Goal: Information Seeking & Learning: Compare options

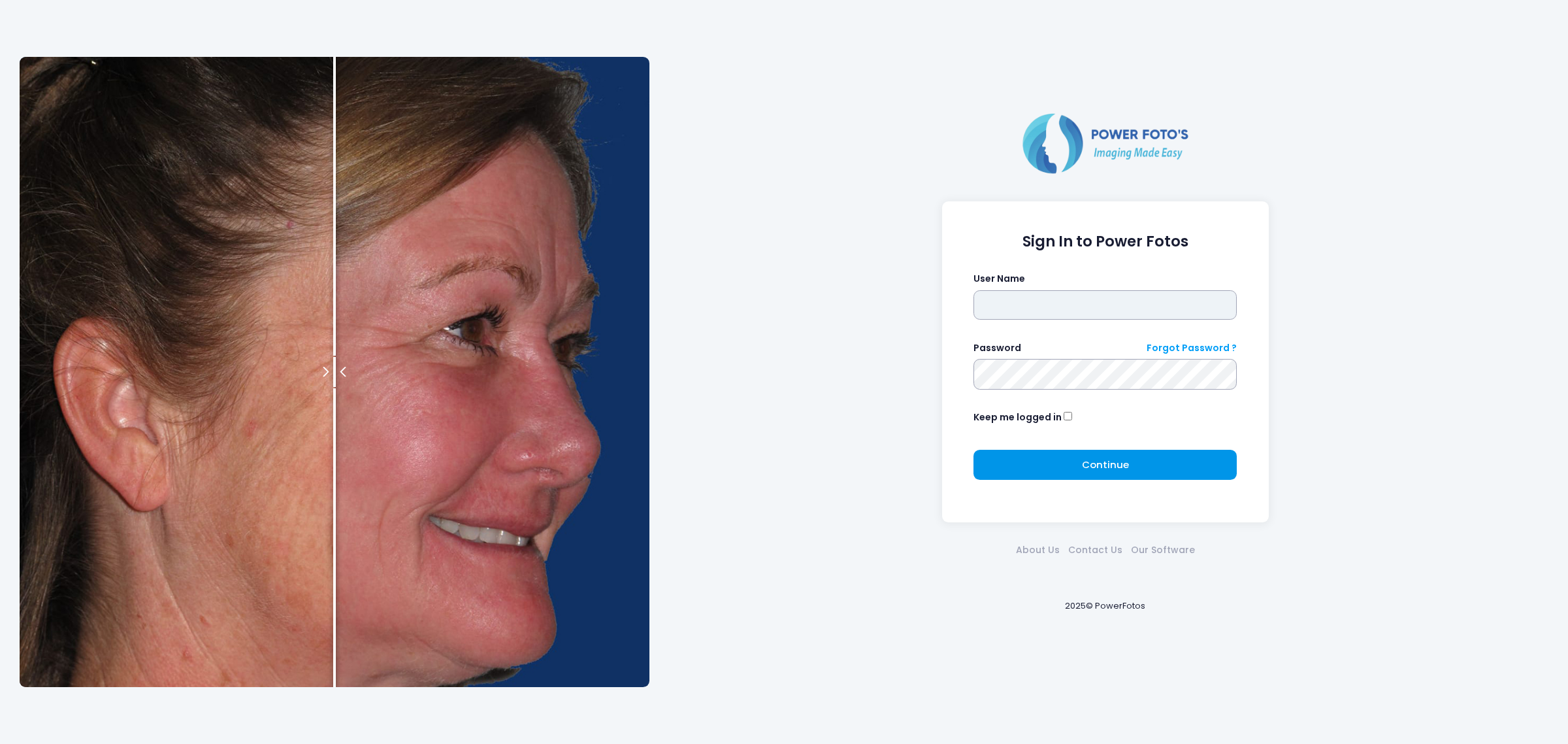
type input "*****"
click at [1034, 464] on button "Continue Please wait..." at bounding box center [1105, 465] width 263 height 30
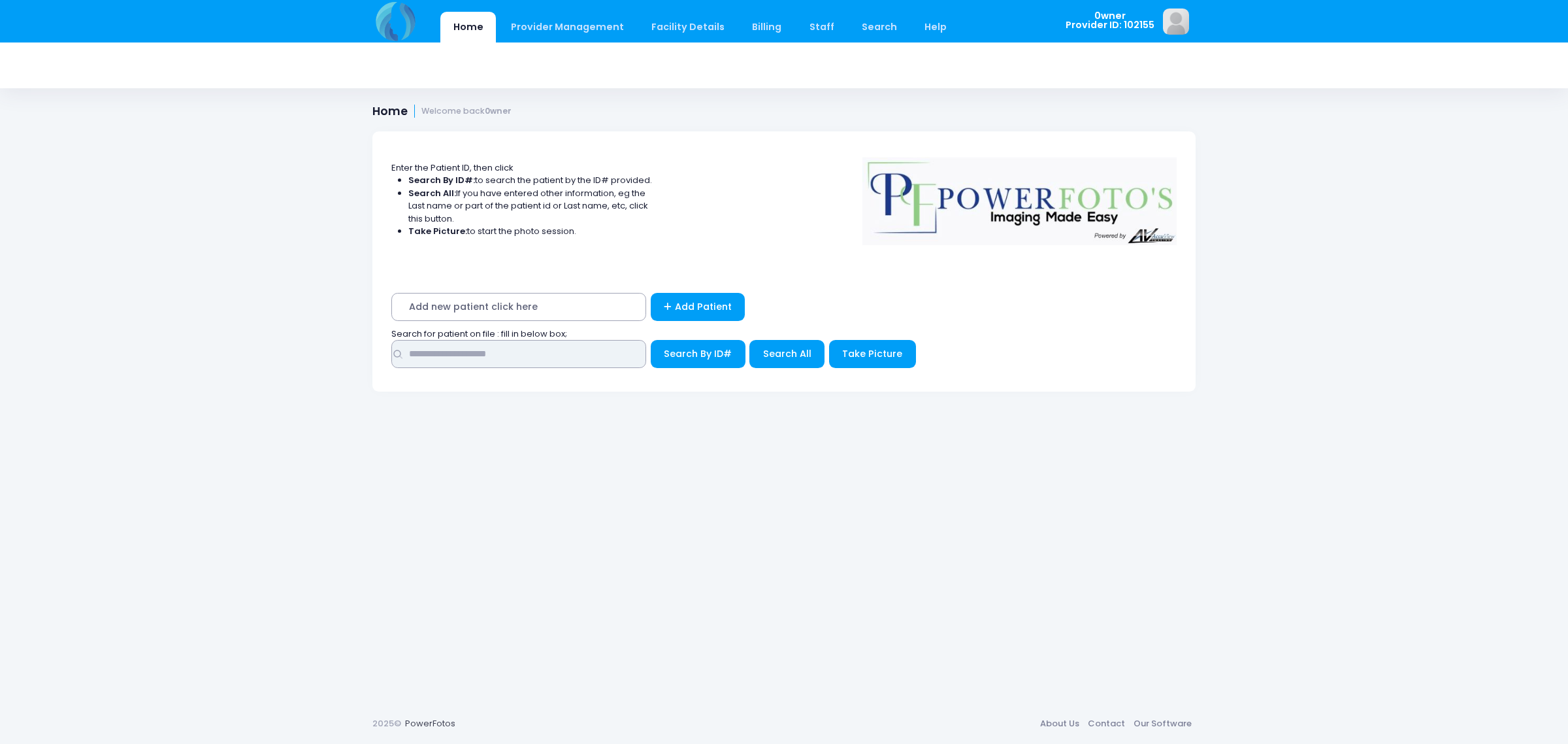
click at [423, 345] on input "text" at bounding box center [519, 354] width 255 height 28
type input "*******"
click at [789, 358] on span "Search All" at bounding box center [788, 354] width 48 height 13
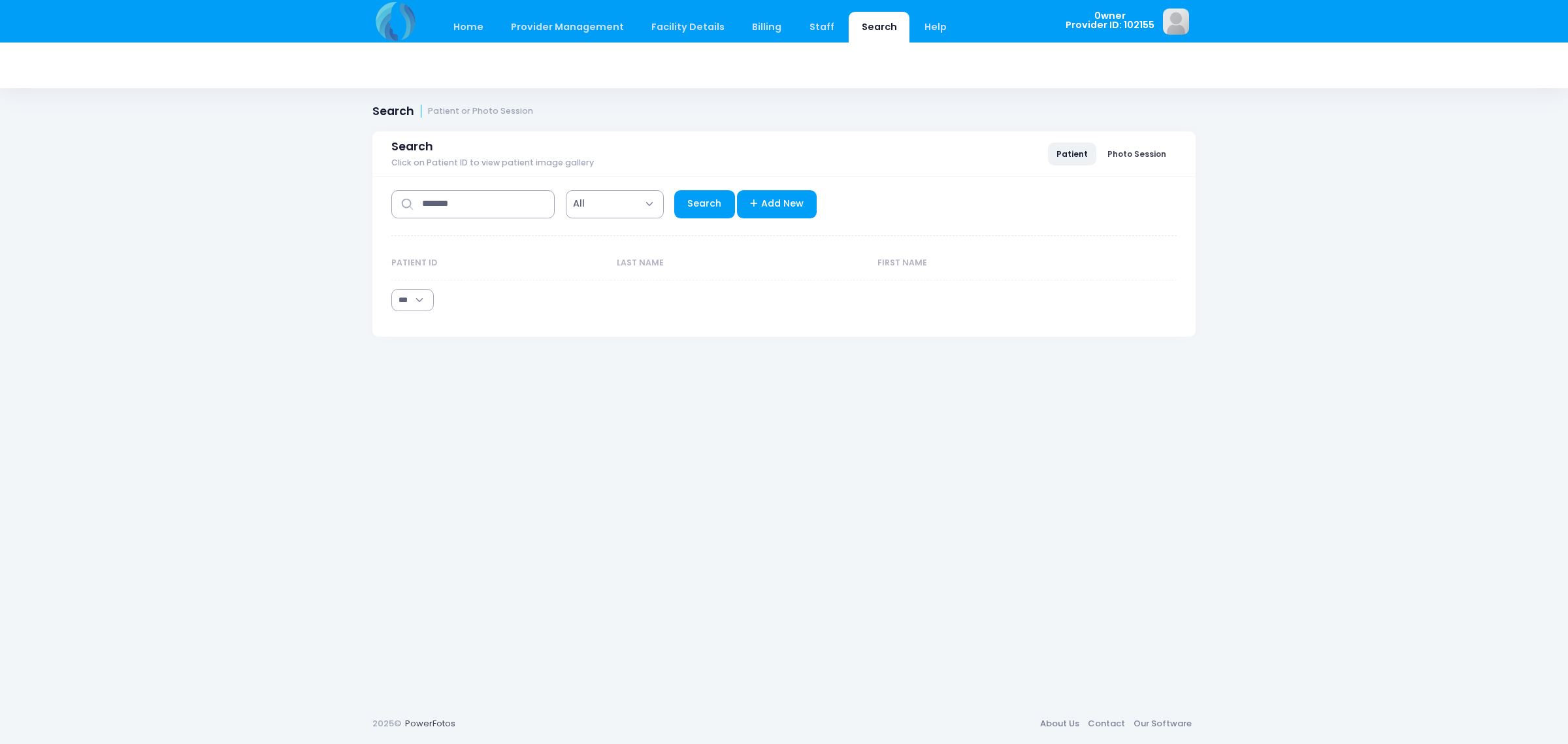
select select "***"
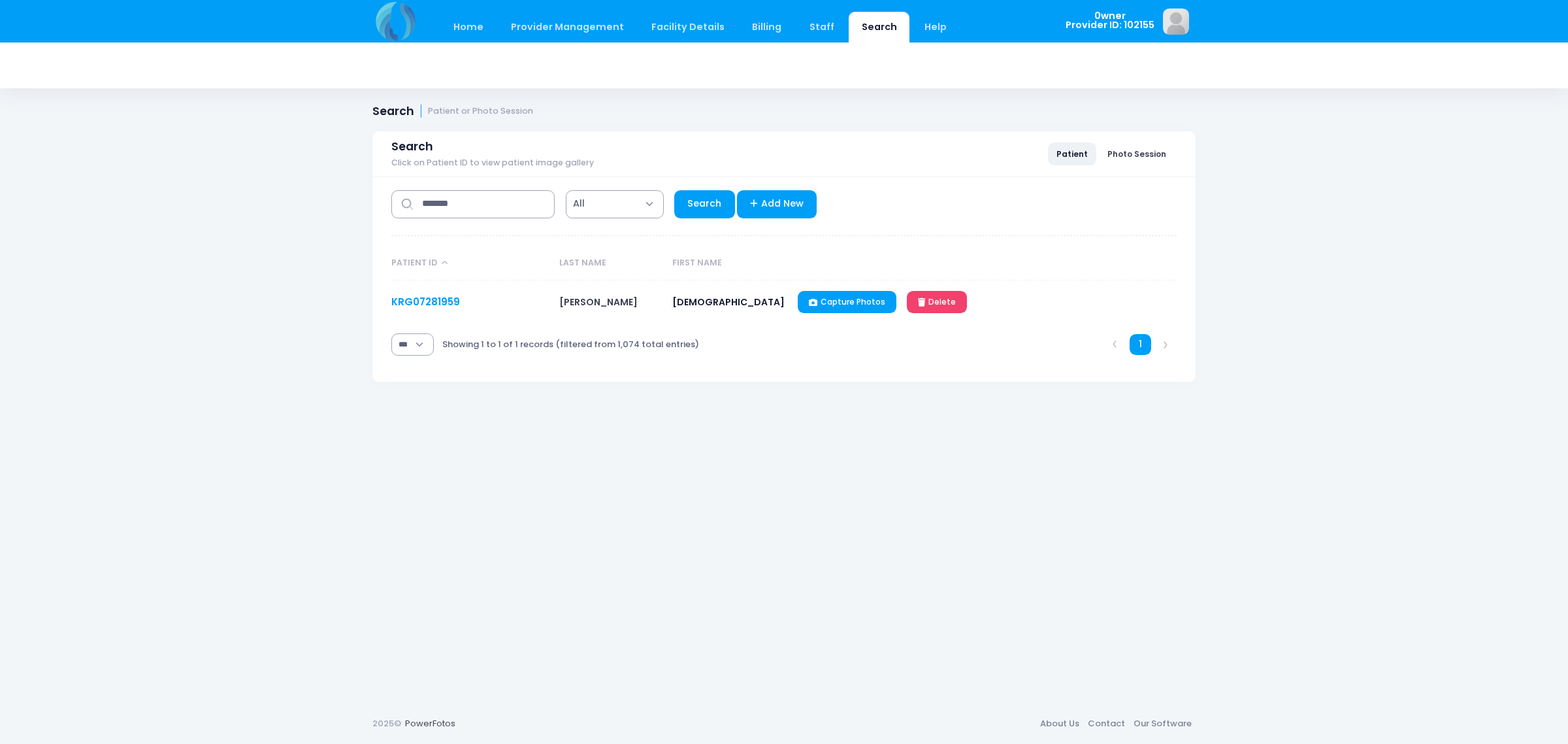
click at [435, 295] on link "KRG07281959" at bounding box center [426, 301] width 69 height 13
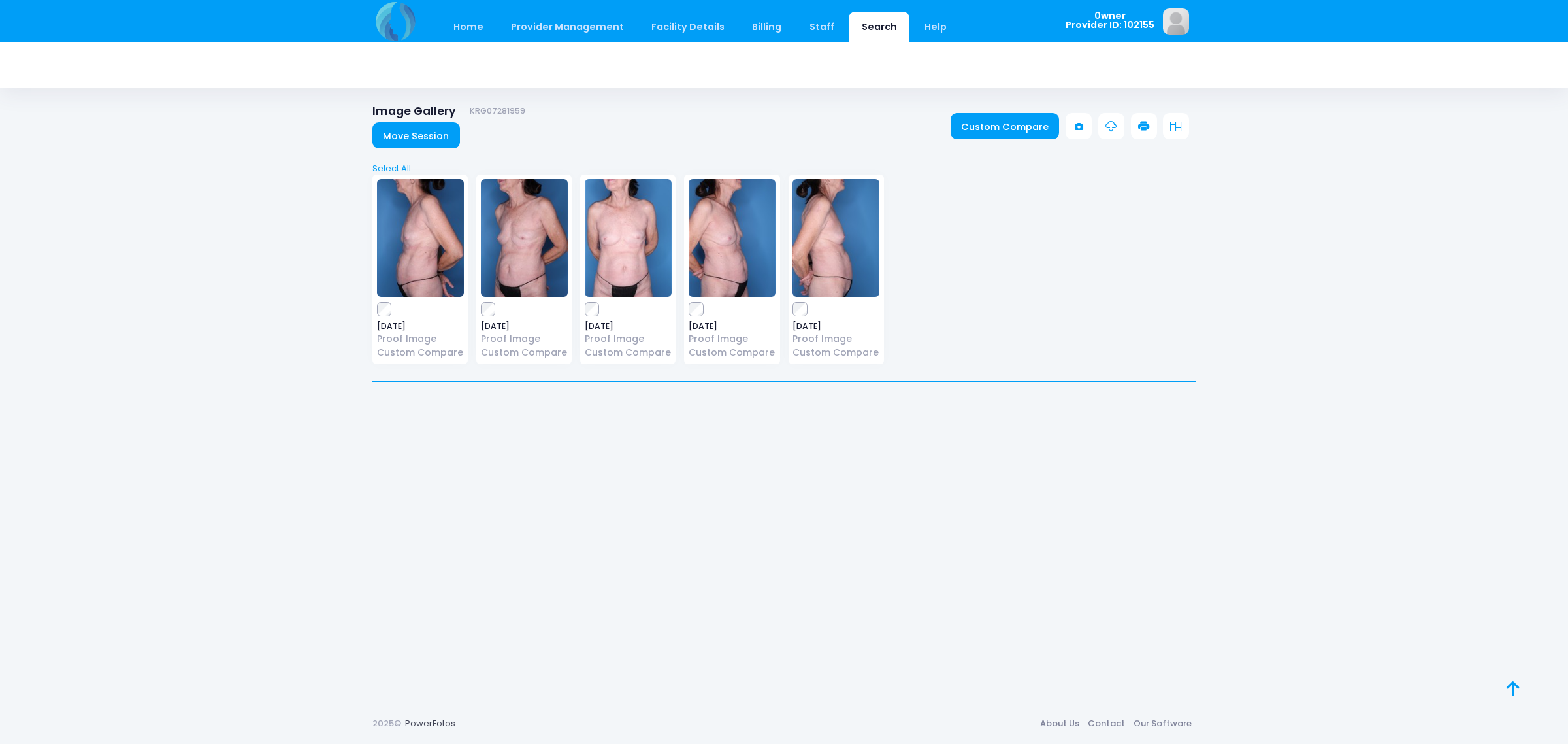
click at [644, 246] on img at bounding box center [628, 238] width 87 height 118
click at [595, 286] on img at bounding box center [628, 238] width 87 height 118
click at [985, 138] on link "Custom Compare" at bounding box center [1005, 126] width 109 height 26
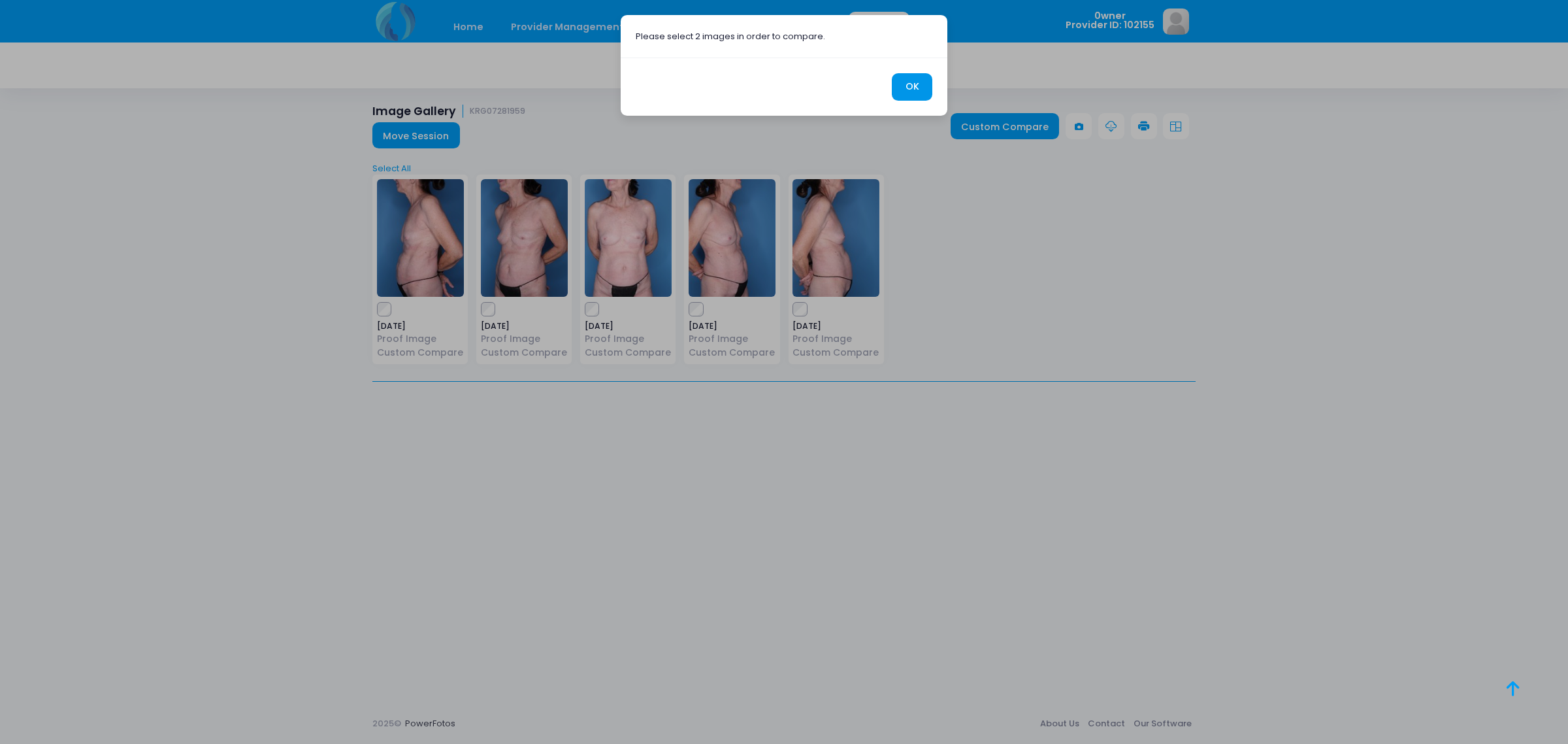
click at [900, 75] on button "OK" at bounding box center [912, 87] width 40 height 28
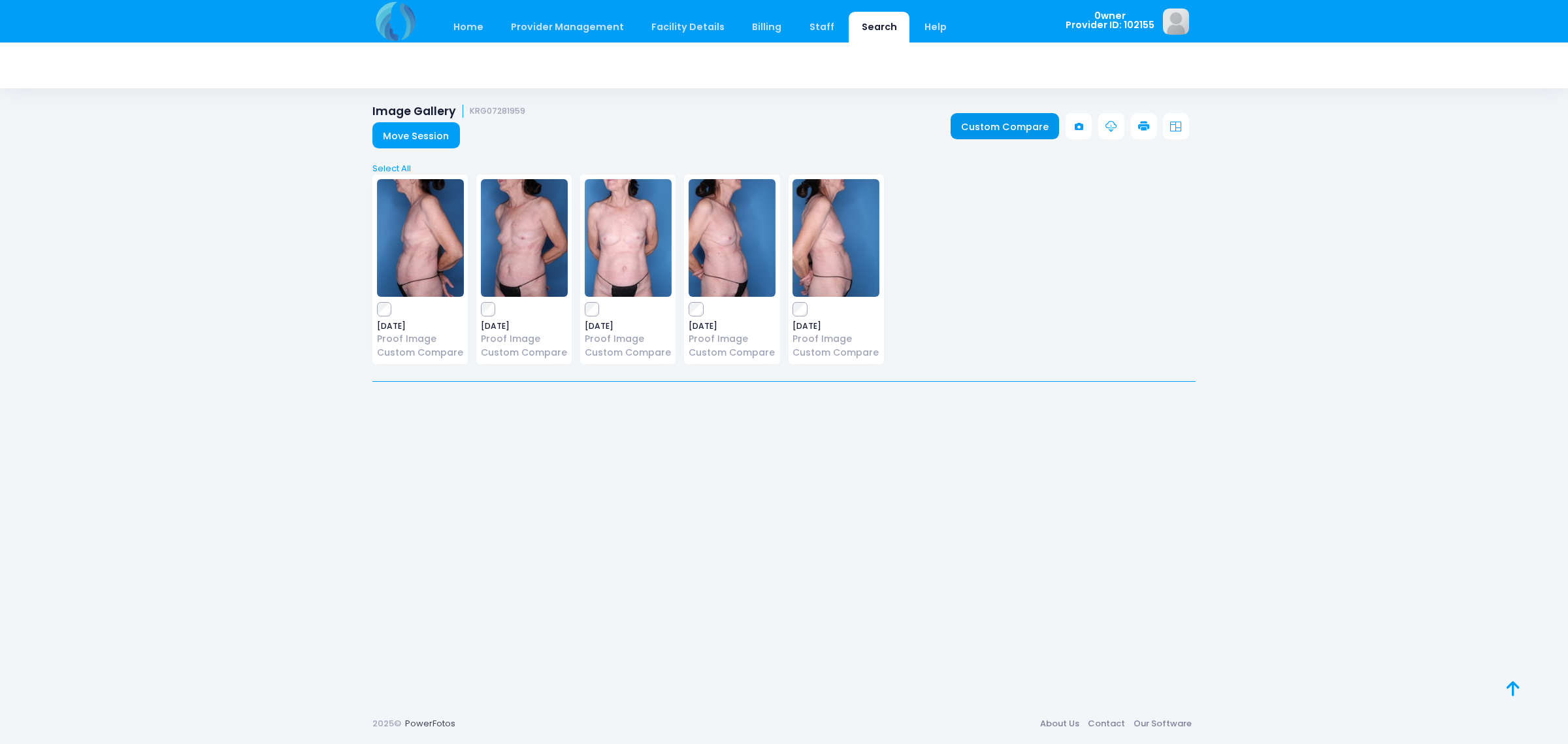
click at [1005, 136] on link "Custom Compare" at bounding box center [1005, 126] width 109 height 26
click at [1005, 283] on div "2025-09-24 Proof Image Custom Compare 2025-09-24 Proof Image 2025-09-24" at bounding box center [784, 271] width 832 height 211
click at [1001, 124] on link "Custom Compare" at bounding box center [1005, 126] width 109 height 26
click at [152, 270] on div "Home Provider Management Provider Management Add User View Users Billing" at bounding box center [784, 372] width 1568 height 744
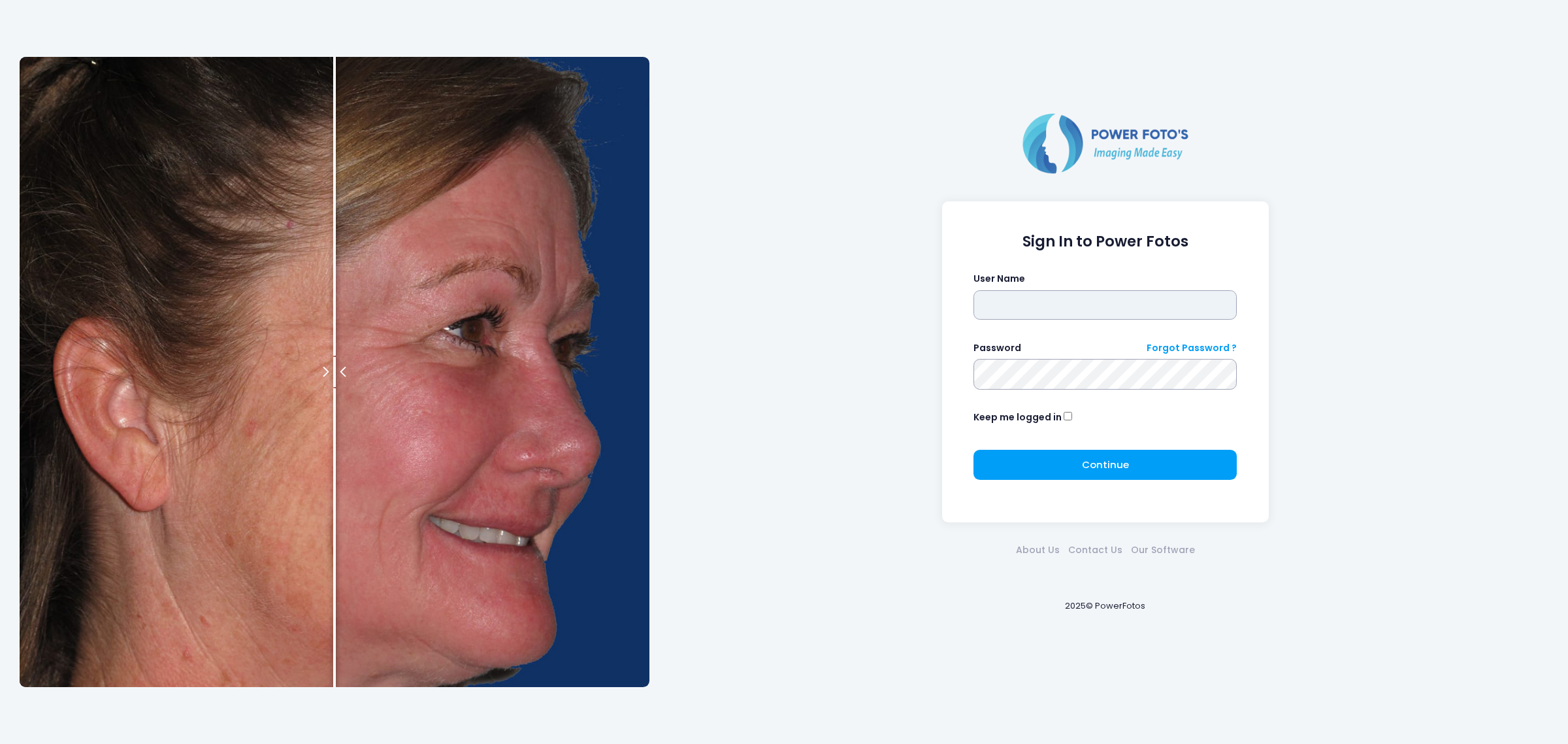
type input "*****"
click at [1203, 491] on div "Sign In to Power Fotos User Name ***** Password Forgot Password ? Keep me logge…" at bounding box center [1105, 362] width 327 height 321
click at [1204, 479] on div "Continue Please wait..." at bounding box center [1105, 470] width 263 height 40
click at [1191, 455] on button "Continue Please wait..." at bounding box center [1105, 465] width 263 height 30
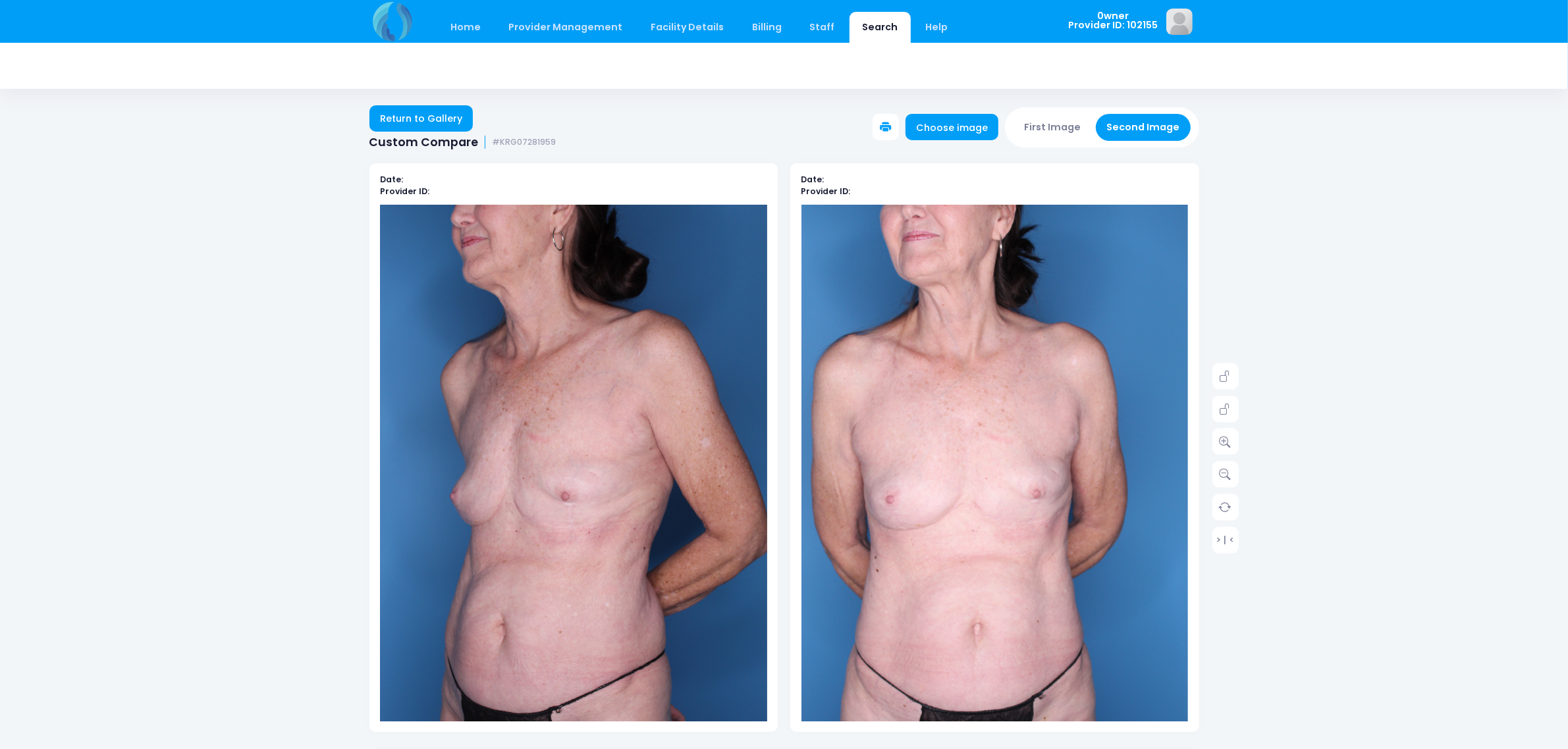
click at [1079, 121] on button "First Image" at bounding box center [1052, 127] width 79 height 27
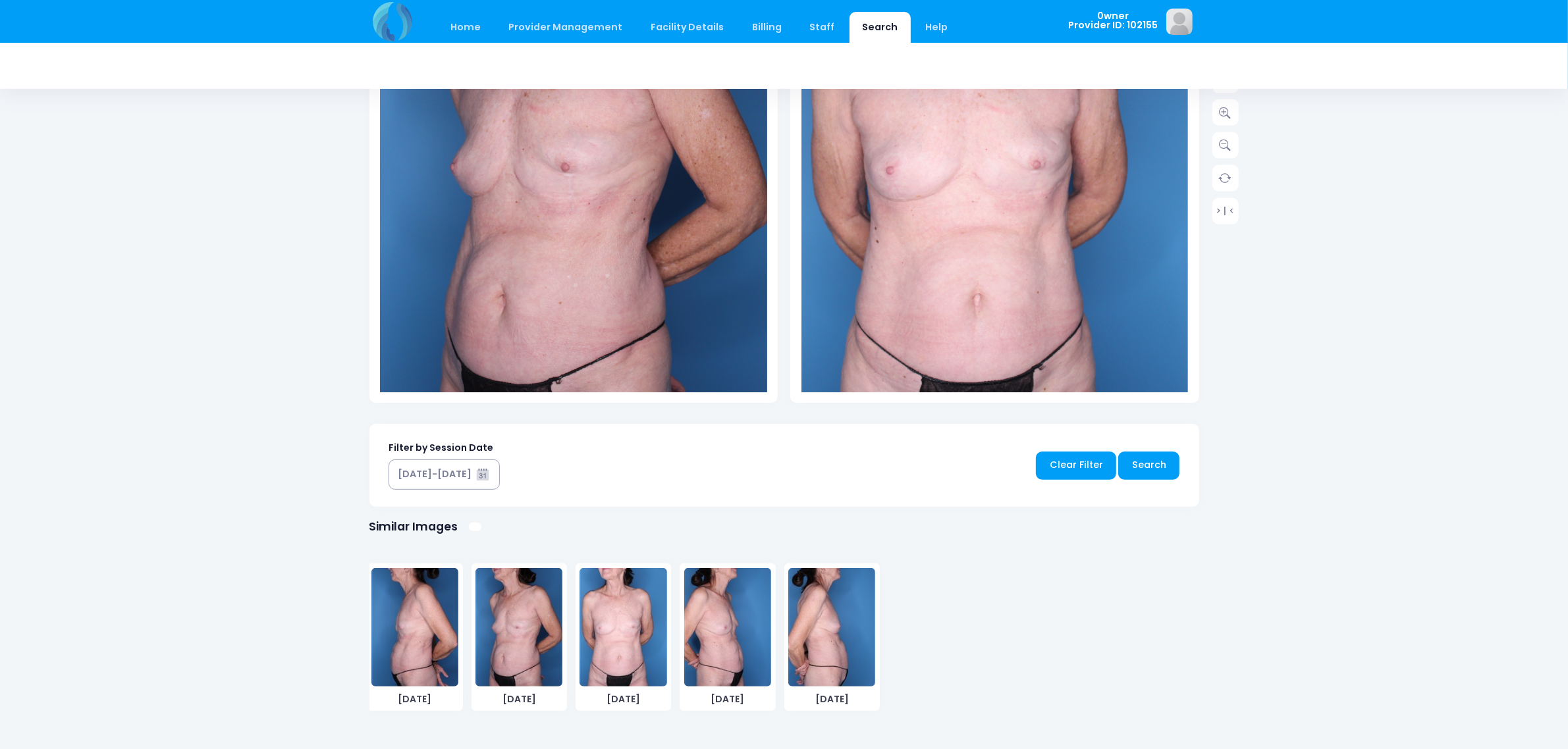
click at [419, 621] on img at bounding box center [415, 628] width 87 height 119
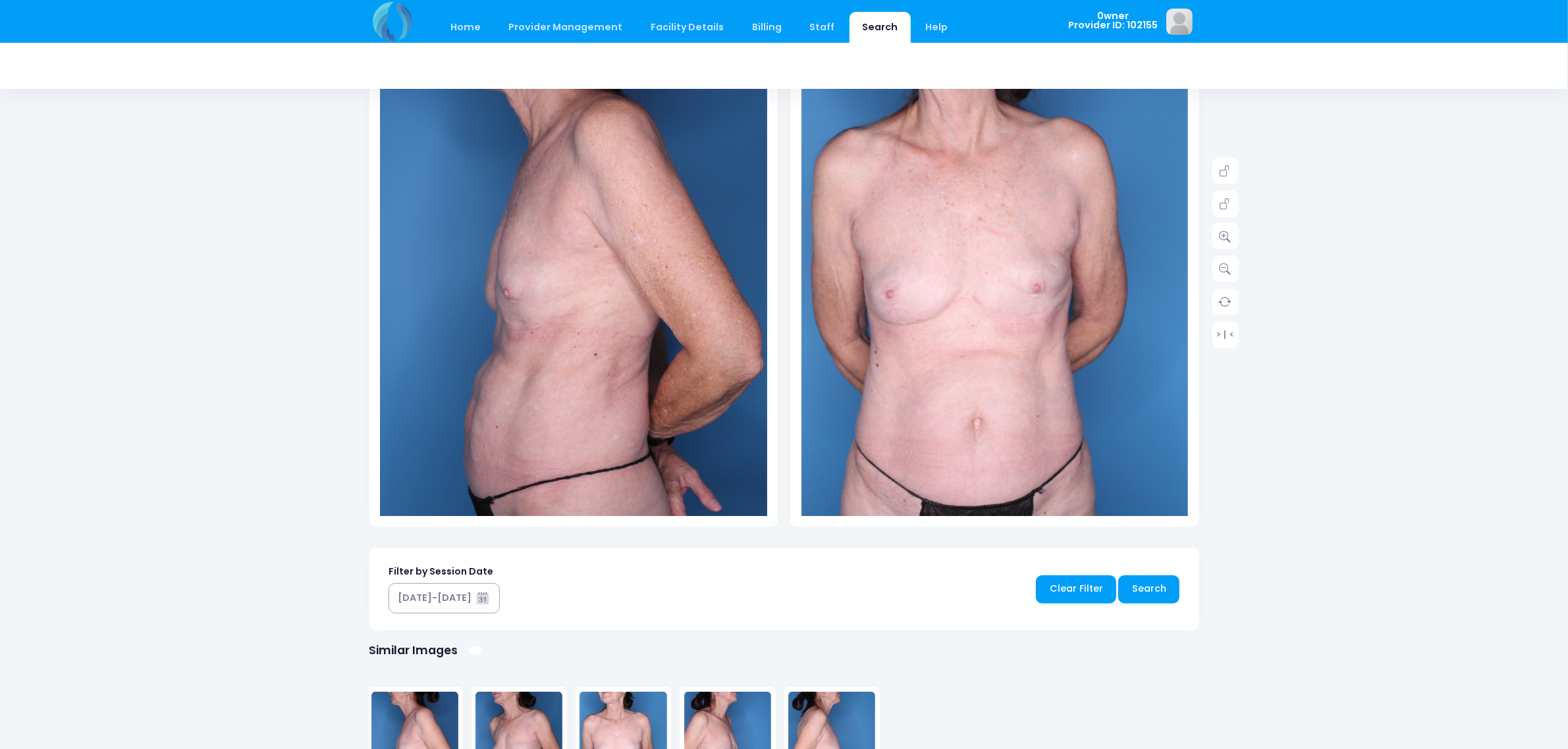
scroll to position [331, 0]
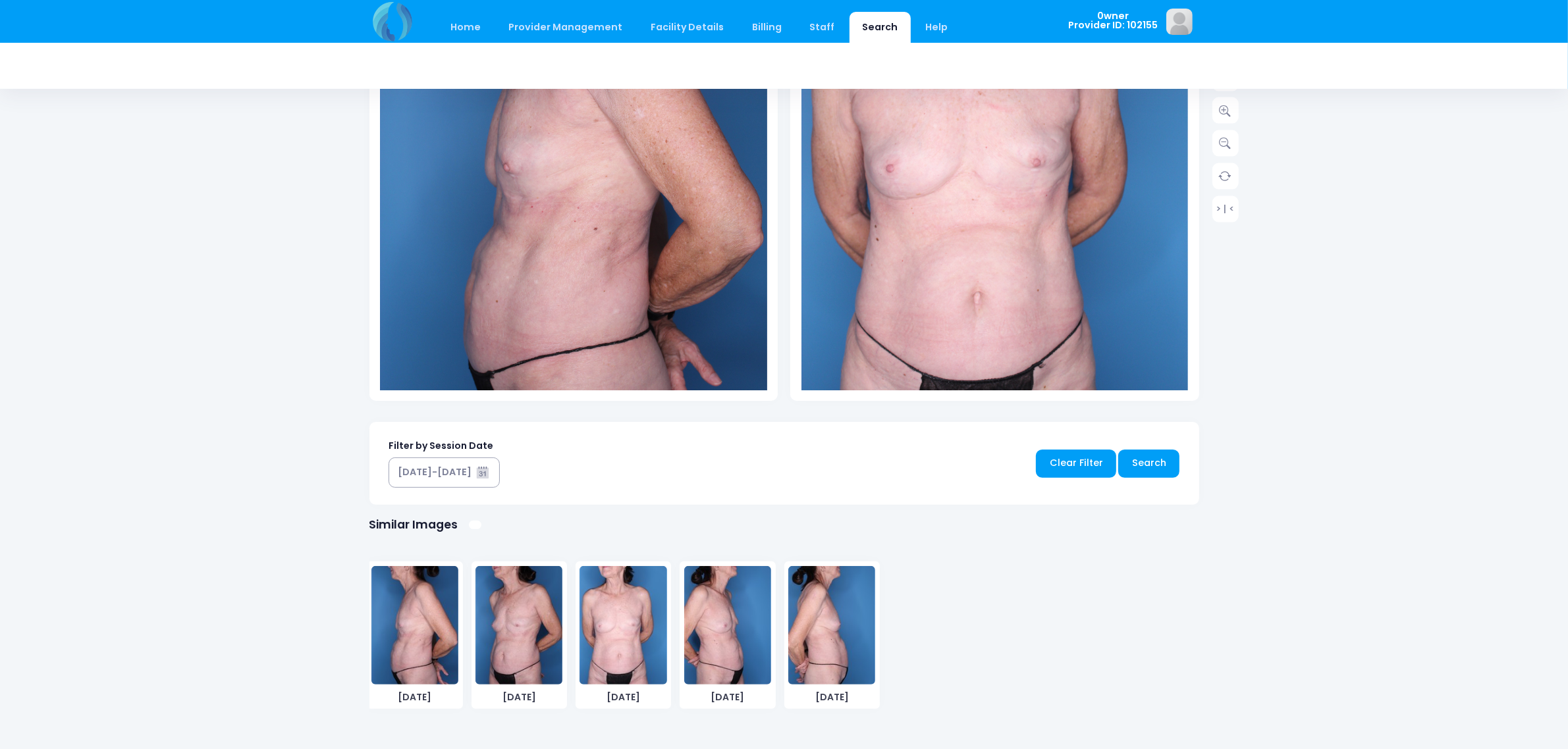
click at [552, 629] on img at bounding box center [519, 625] width 87 height 119
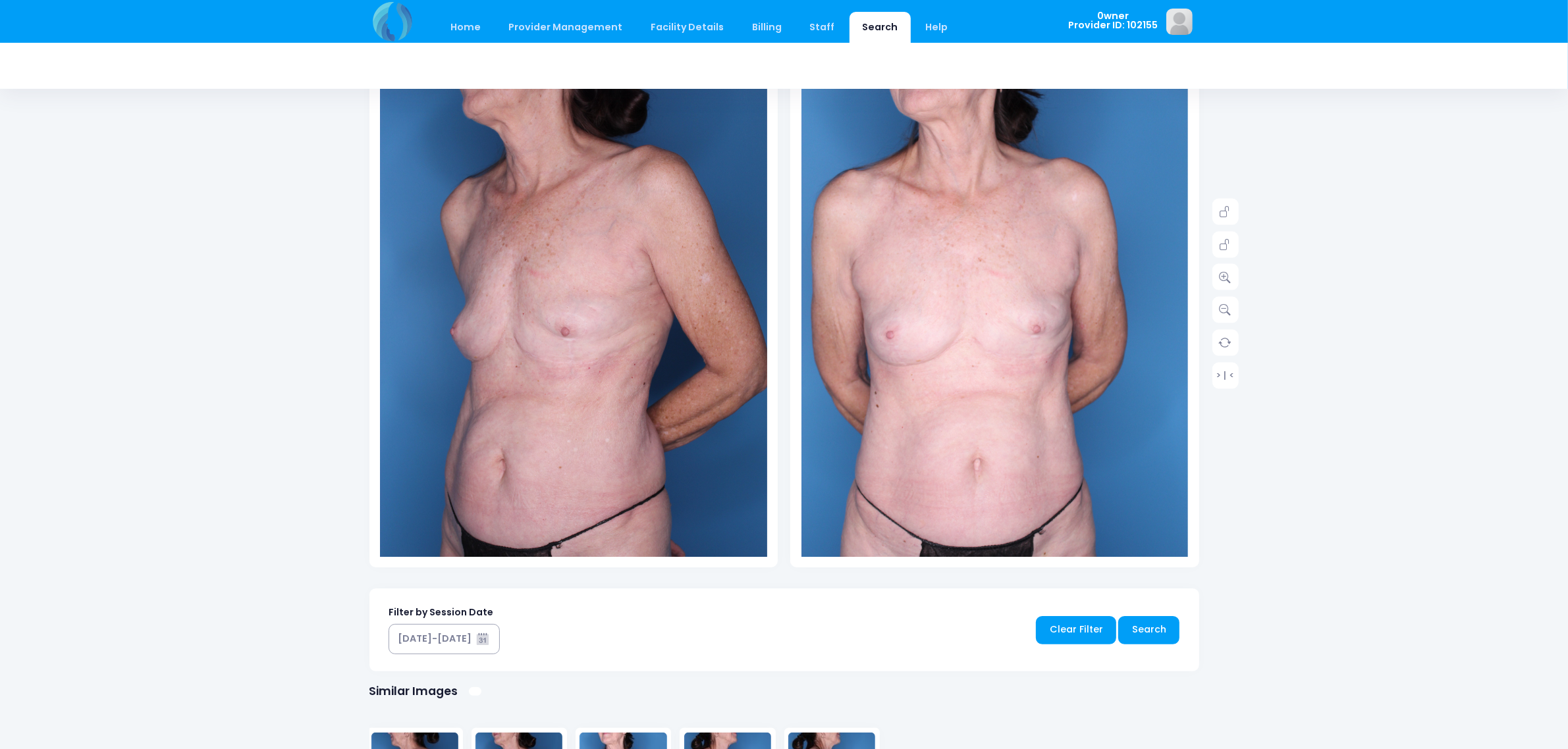
scroll to position [0, 0]
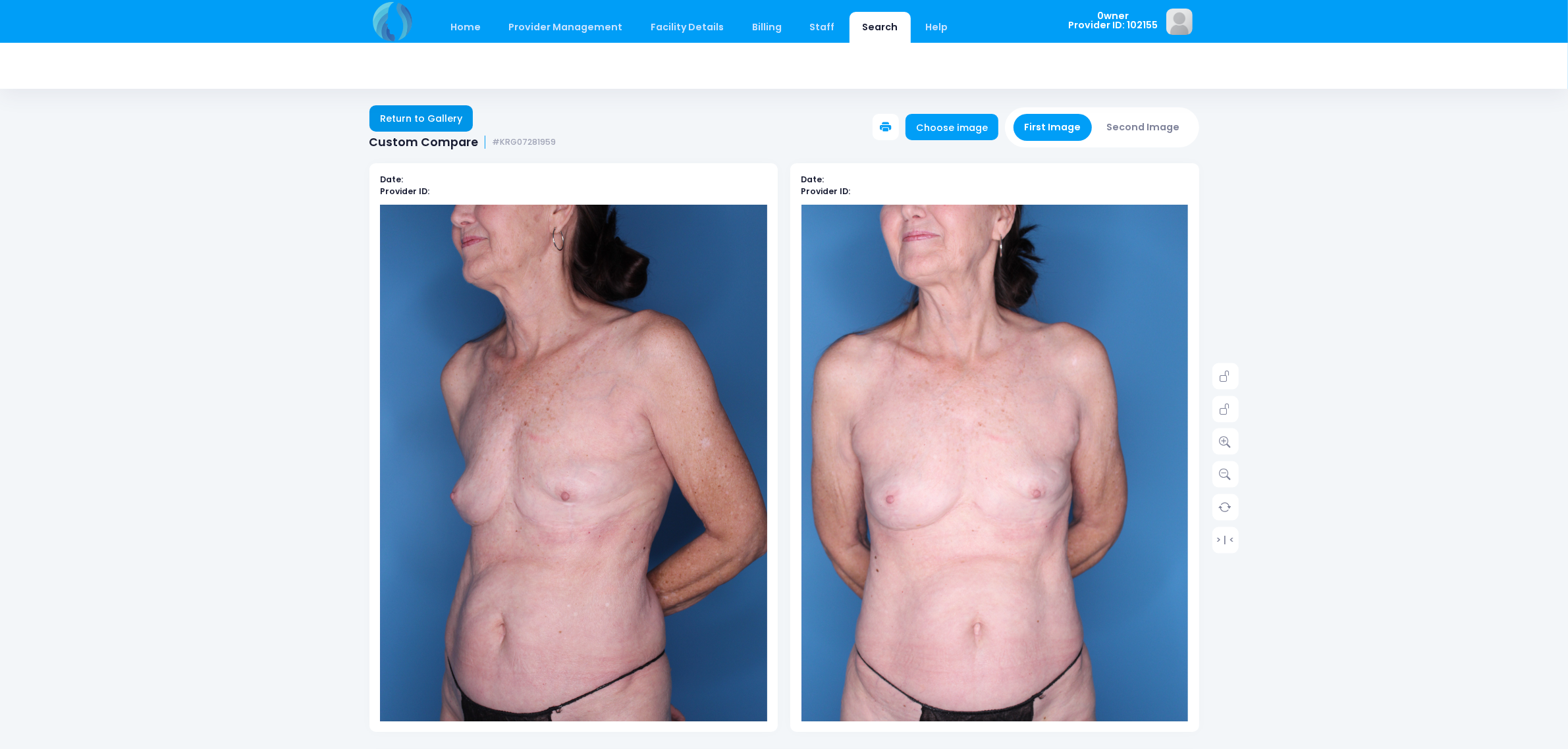
click at [446, 105] on link "Return to Gallery" at bounding box center [422, 118] width 104 height 26
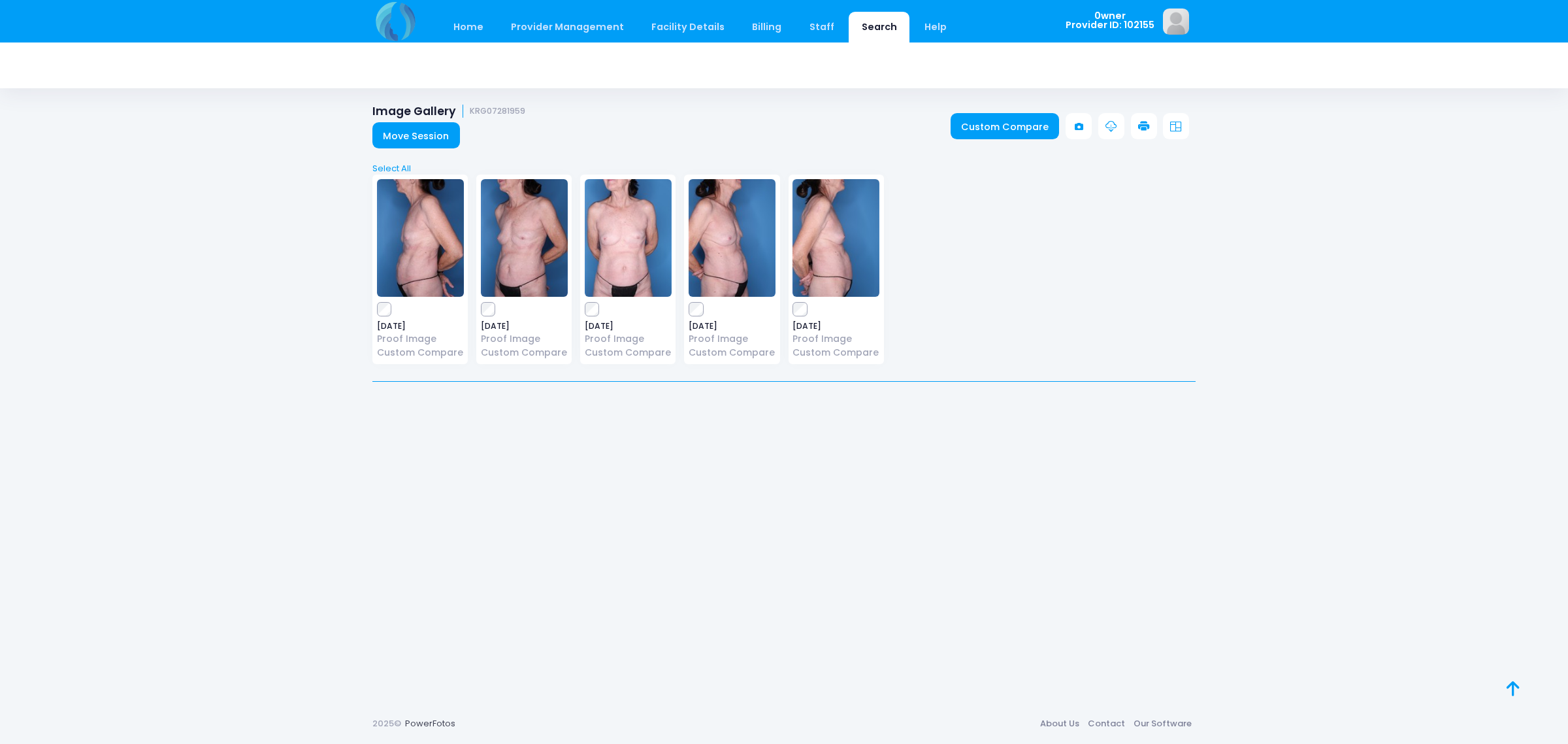
click at [416, 116] on h1 "Image Gallery KRG07281959" at bounding box center [449, 111] width 153 height 13
click at [458, 33] on link "Home" at bounding box center [468, 27] width 55 height 31
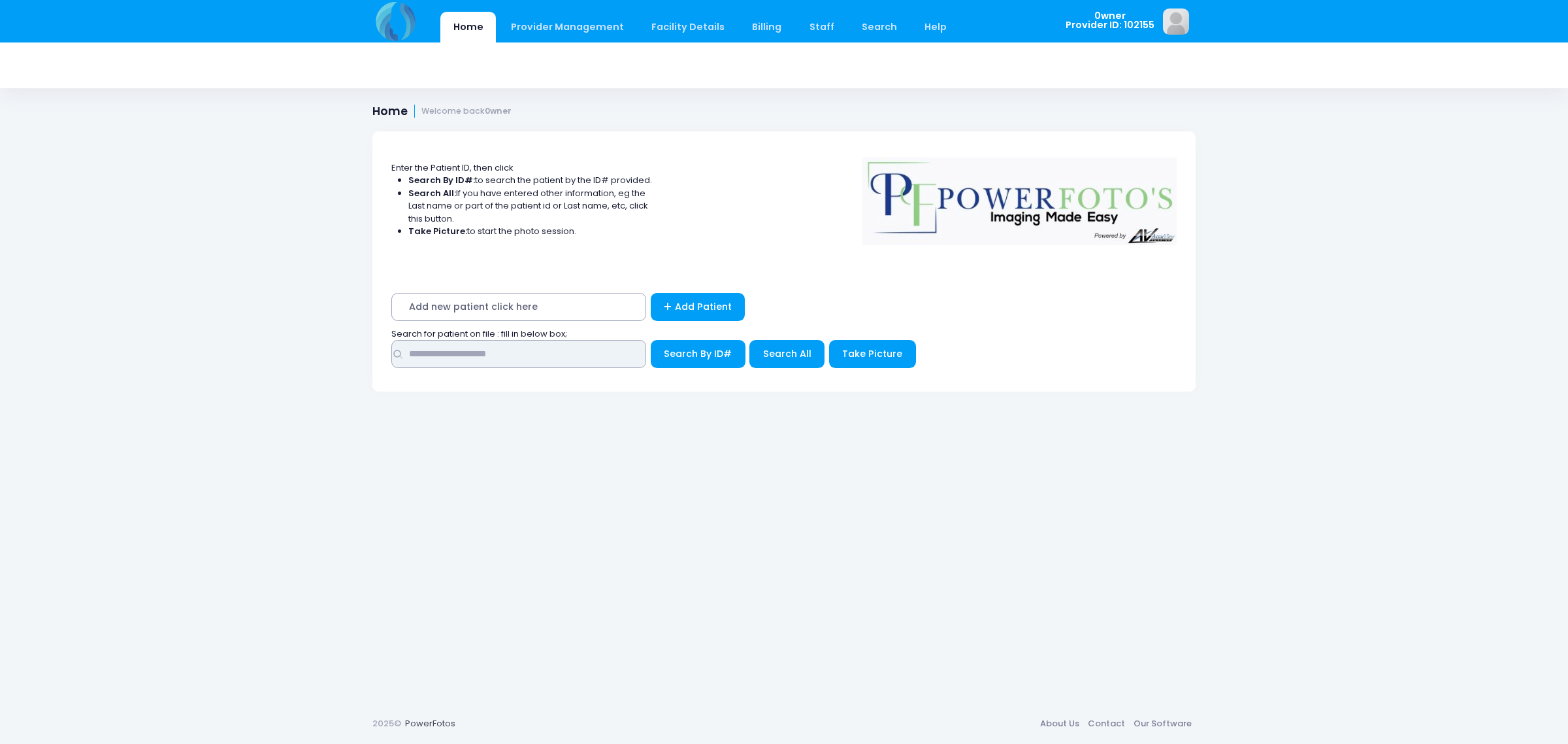
click at [482, 341] on input "text" at bounding box center [519, 354] width 255 height 28
type input "*********"
click at [779, 349] on span "Search All" at bounding box center [788, 354] width 48 height 13
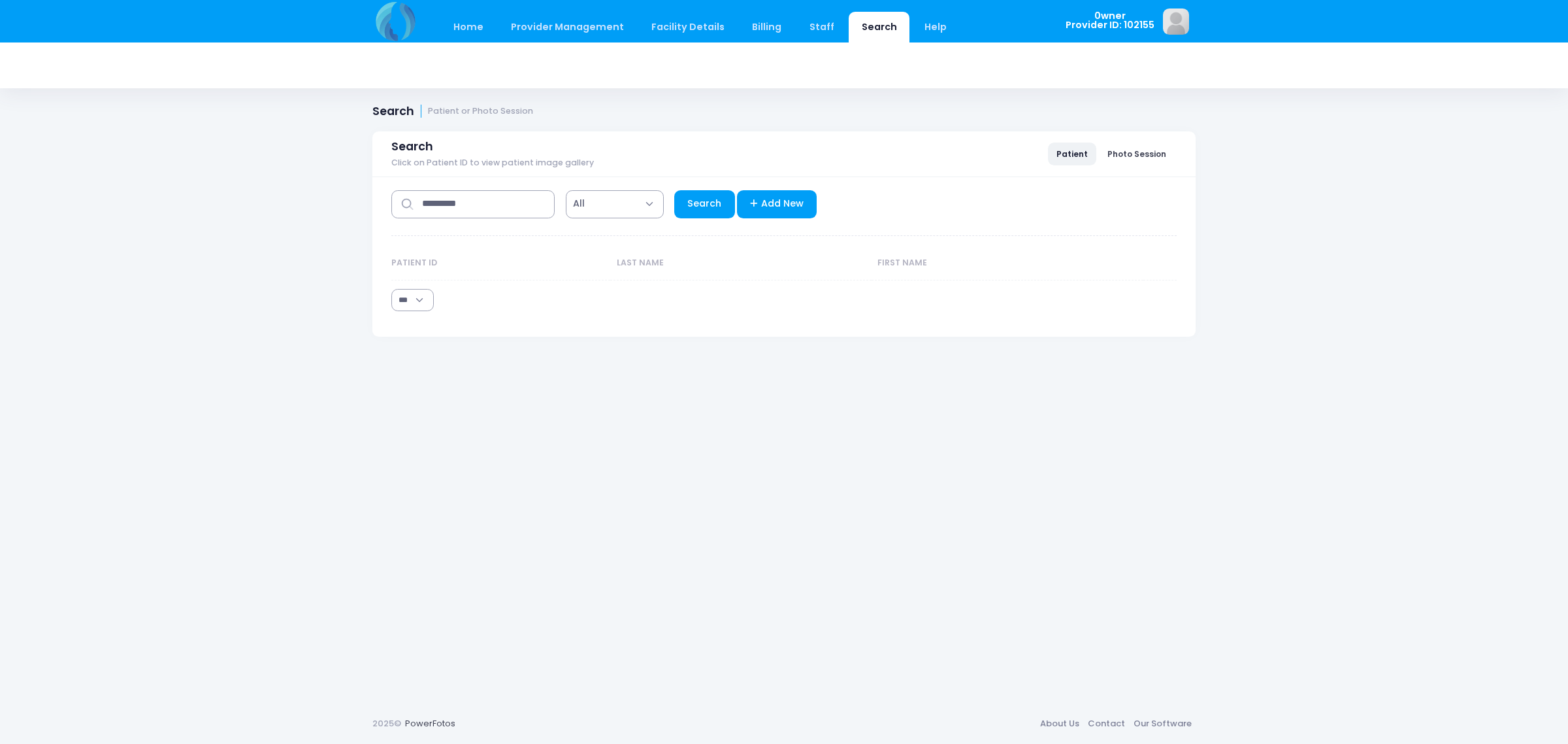
select select "***"
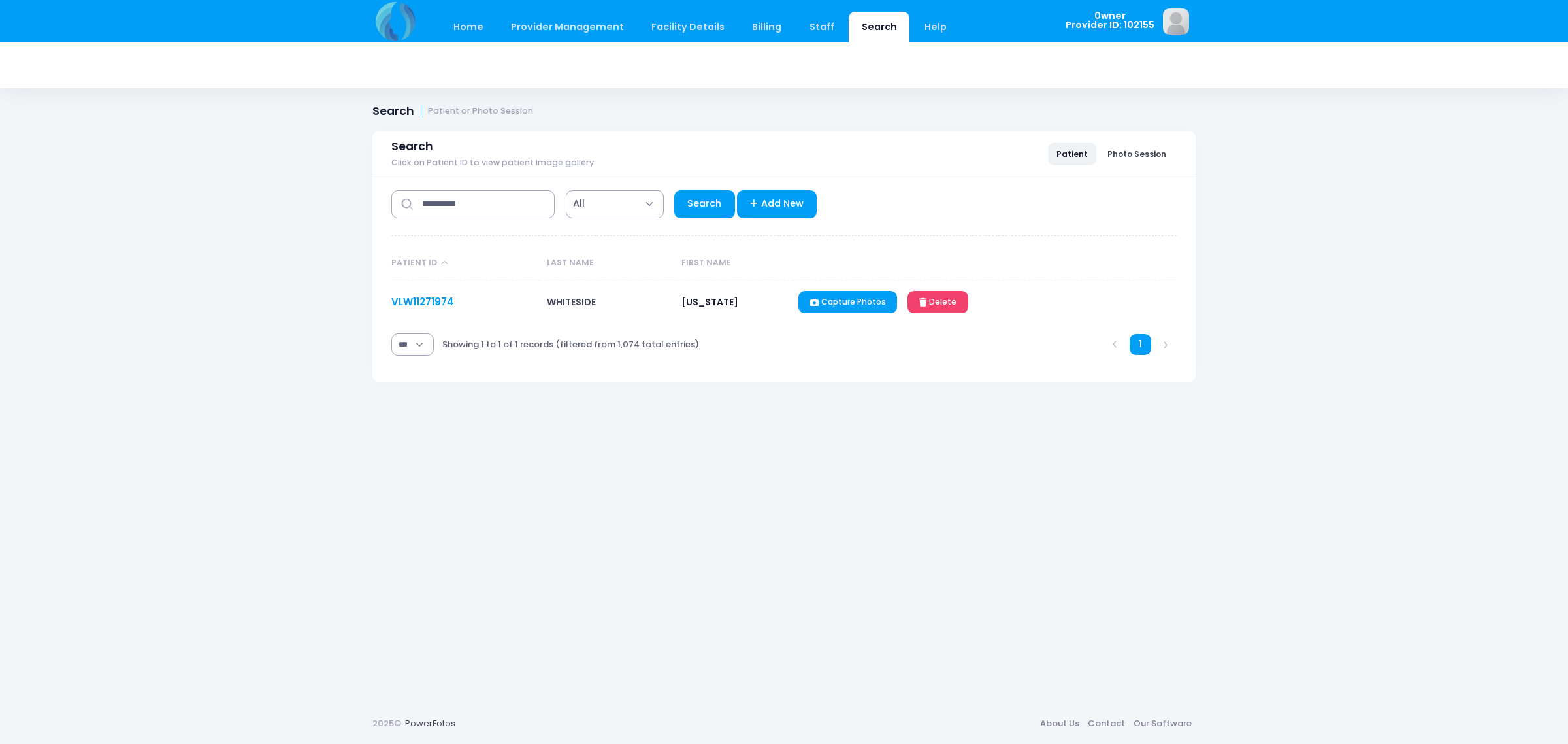
click at [414, 305] on link "VLW11271974" at bounding box center [423, 301] width 62 height 13
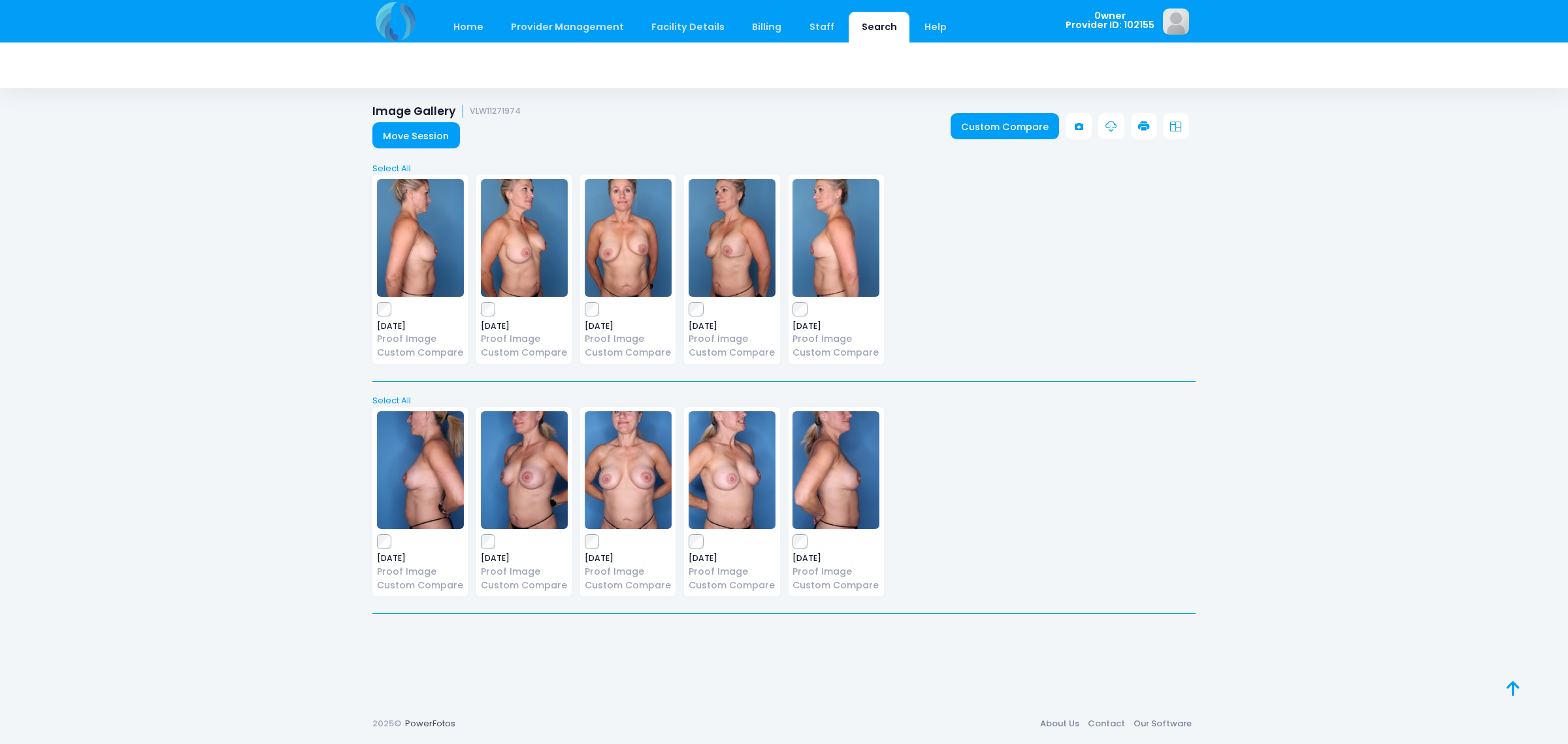
click at [807, 548] on div "[DATE] Proof Image Custom Compare" at bounding box center [837, 502] width 95 height 190
click at [988, 132] on link "Custom Compare" at bounding box center [1005, 126] width 109 height 26
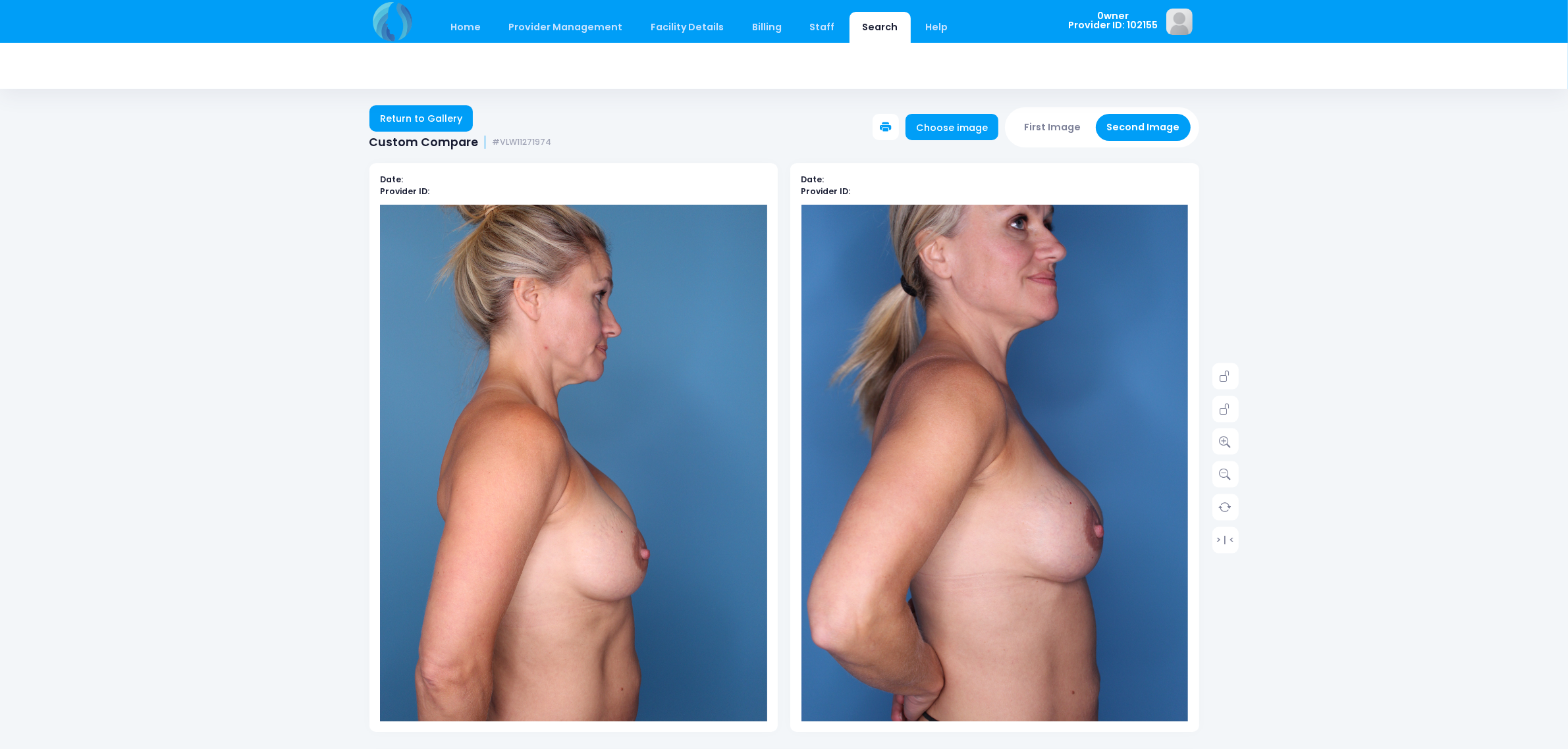
click at [1054, 132] on button "First Image" at bounding box center [1052, 127] width 79 height 27
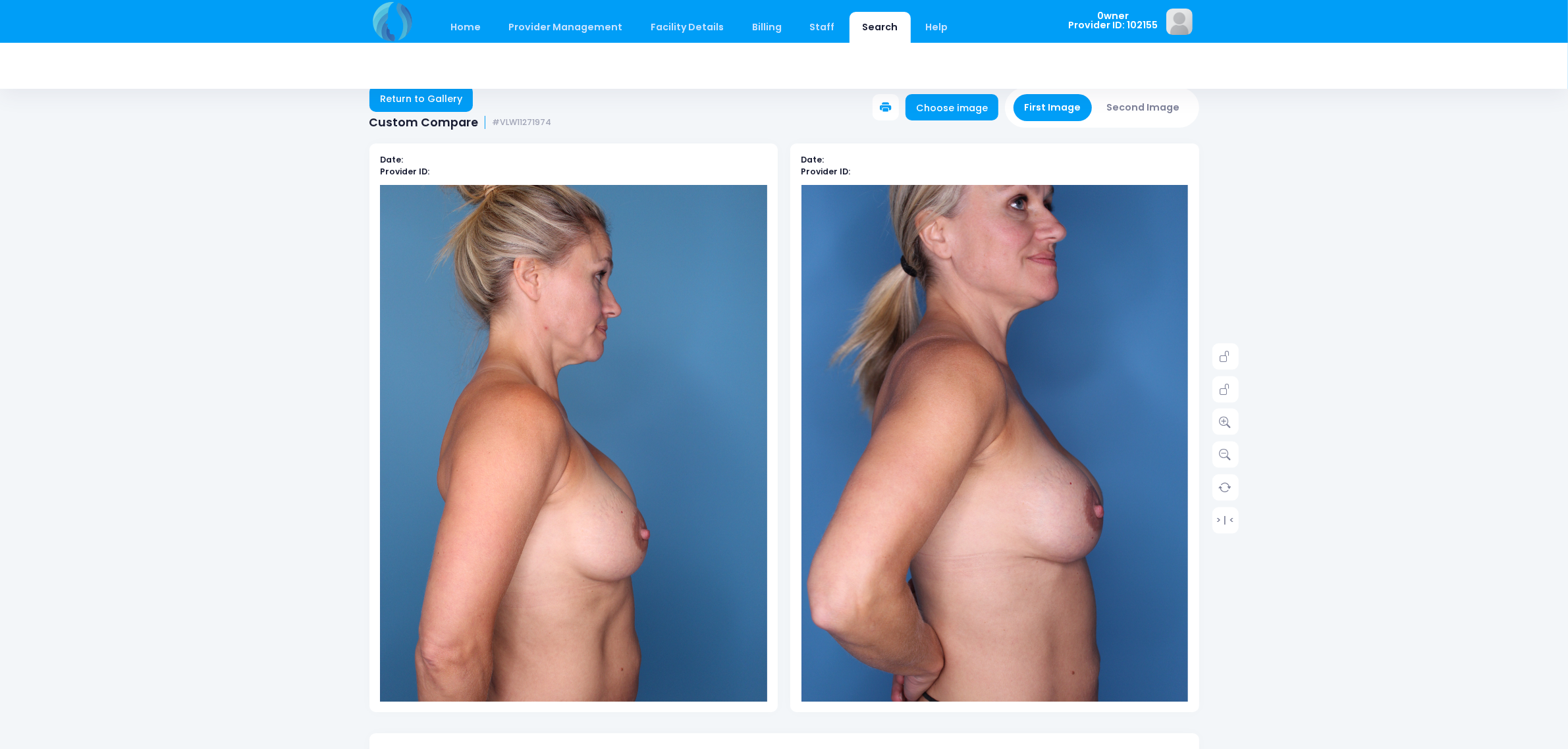
scroll to position [247, 0]
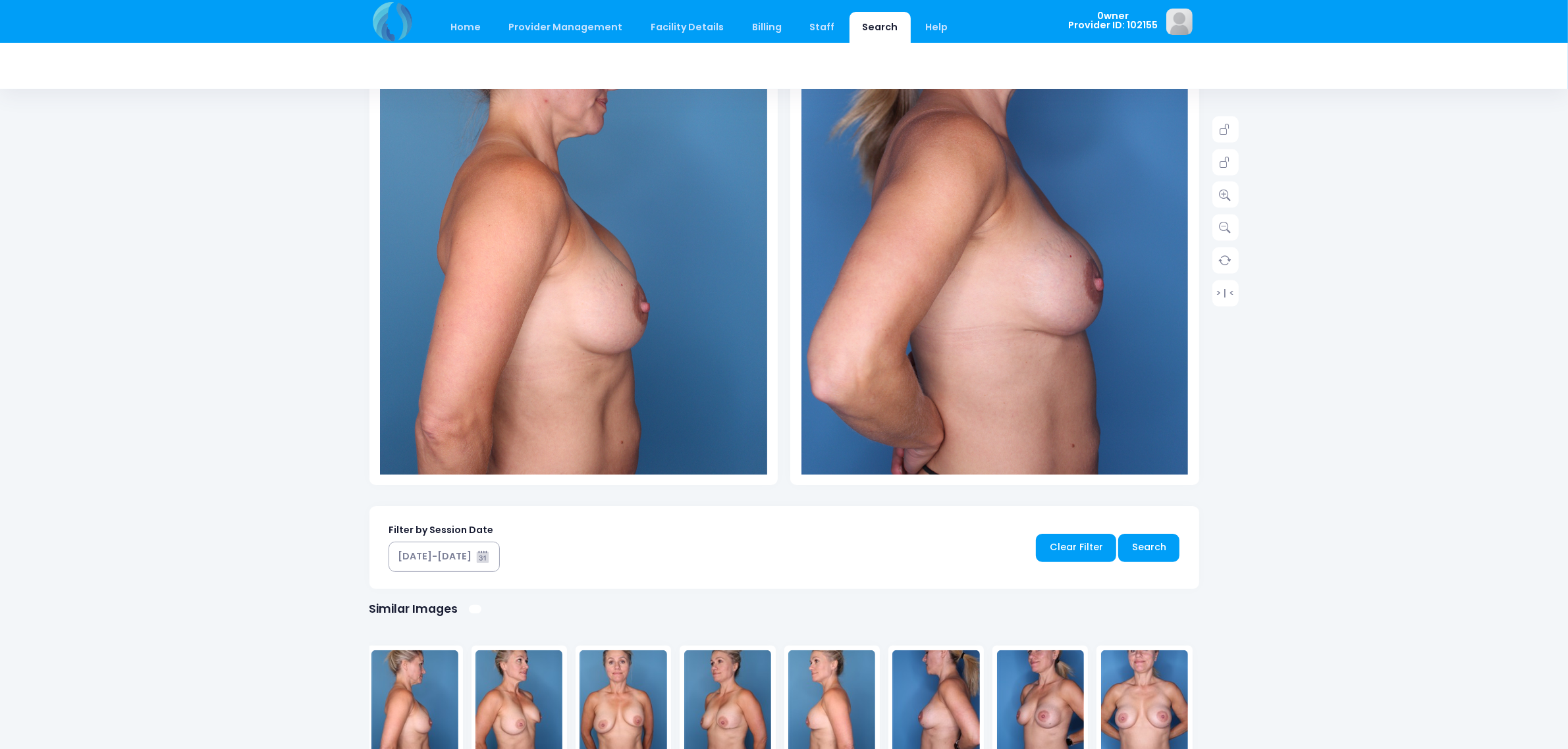
click at [505, 683] on img at bounding box center [519, 710] width 87 height 119
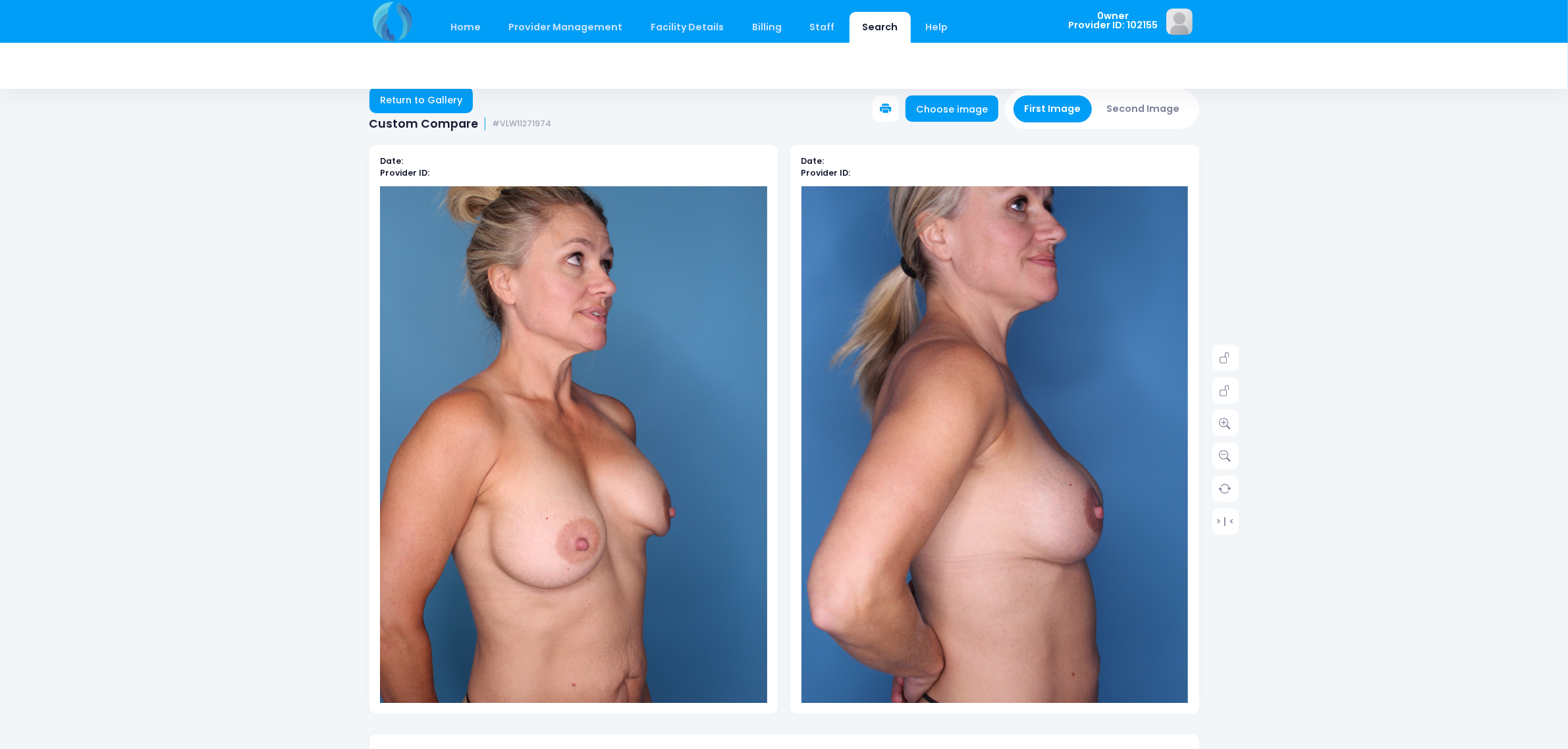
scroll to position [0, 0]
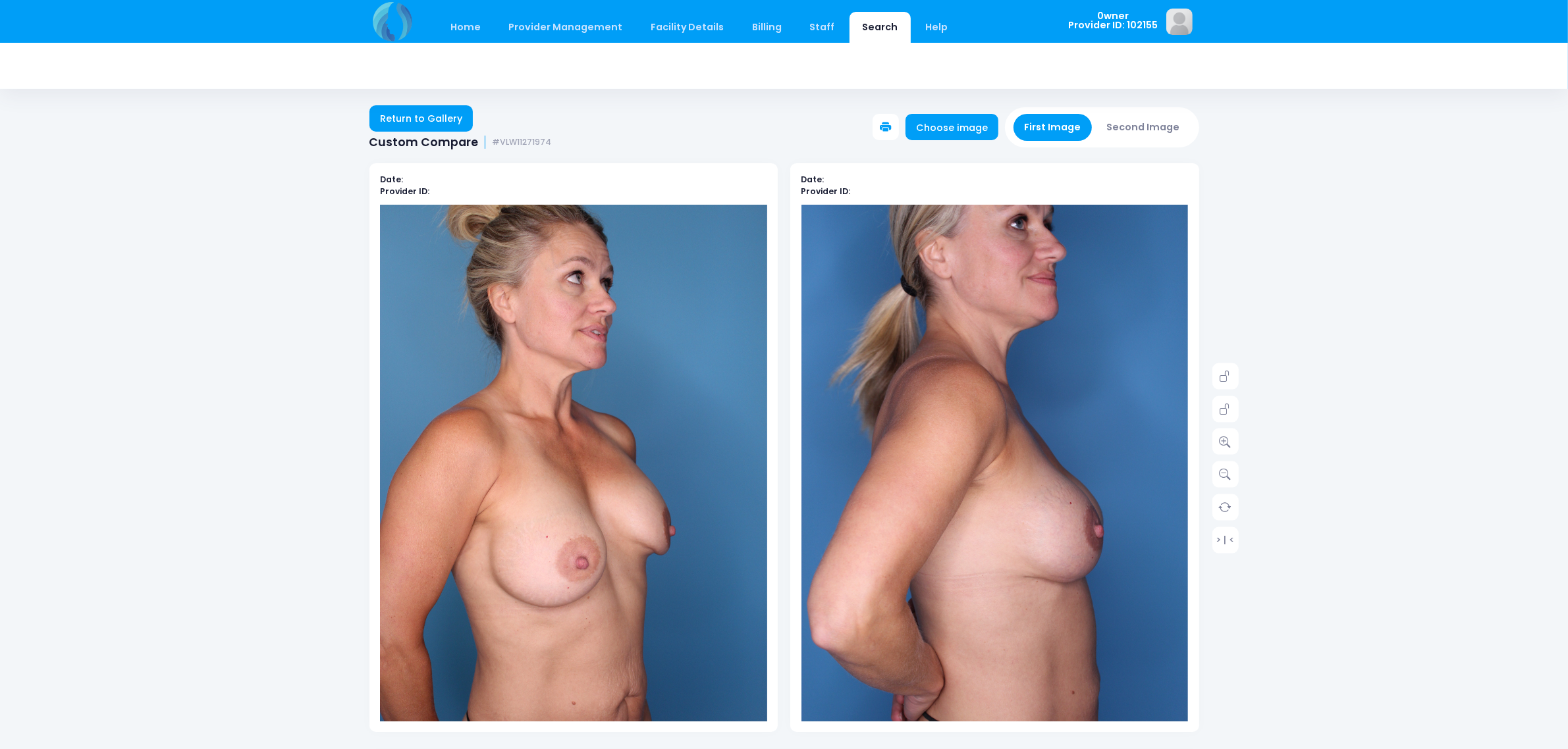
click at [1156, 129] on button "Second Image" at bounding box center [1143, 127] width 95 height 27
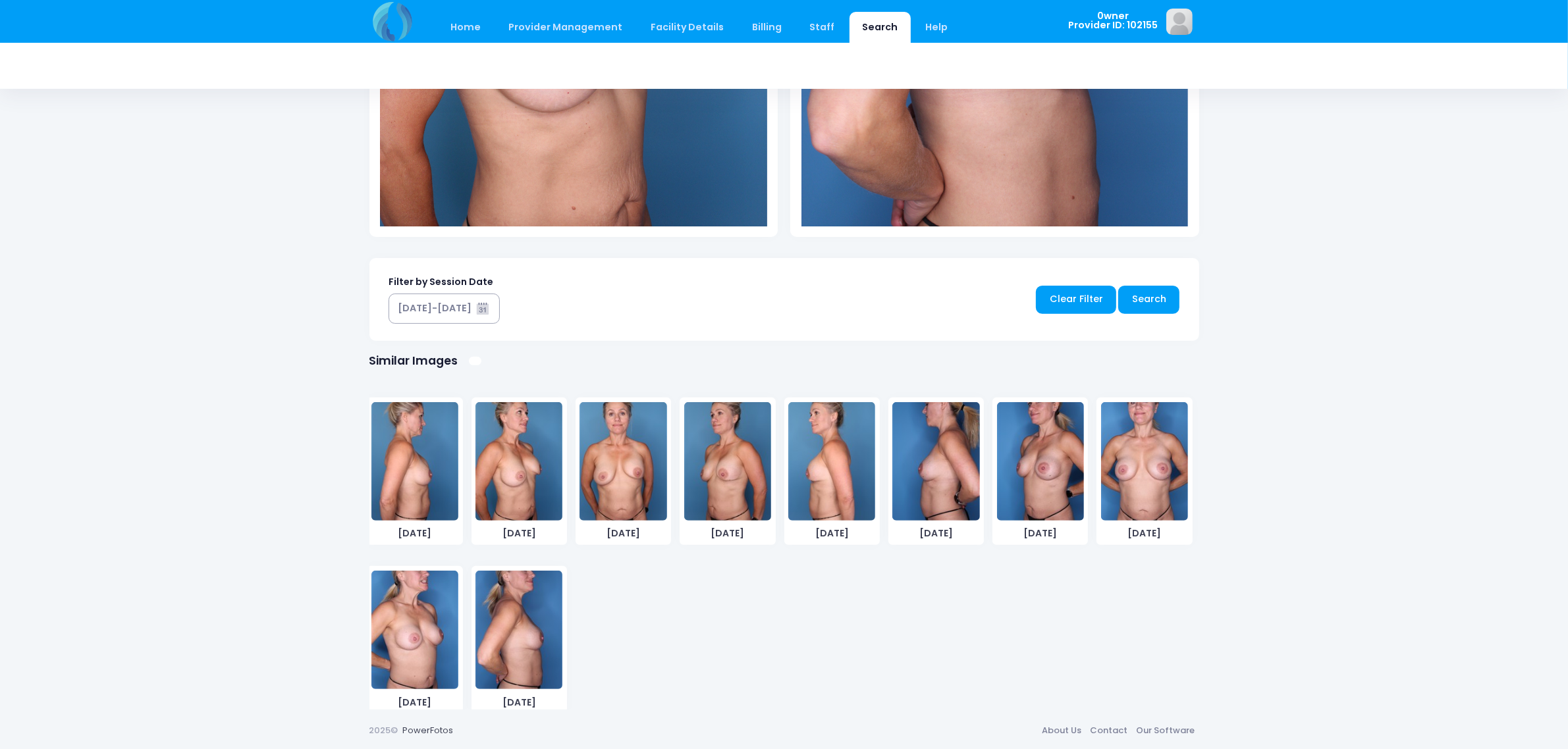
scroll to position [496, 0]
click at [385, 652] on img at bounding box center [415, 630] width 87 height 119
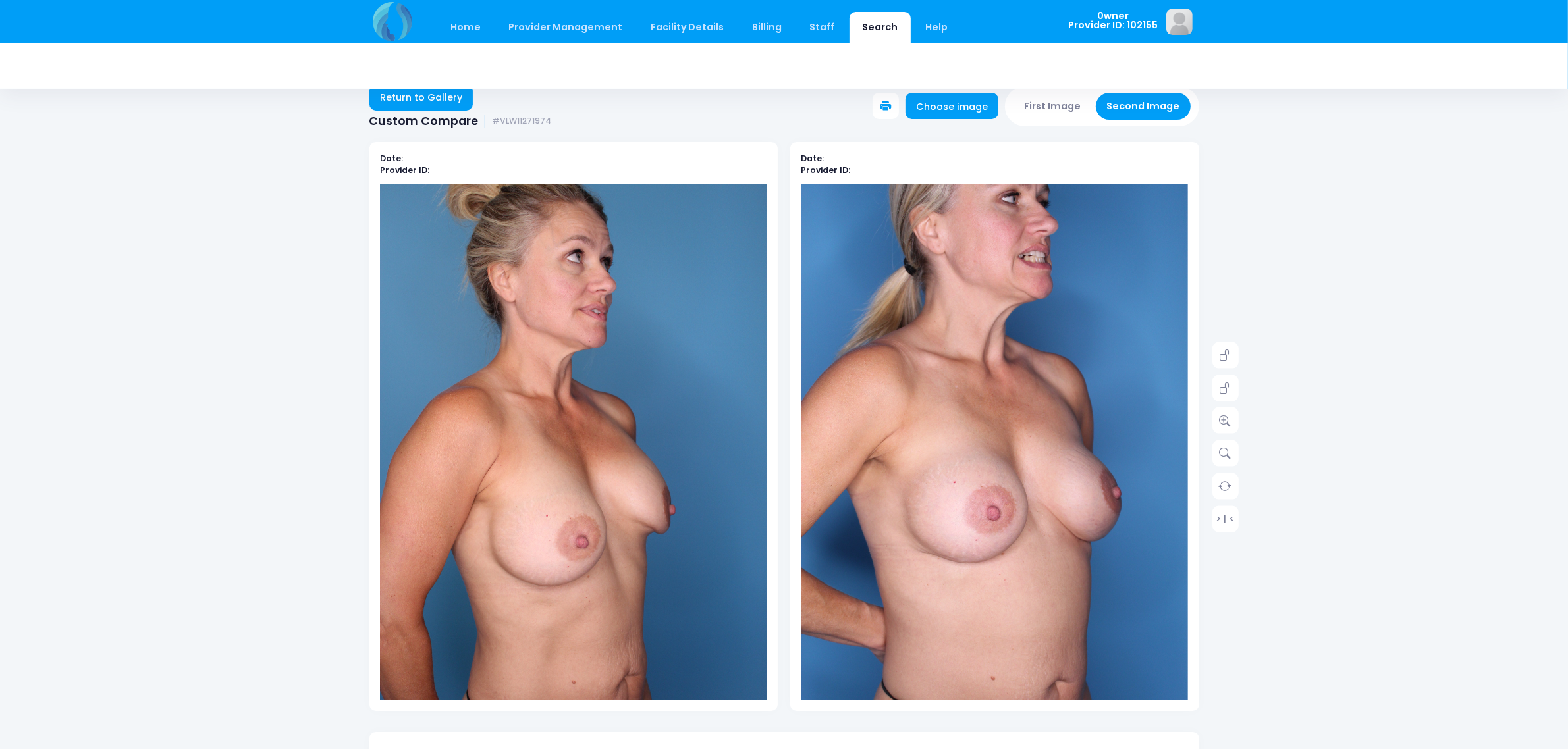
scroll to position [0, 0]
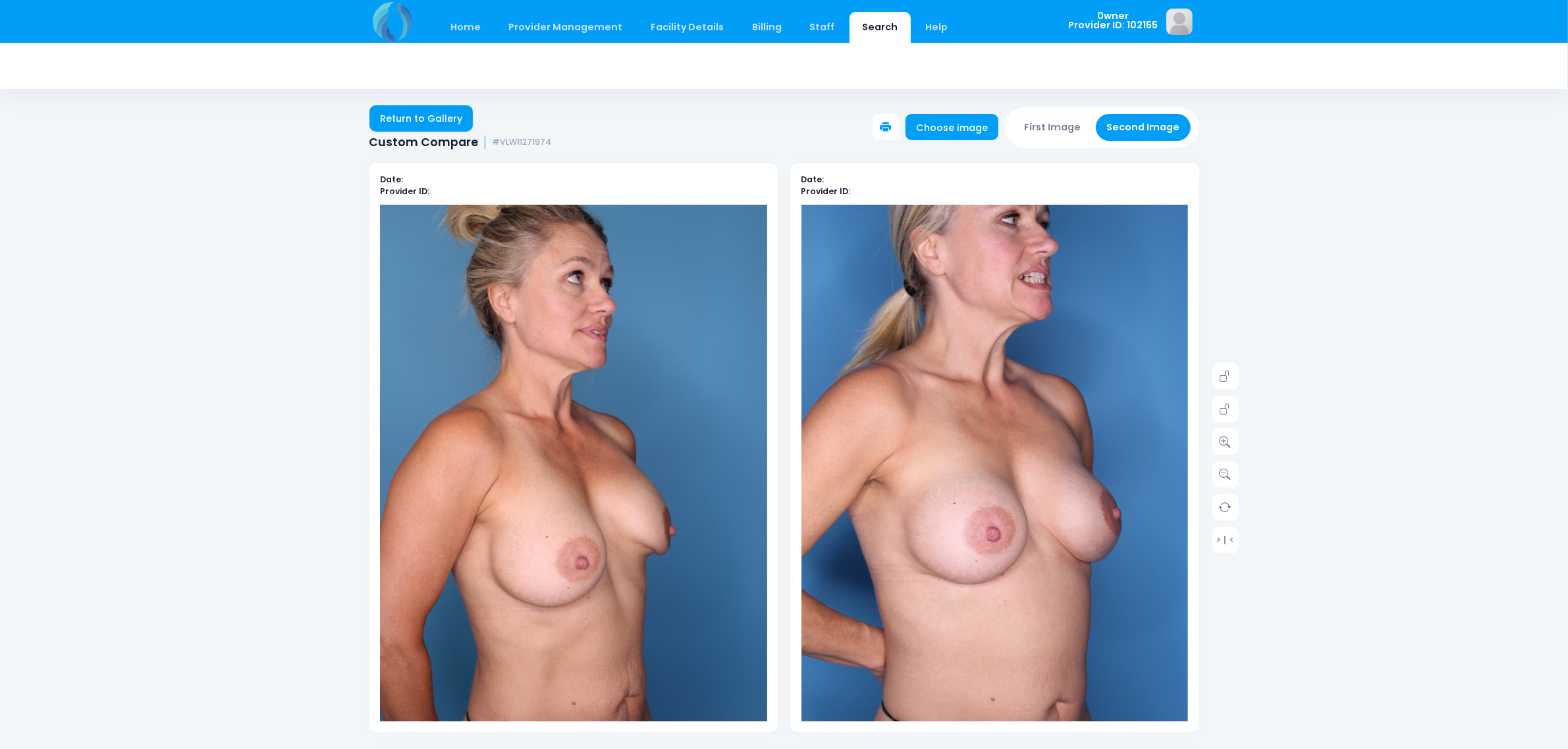
click at [1030, 130] on button "First Image" at bounding box center [1052, 127] width 79 height 27
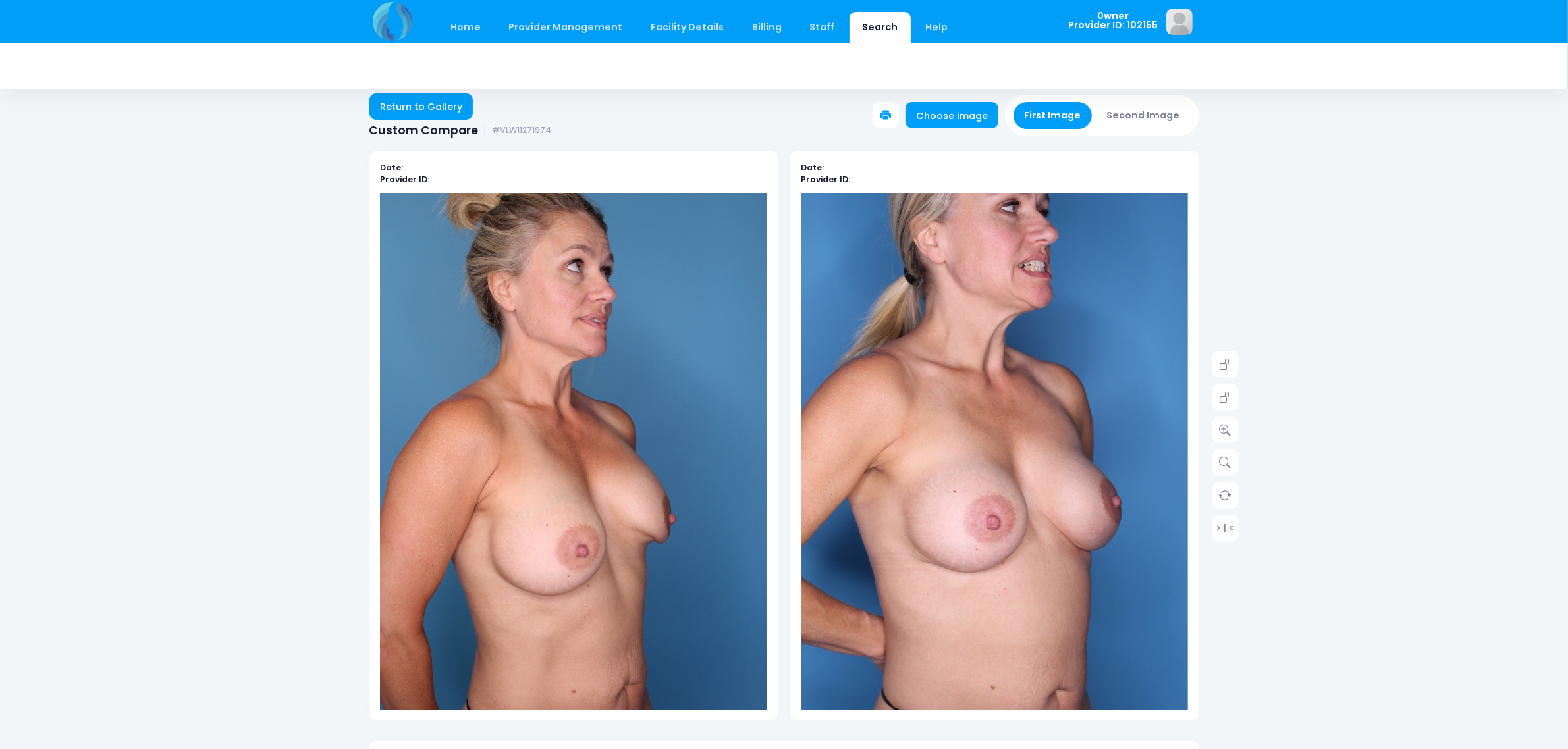
scroll to position [247, 0]
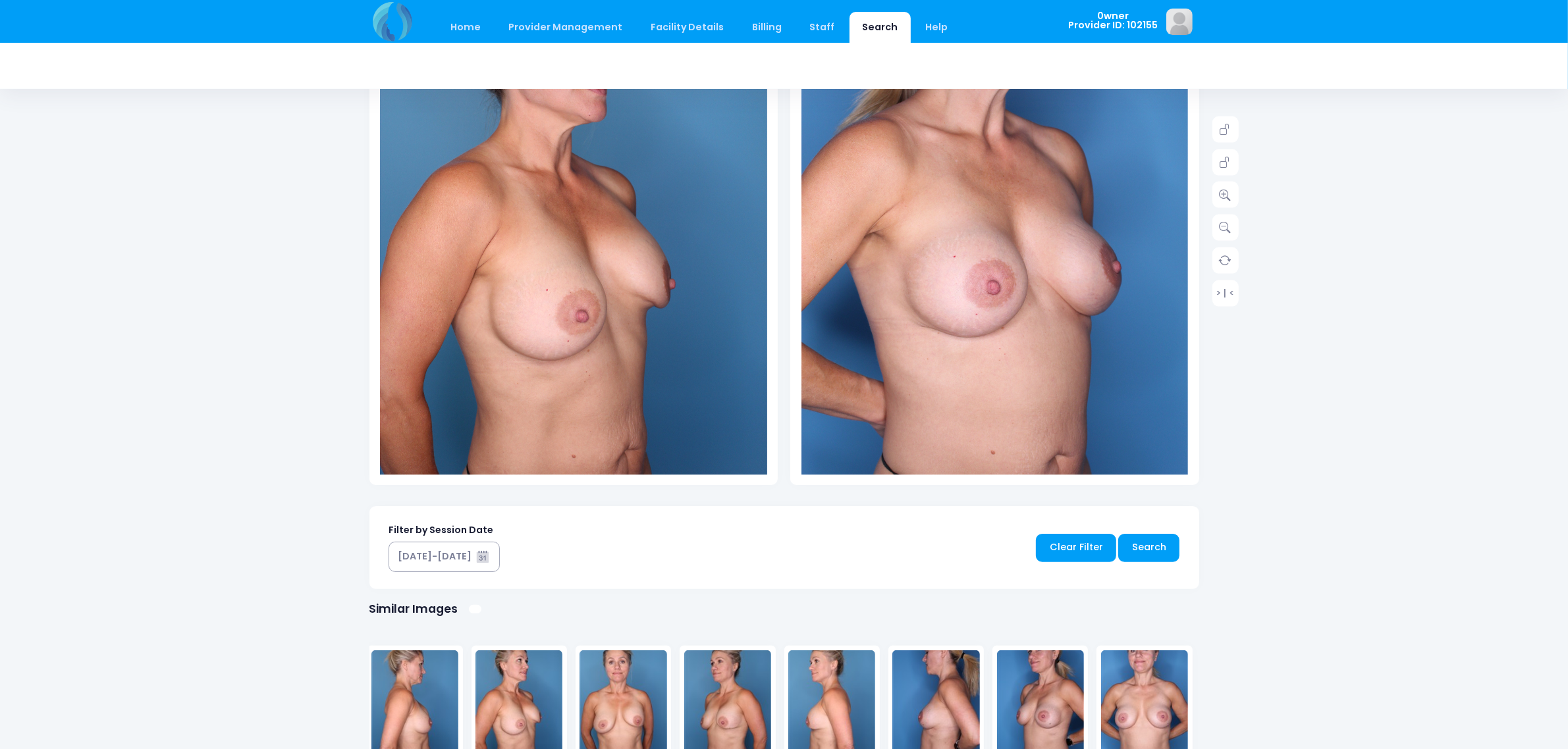
click at [649, 704] on img at bounding box center [623, 710] width 87 height 119
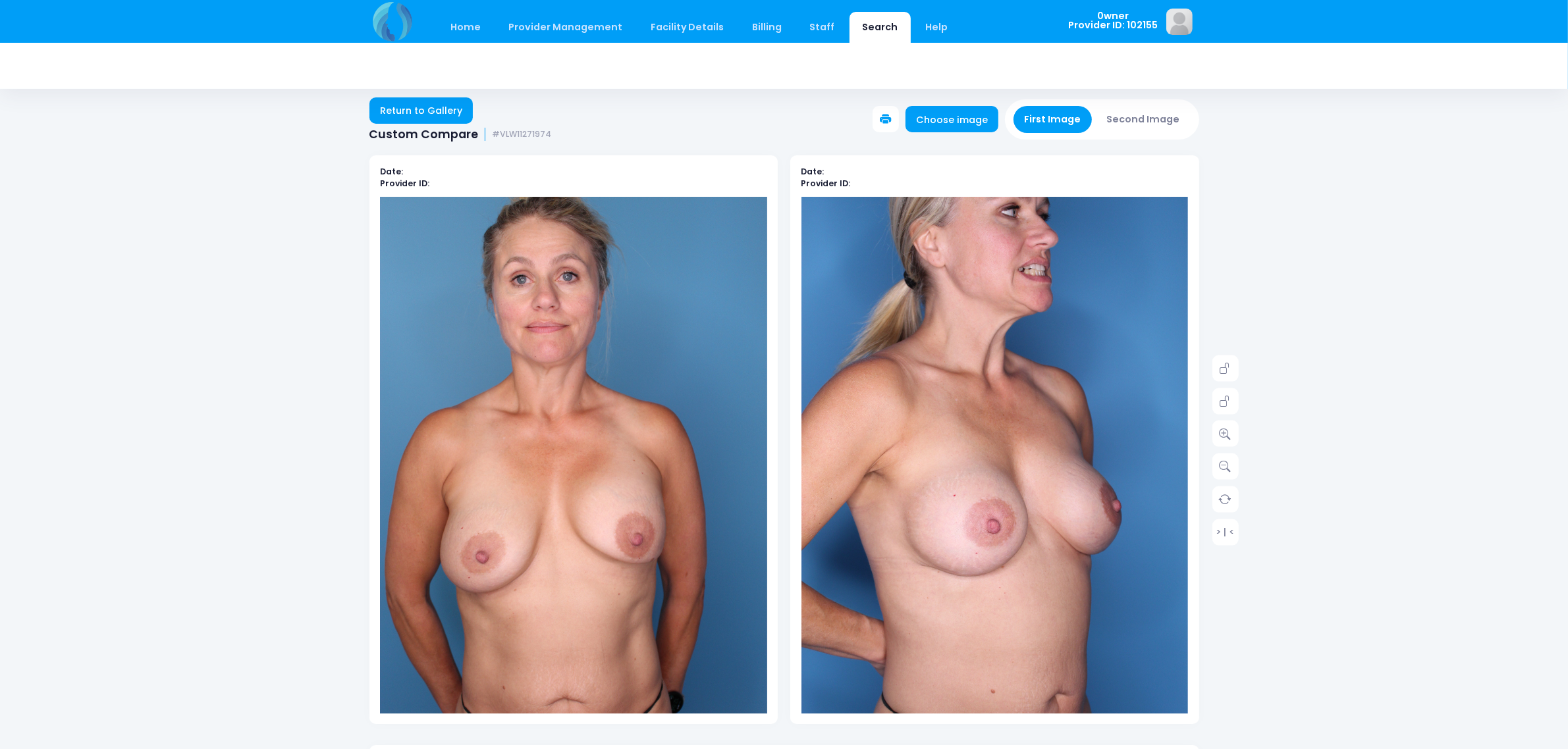
scroll to position [1, 0]
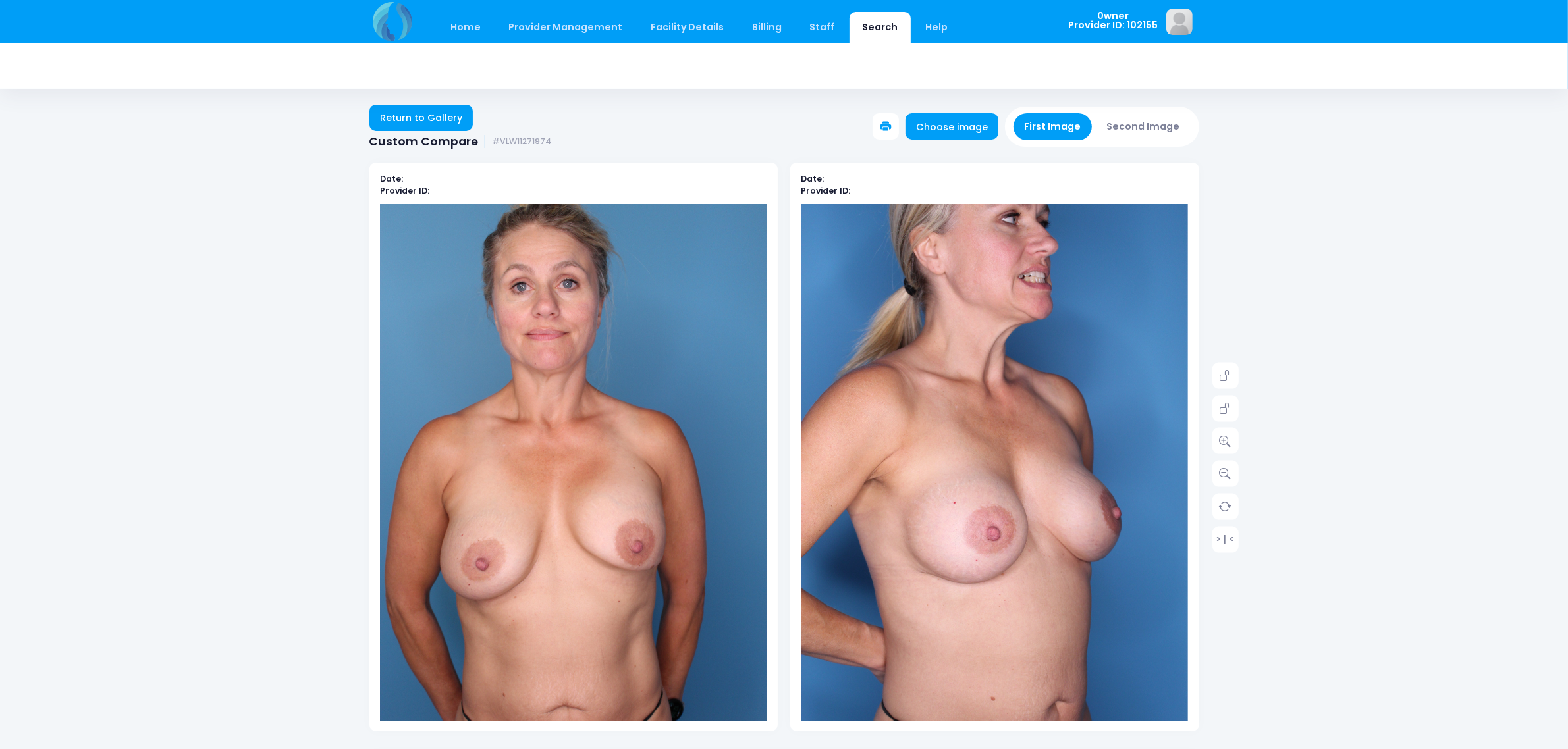
click at [1146, 121] on button "Second Image" at bounding box center [1143, 127] width 95 height 27
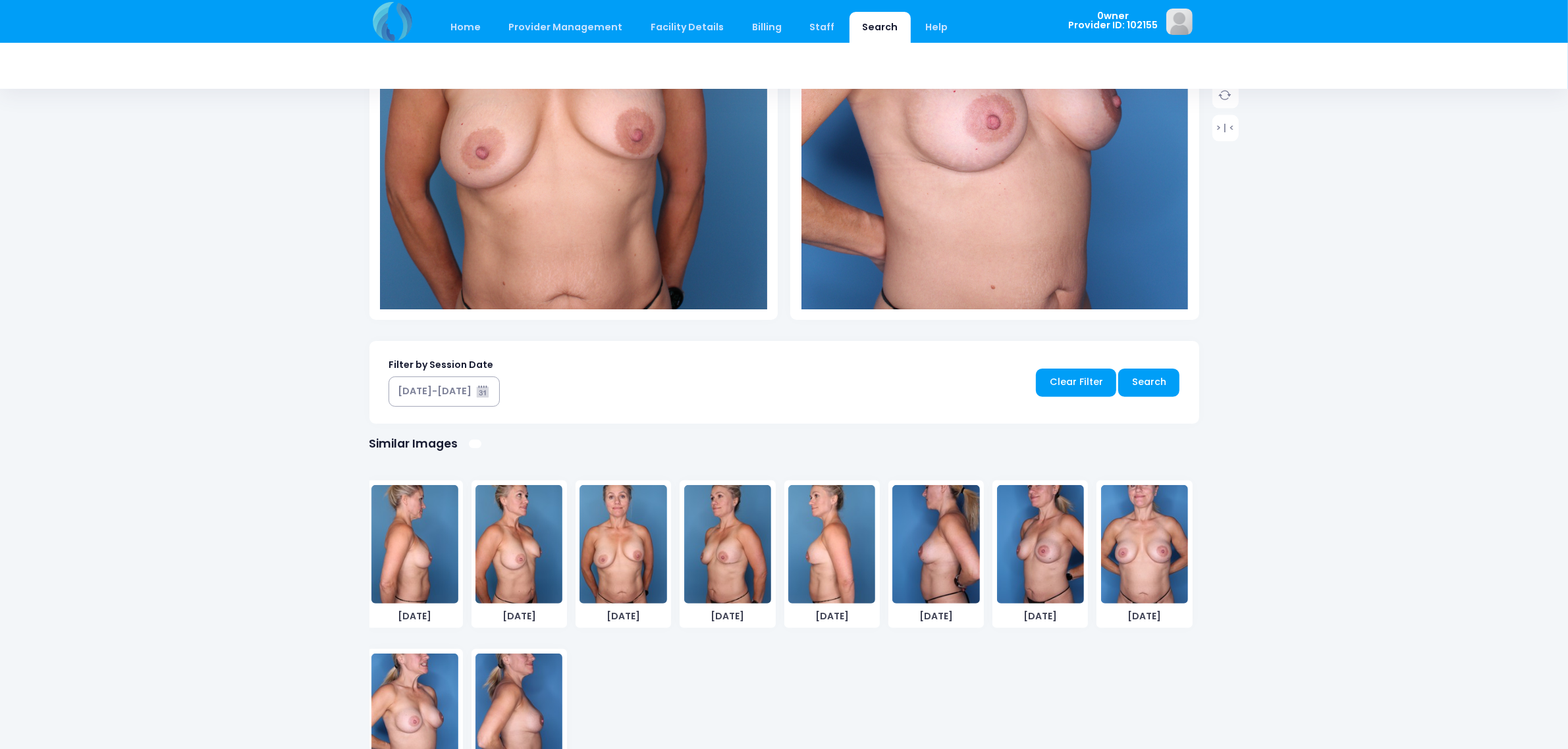
click at [1135, 555] on img at bounding box center [1145, 545] width 87 height 119
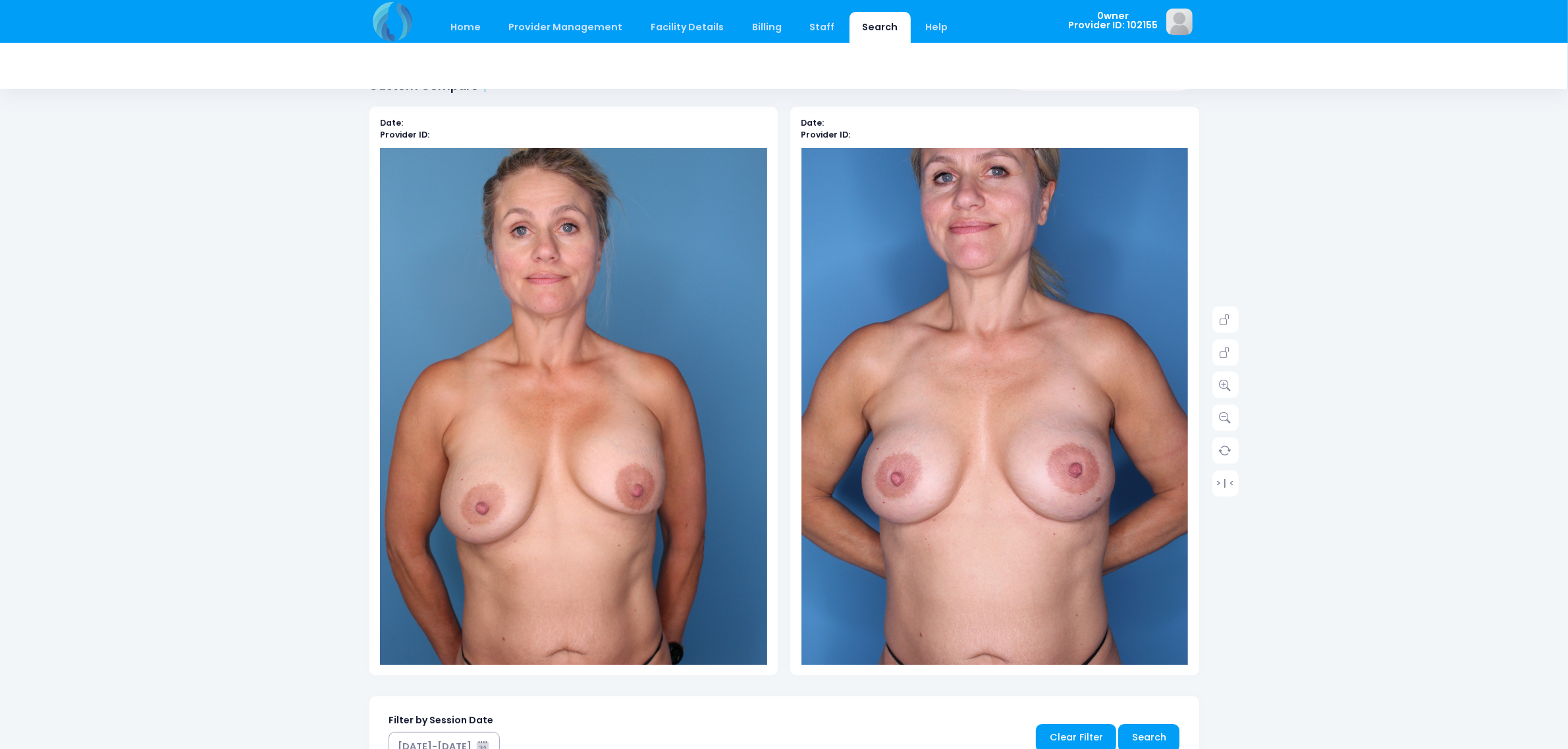
scroll to position [82, 0]
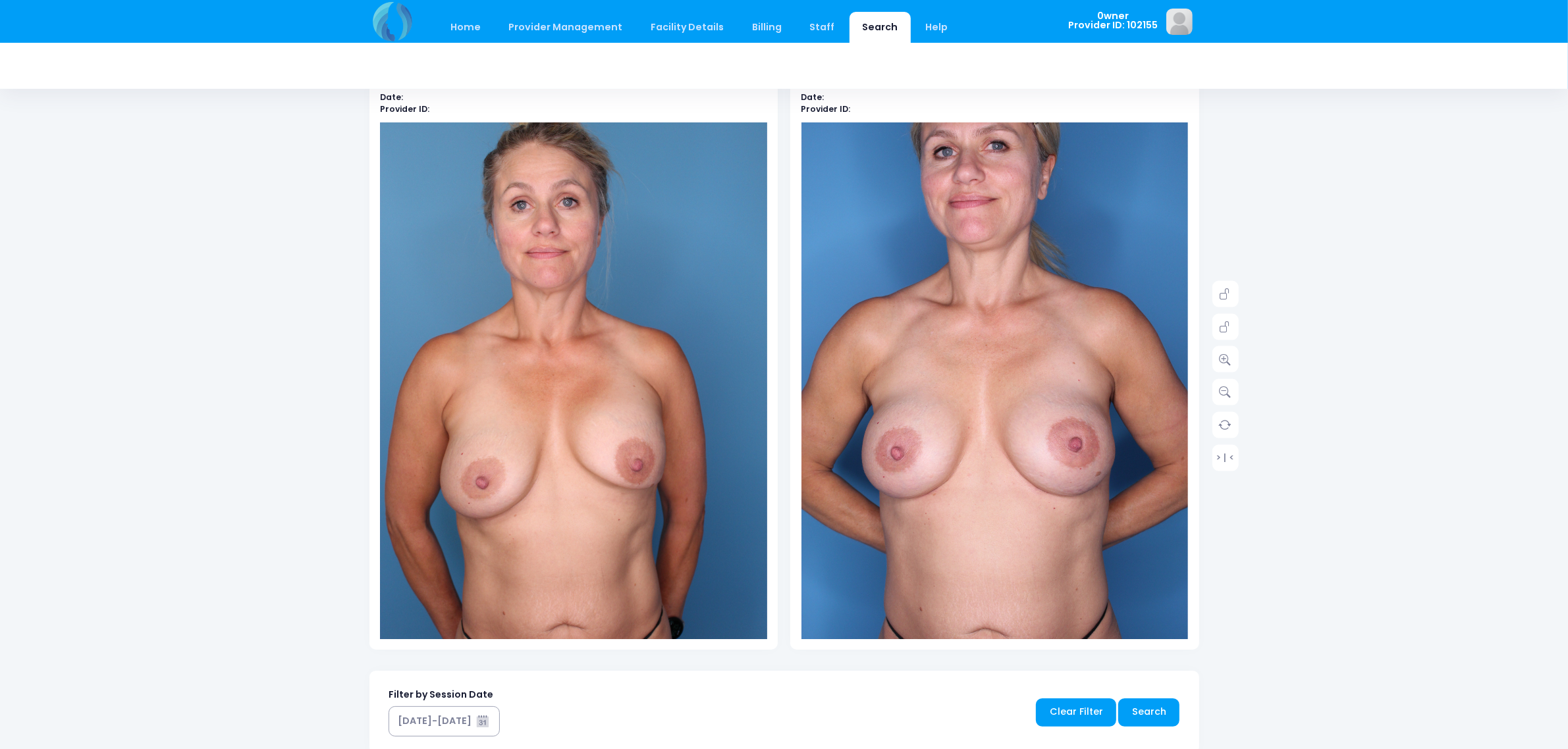
drag, startPoint x: 1341, startPoint y: 428, endPoint x: 1512, endPoint y: 471, distance: 176.3
click at [1512, 471] on div "Home Provider Management Provider Management Add User View Users Billing" at bounding box center [784, 540] width 1568 height 1246
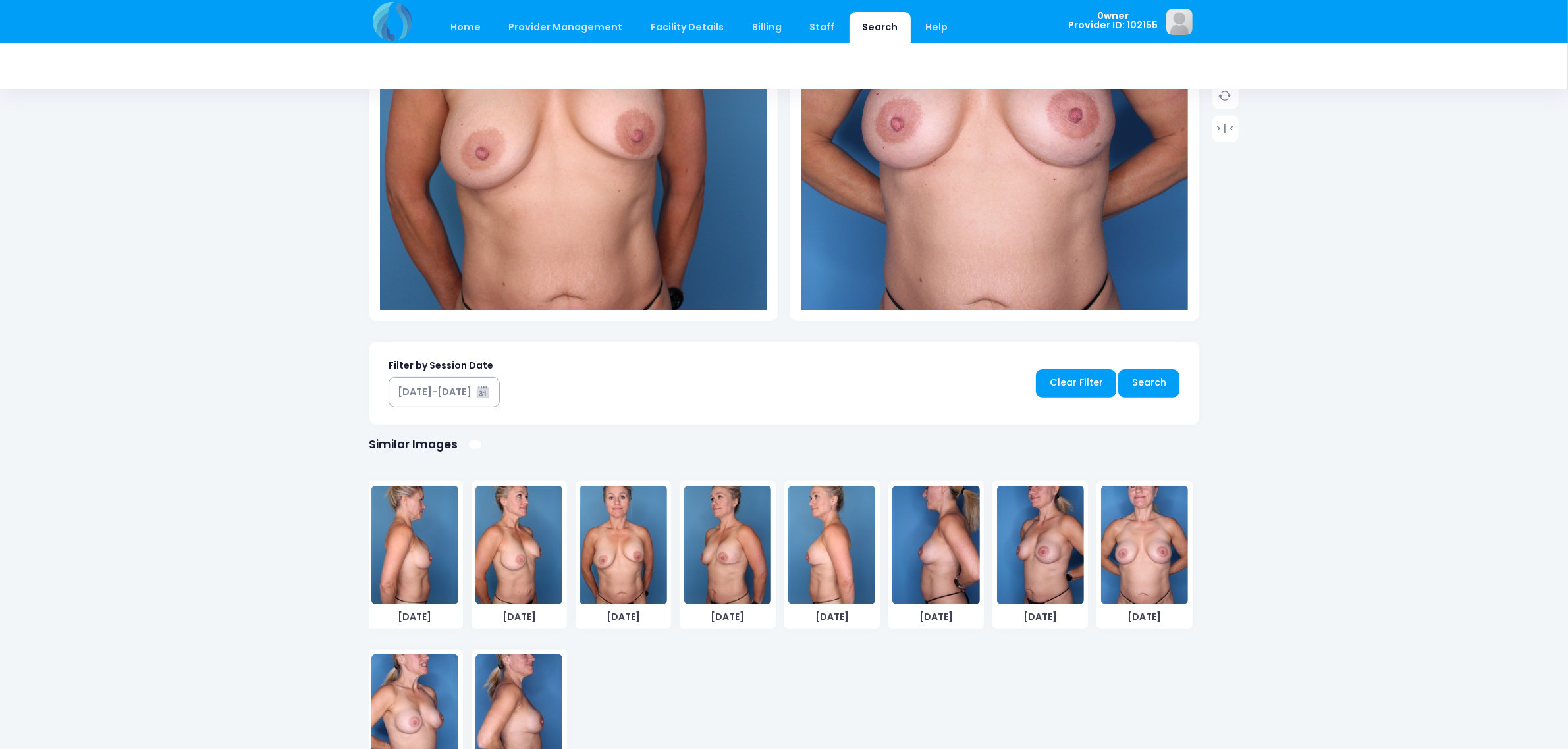
scroll to position [496, 0]
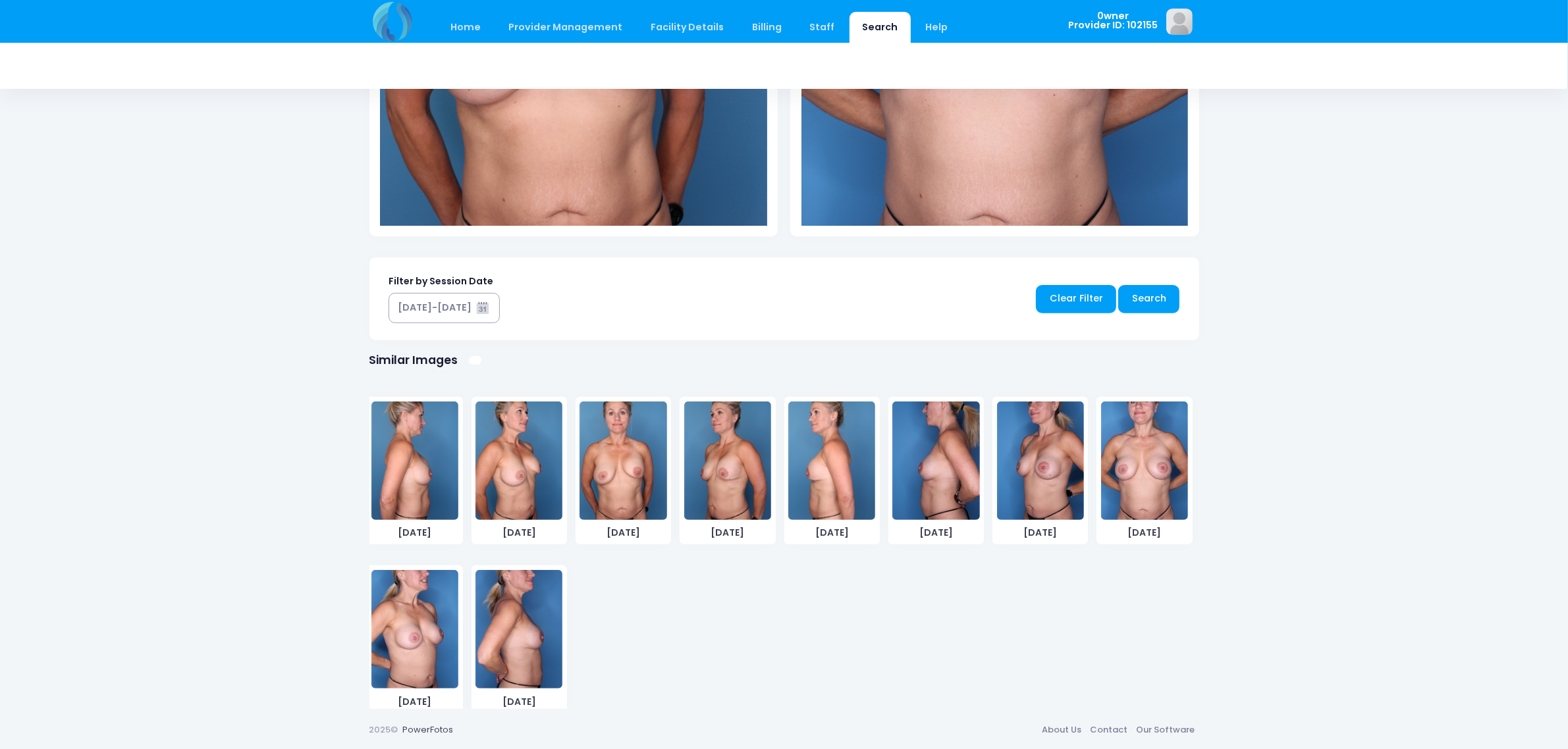
click at [389, 625] on img at bounding box center [415, 630] width 87 height 119
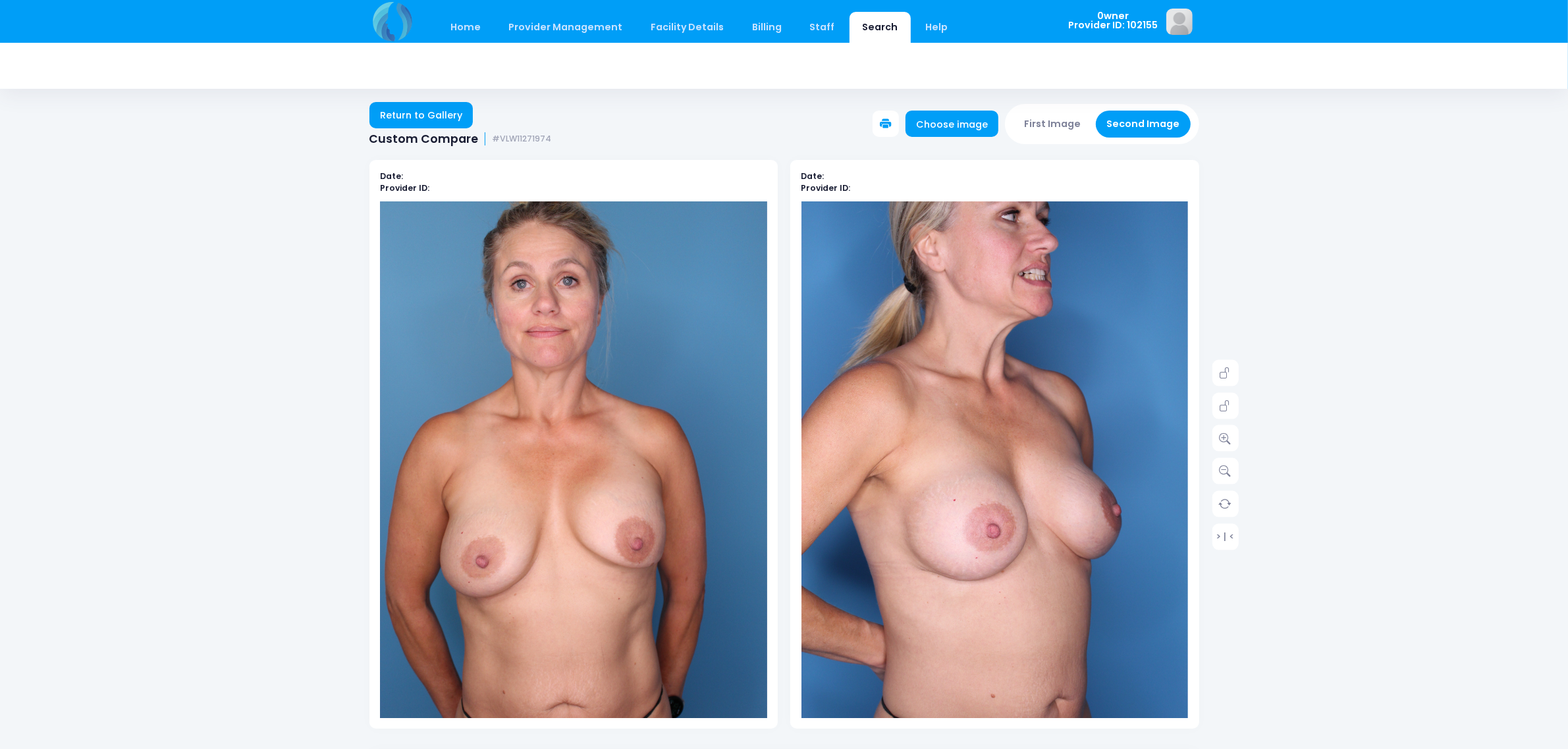
scroll to position [0, 0]
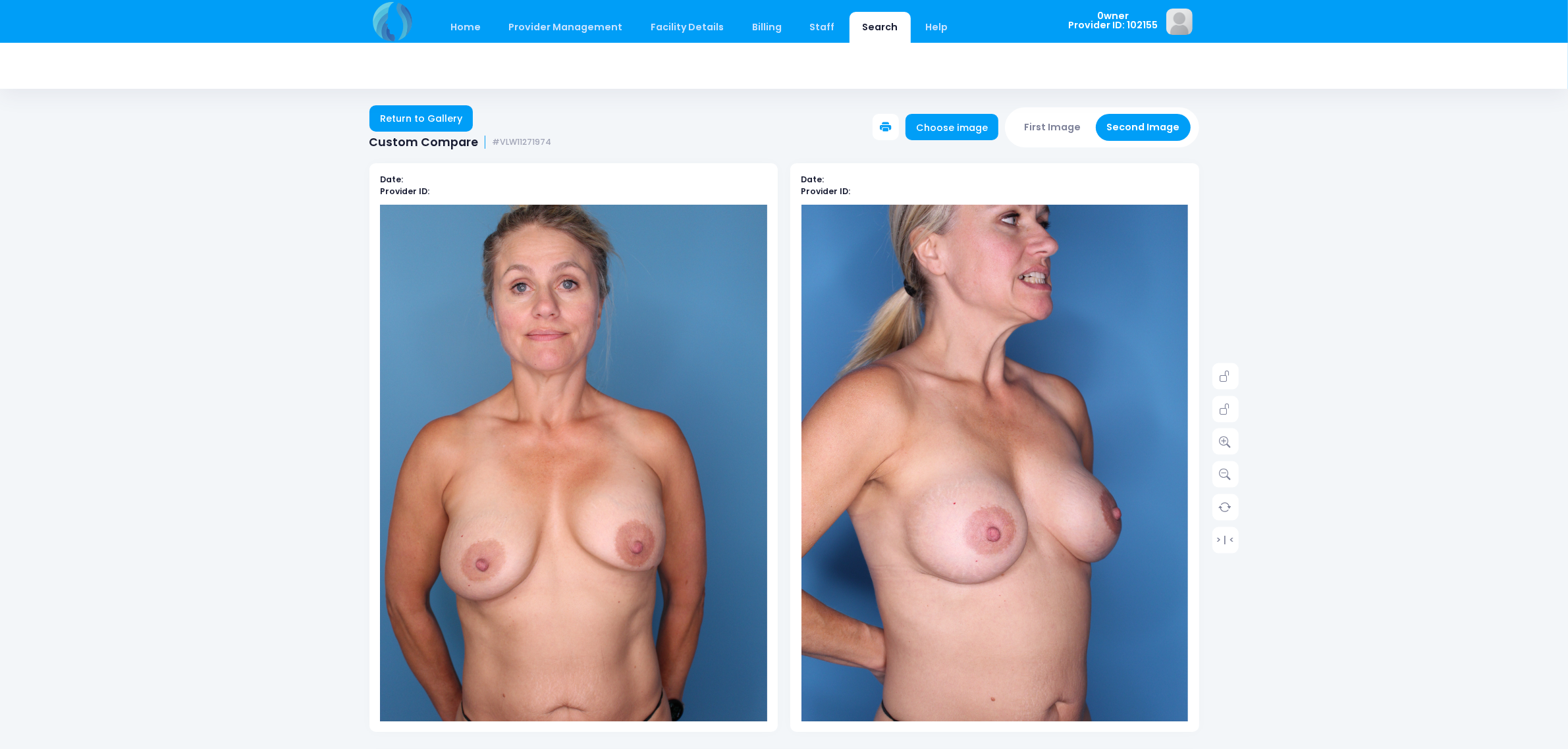
click at [1064, 136] on button "First Image" at bounding box center [1052, 127] width 79 height 27
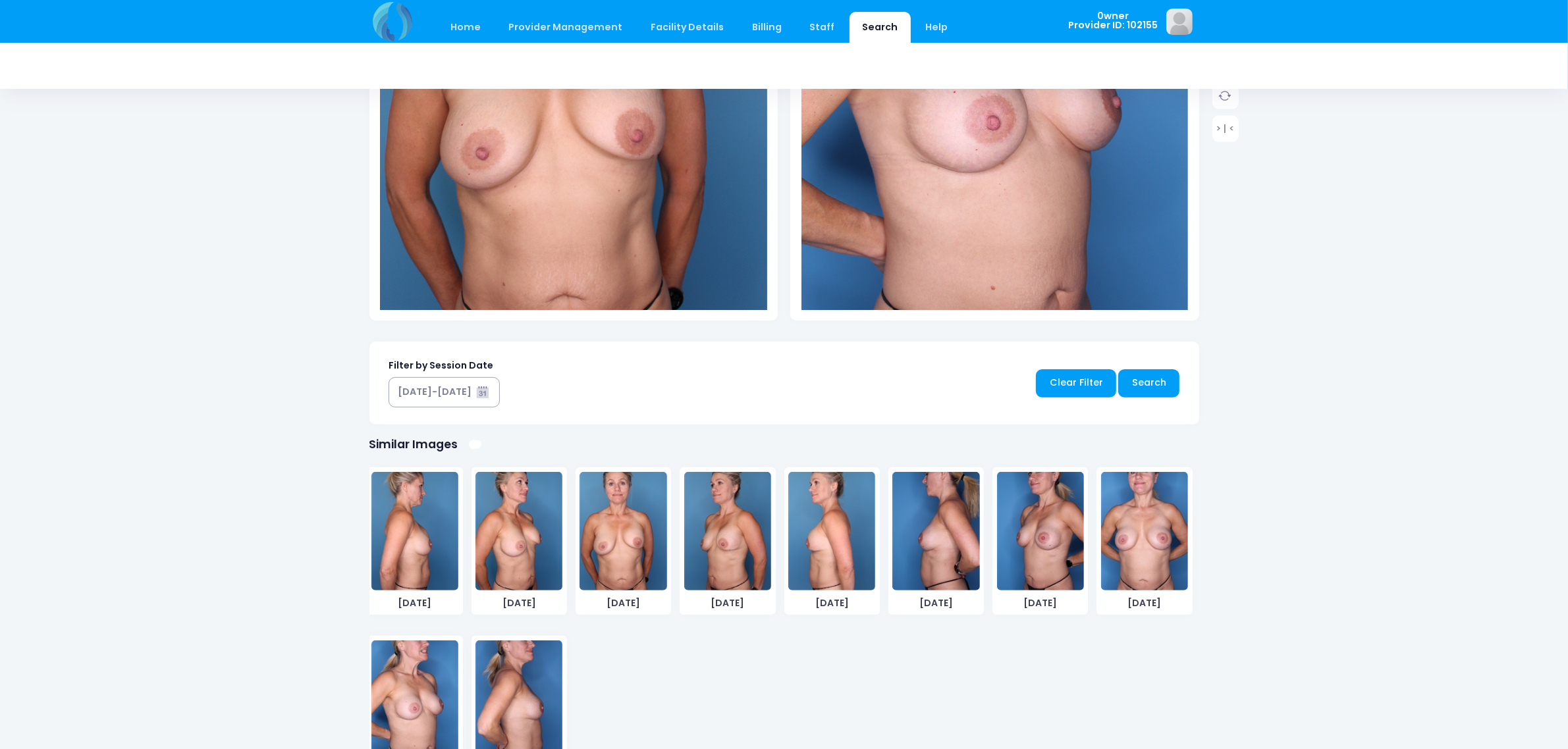
scroll to position [16, 0]
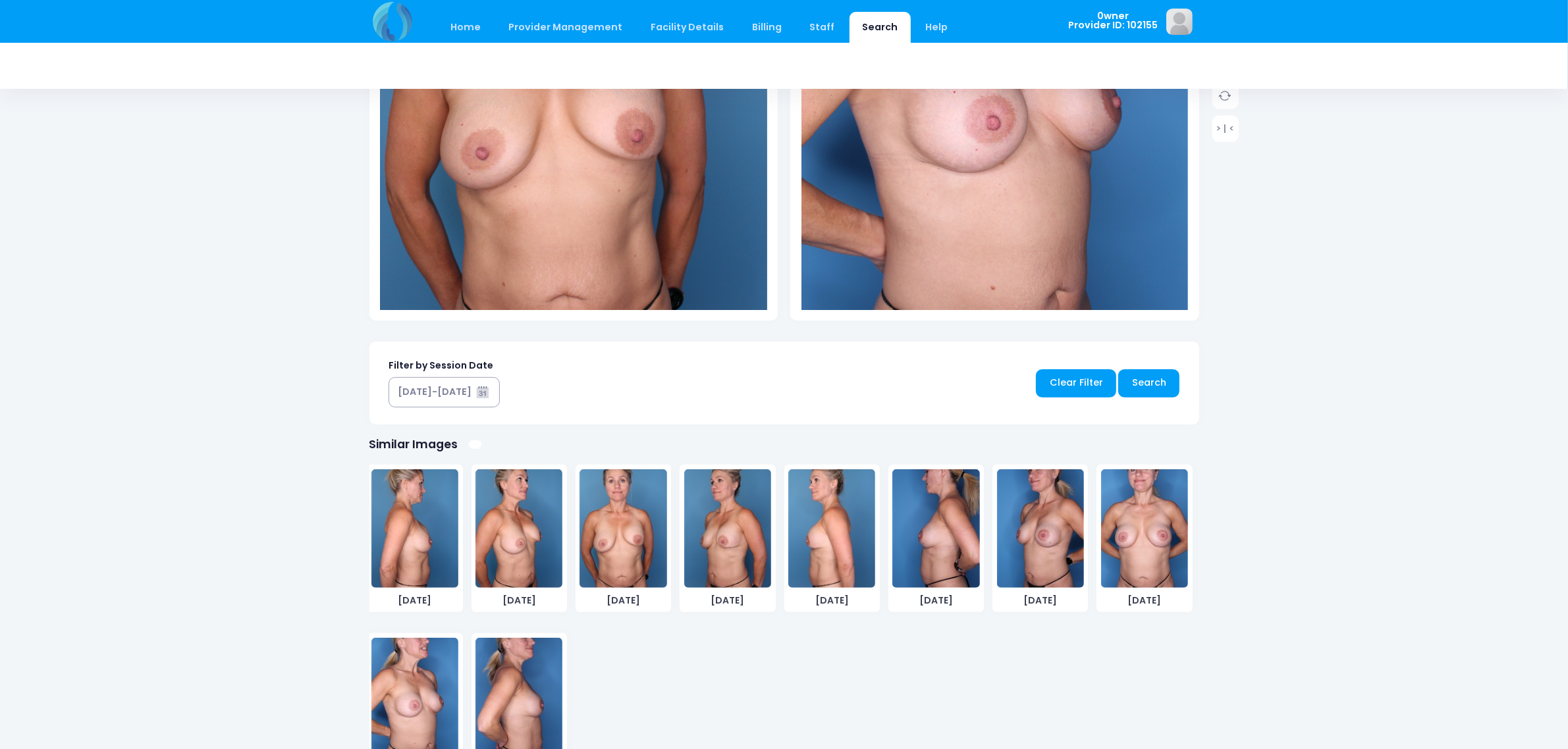
click at [489, 518] on img at bounding box center [519, 529] width 87 height 119
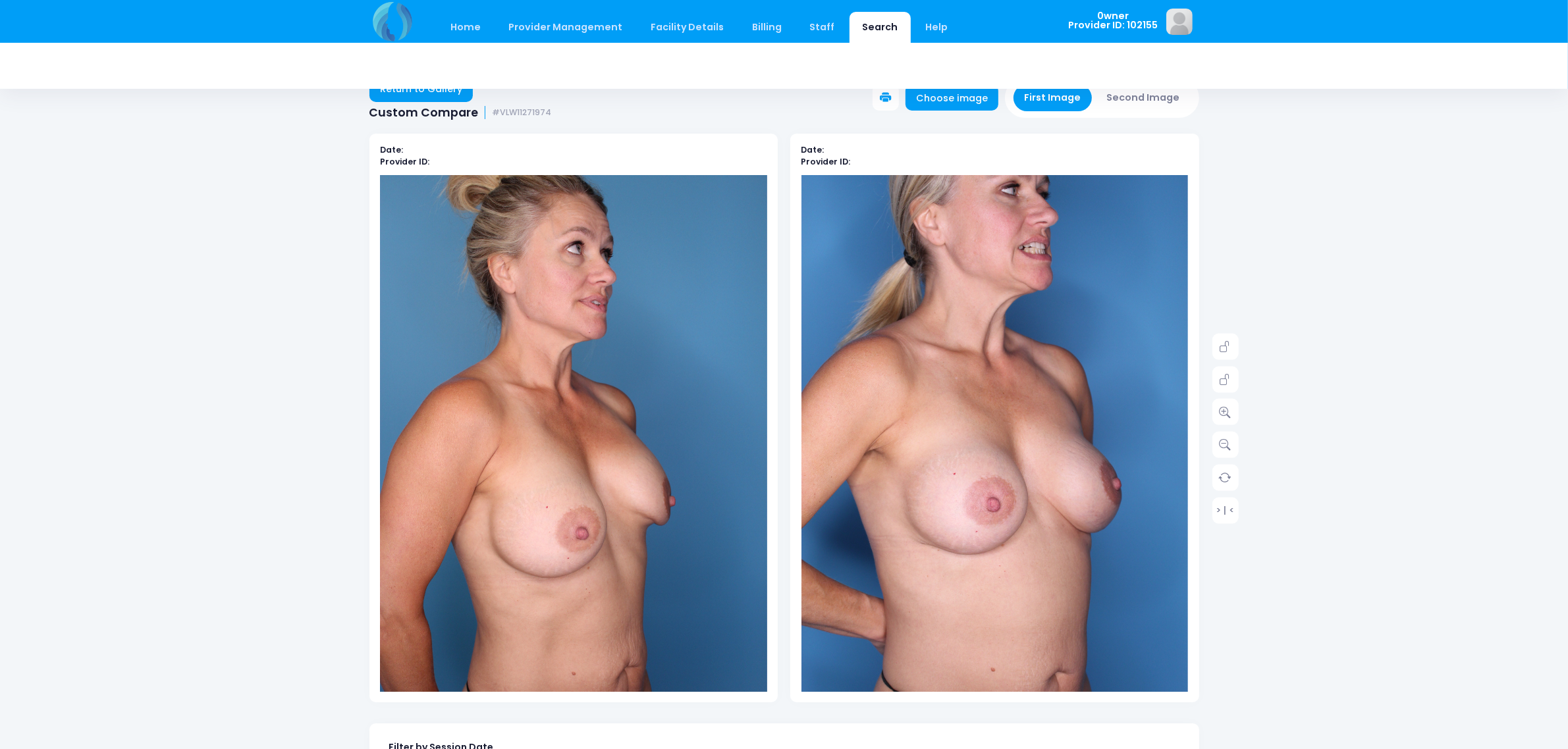
scroll to position [0, 0]
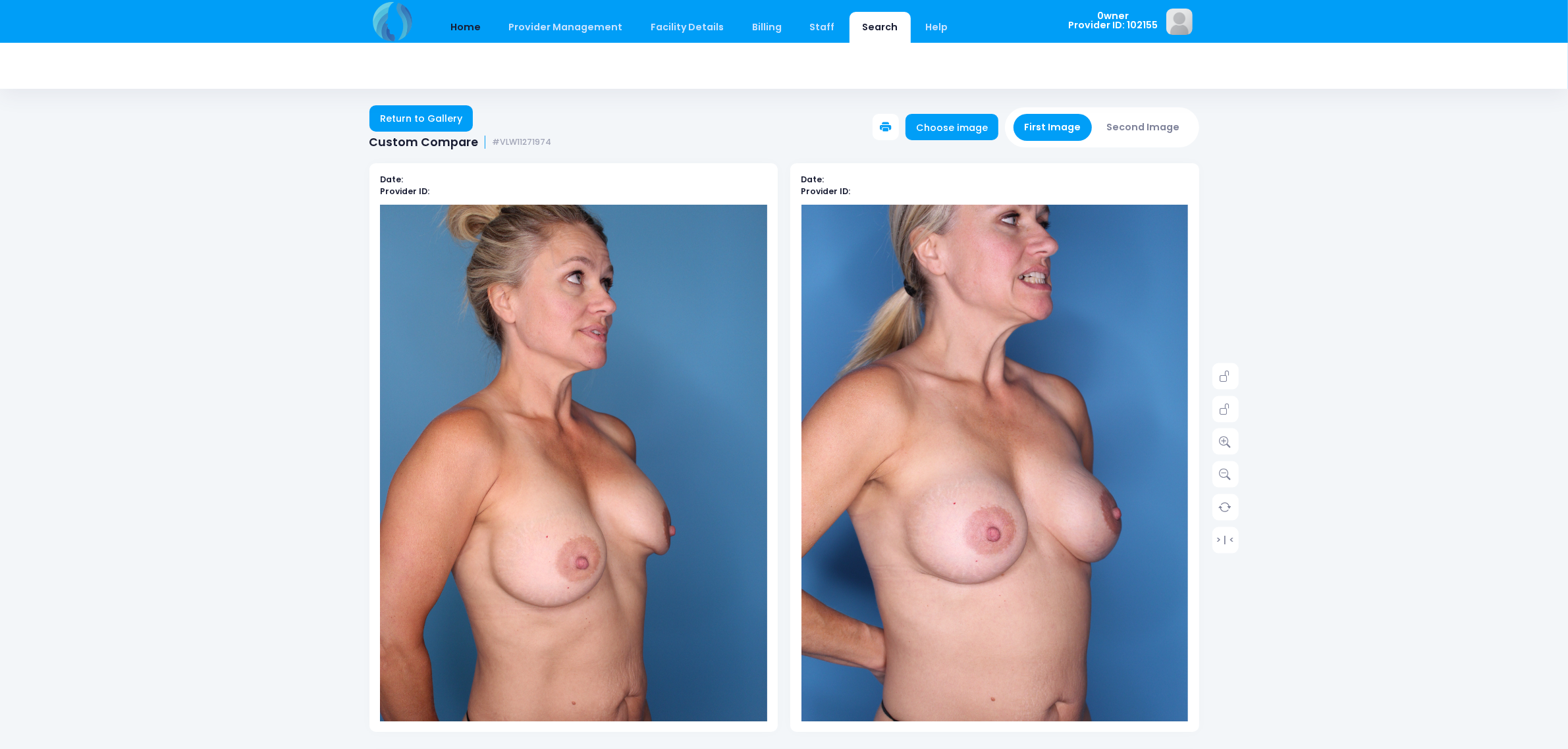
click at [462, 24] on link "Home" at bounding box center [465, 27] width 56 height 31
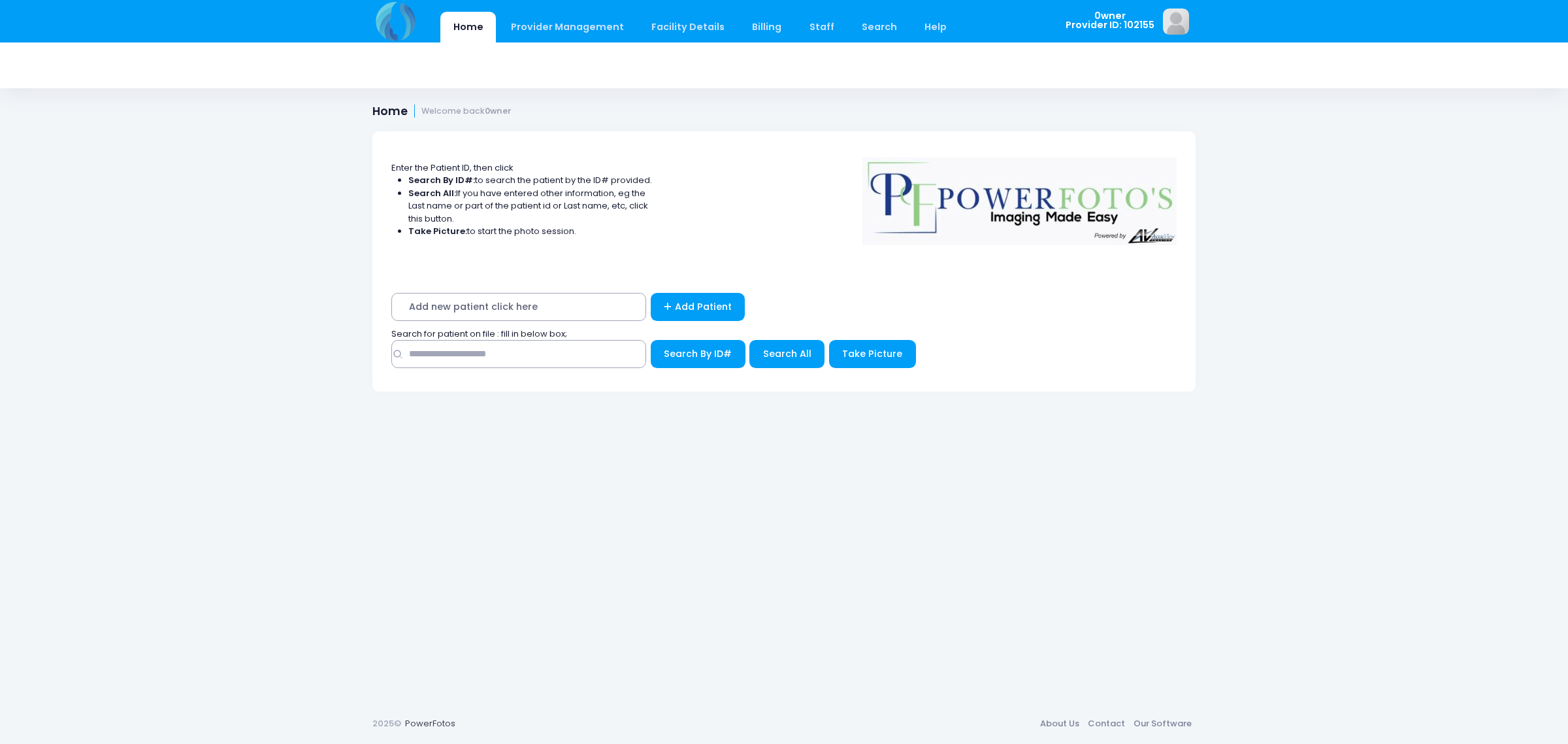
click at [608, 368] on div "Search By ID#" at bounding box center [784, 357] width 785 height 35
click at [613, 351] on input "text" at bounding box center [519, 354] width 255 height 28
type input "*****"
click at [766, 354] on span "Search All" at bounding box center [788, 354] width 48 height 13
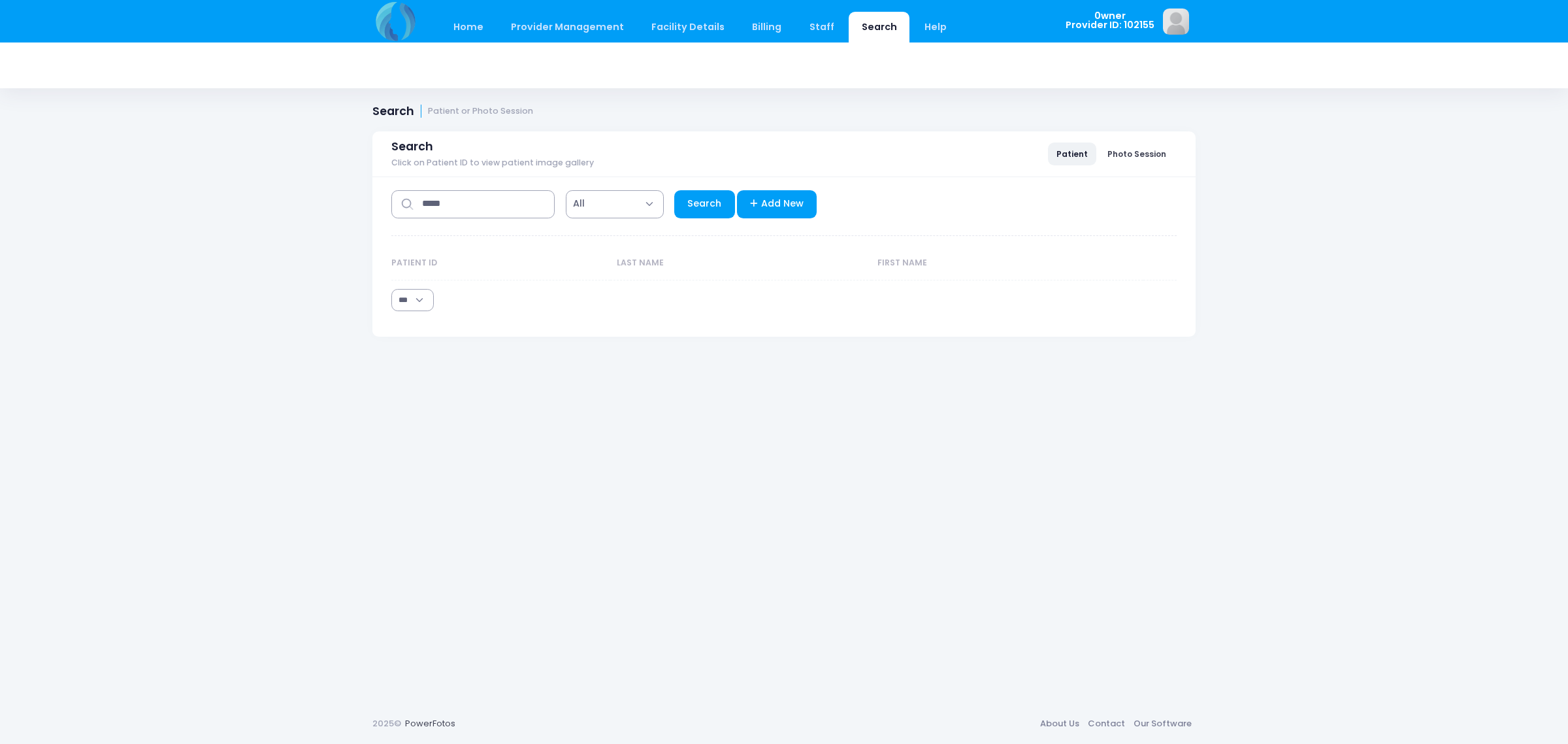
select select "***"
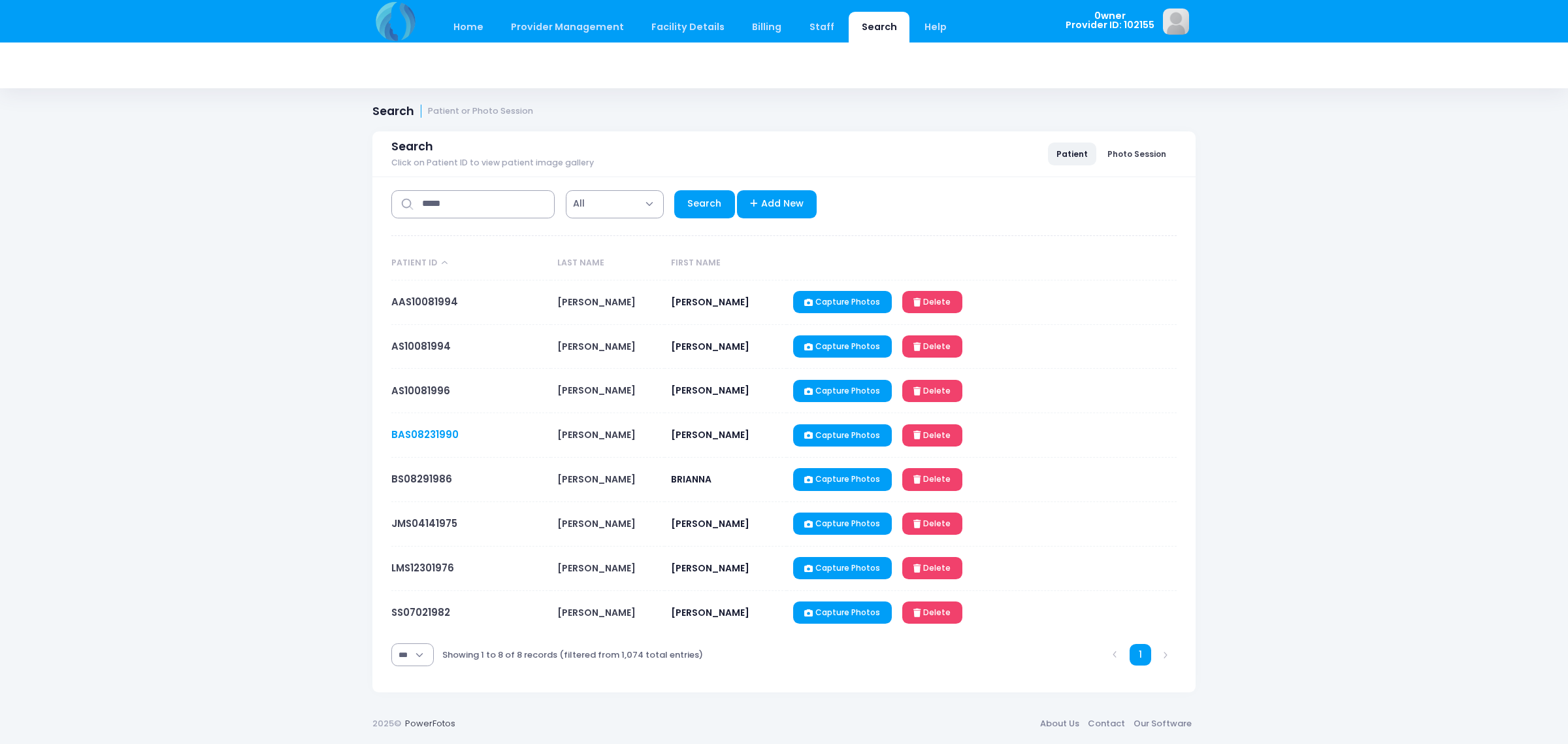
click at [434, 434] on link "BAS08231990" at bounding box center [425, 434] width 67 height 13
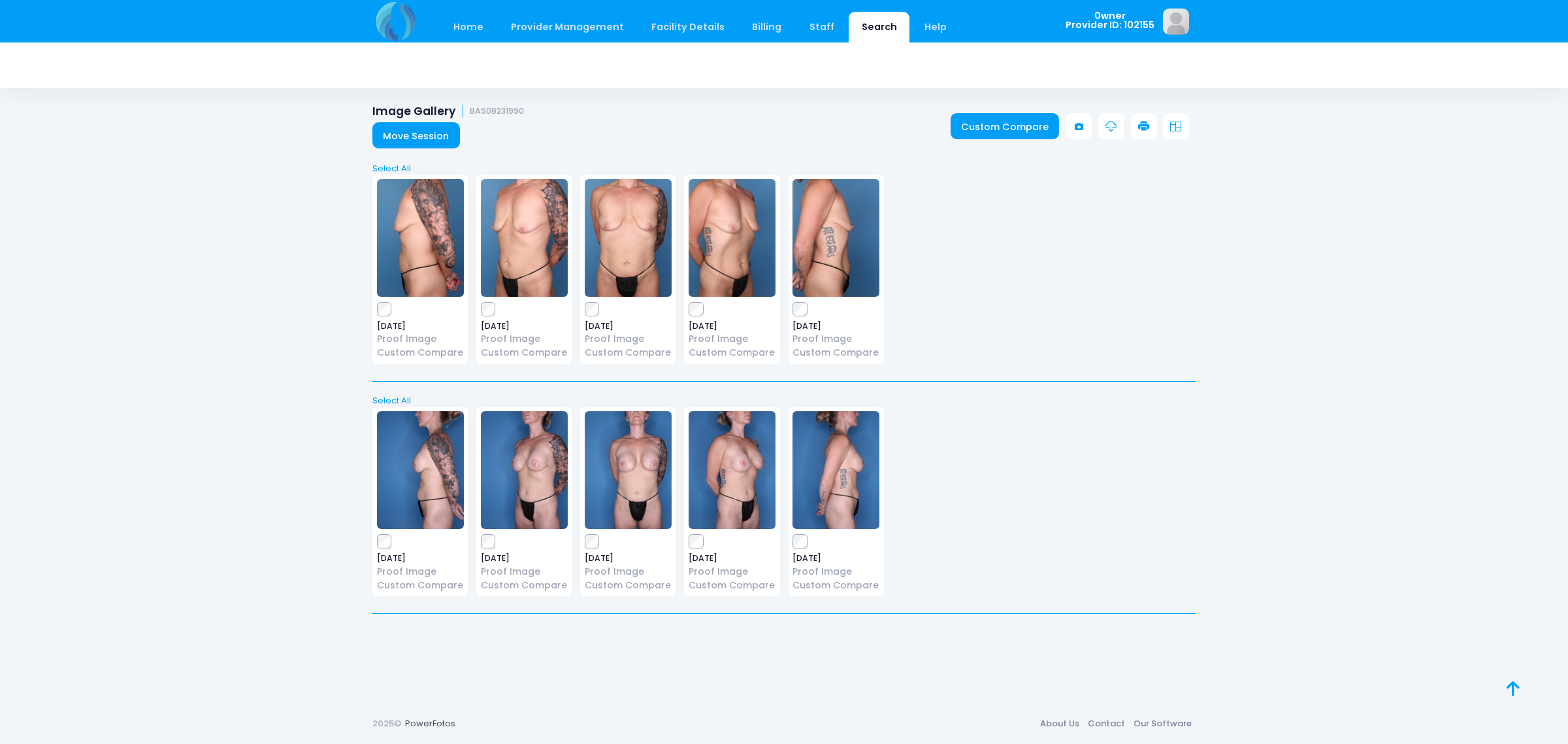
click at [376, 334] on div "[DATE] Proof Image Custom Compare" at bounding box center [420, 269] width 95 height 190
click at [1017, 128] on link "Custom Compare" at bounding box center [1005, 126] width 109 height 26
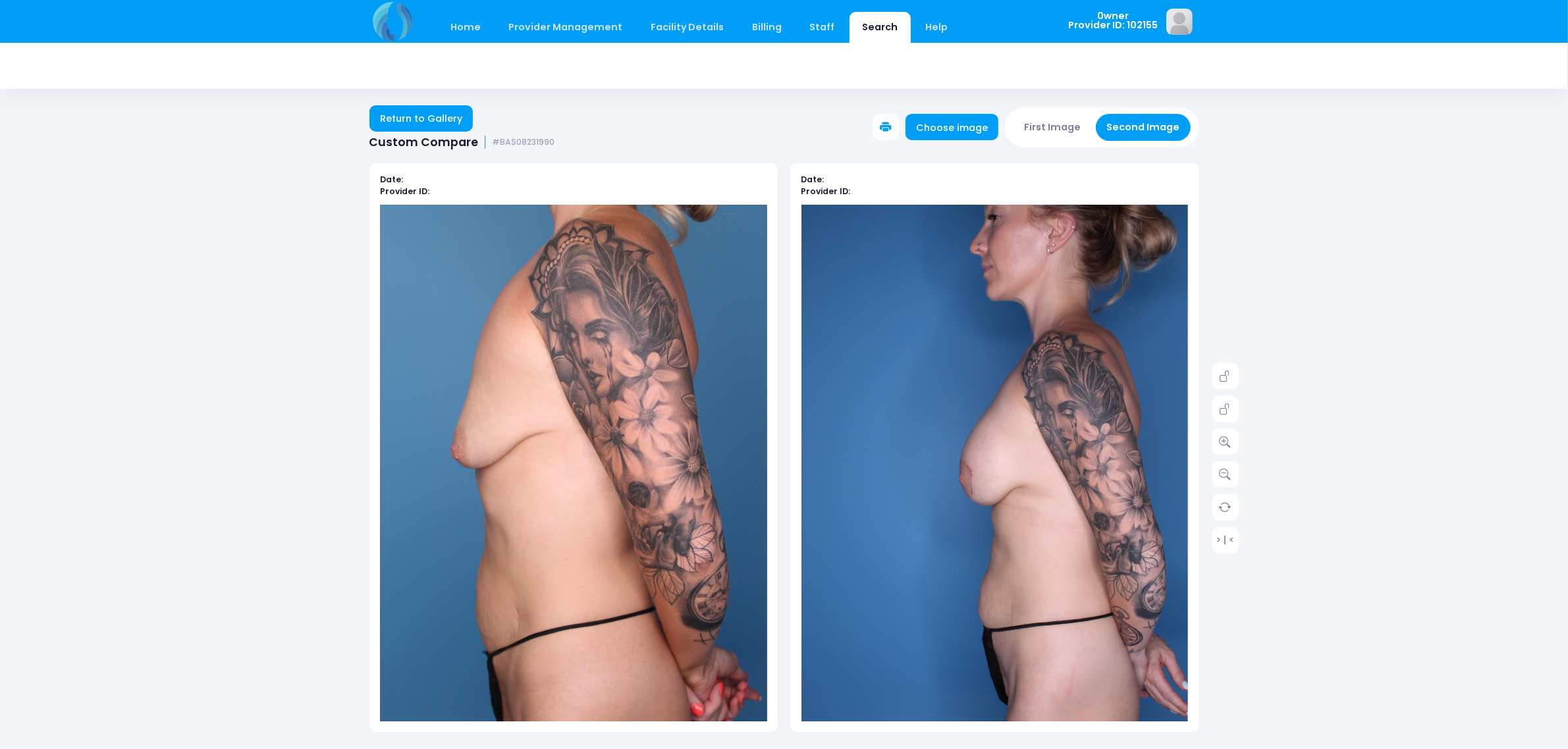
click at [1037, 125] on button "First Image" at bounding box center [1052, 127] width 79 height 27
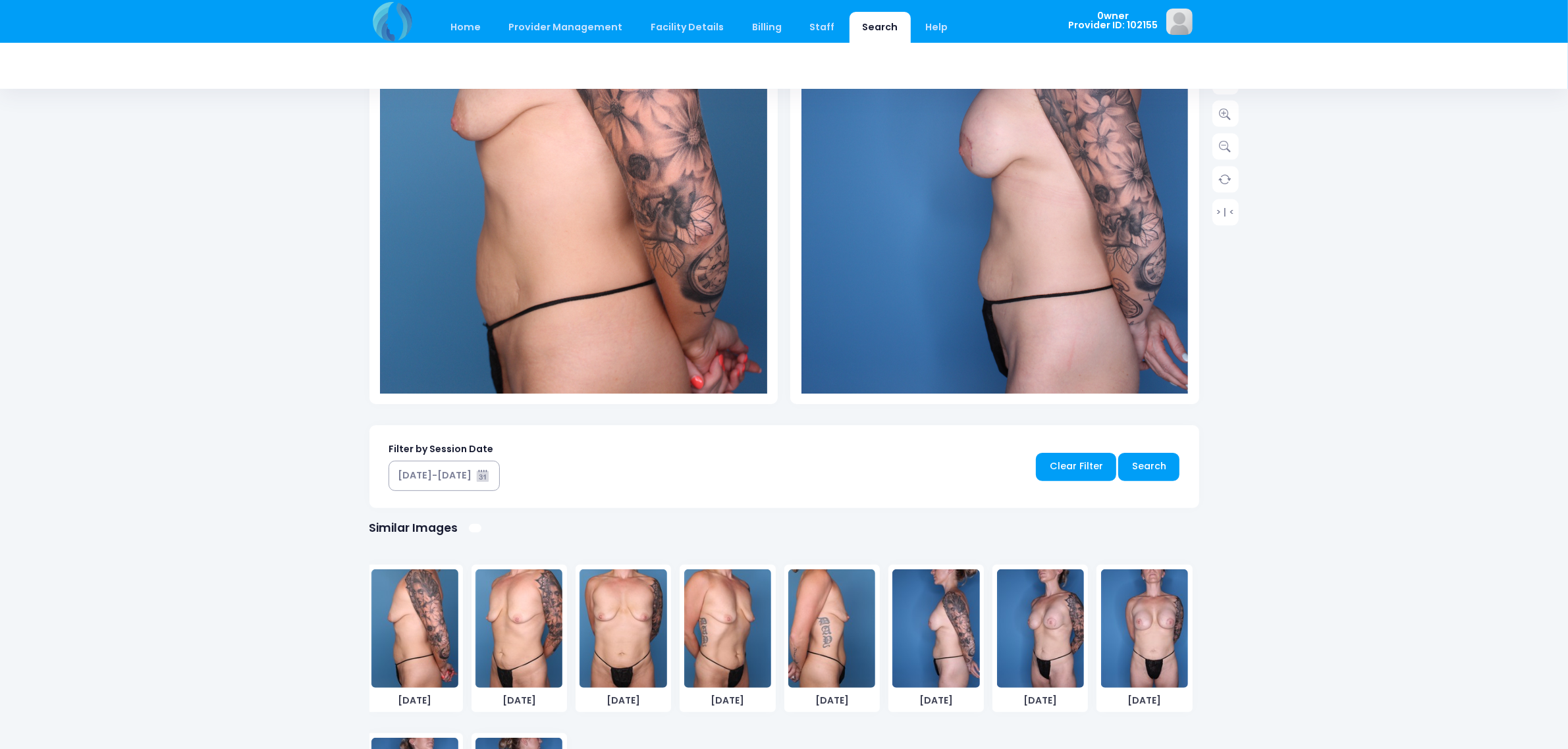
scroll to position [329, 0]
click at [529, 614] on img at bounding box center [519, 628] width 87 height 119
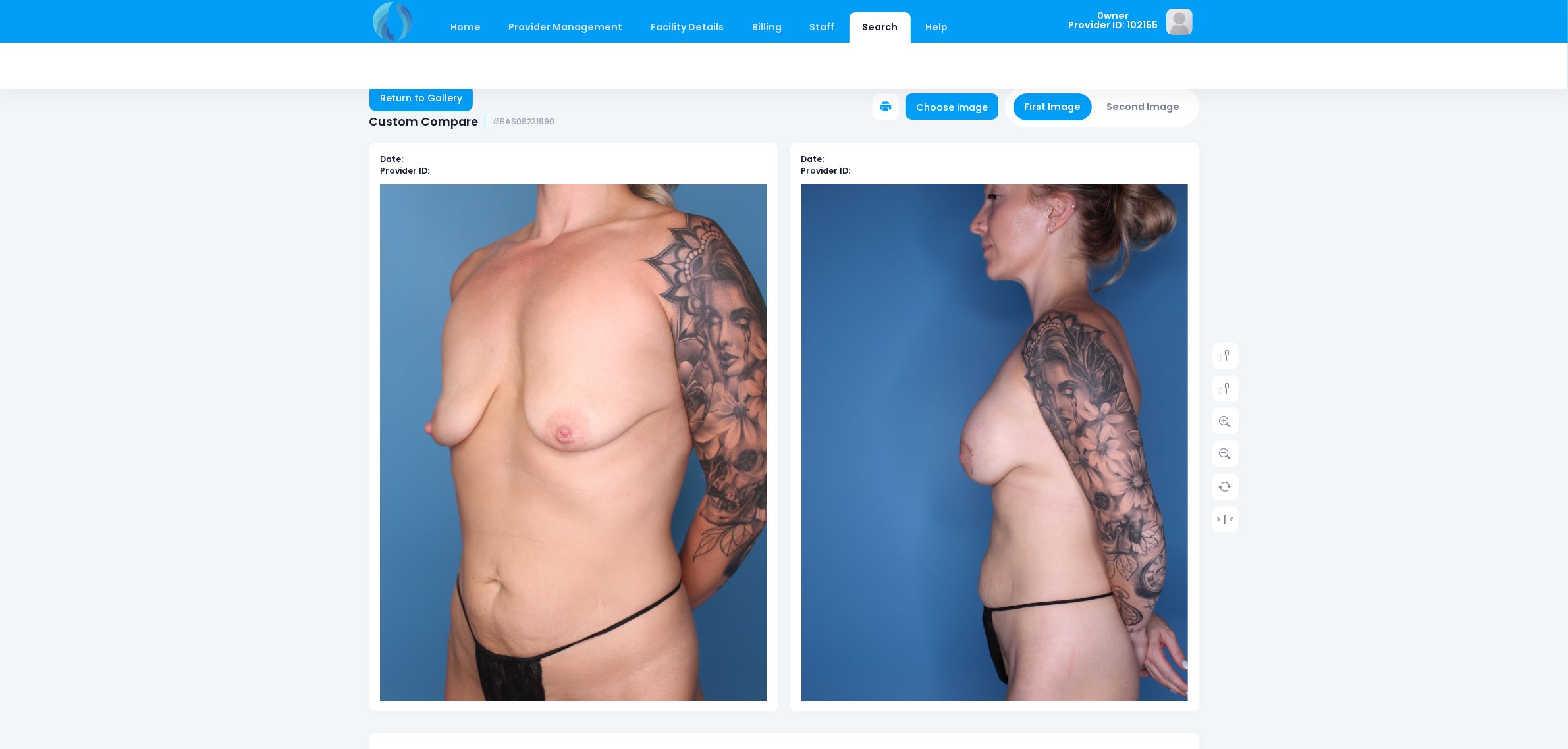
scroll to position [0, 0]
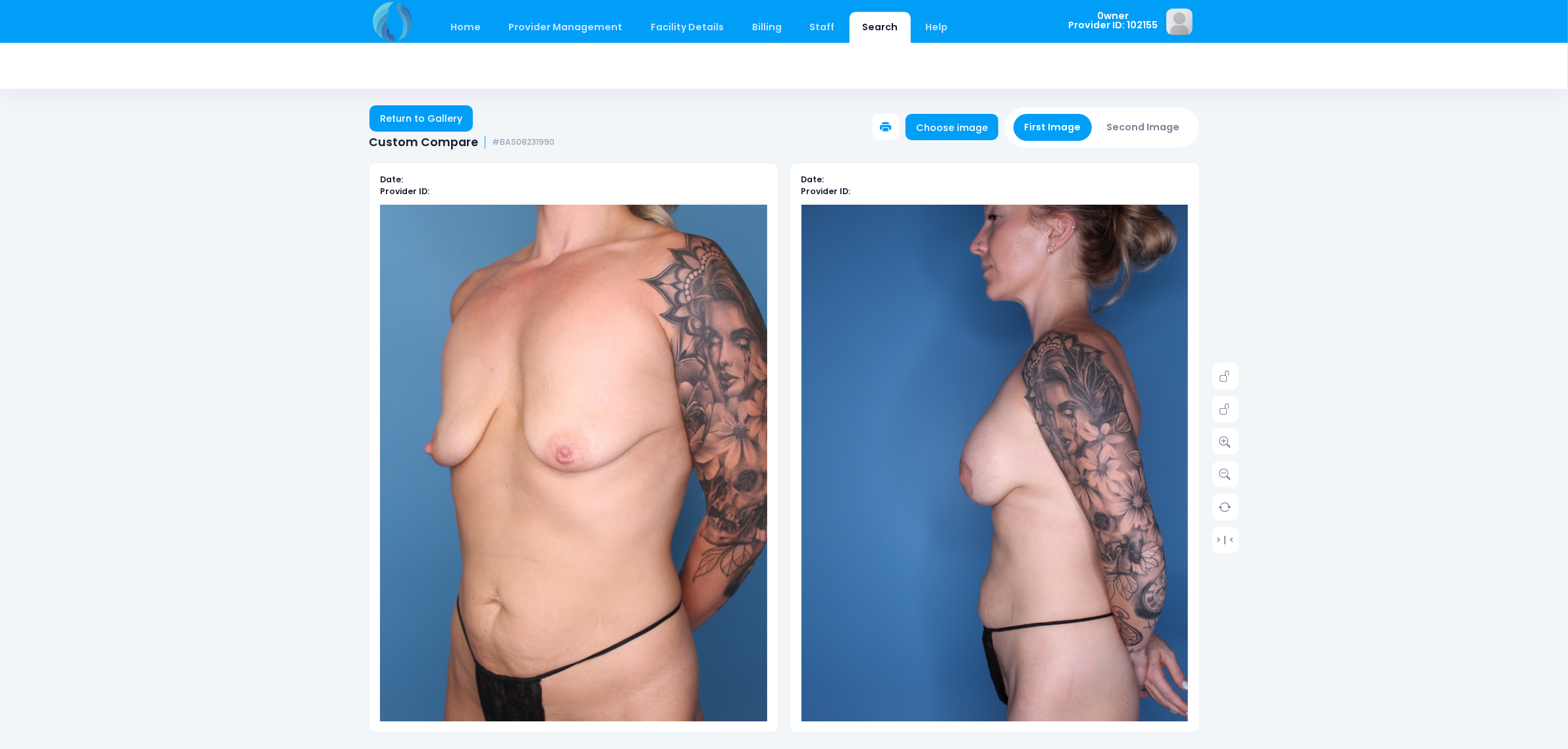
click at [1145, 119] on button "Second Image" at bounding box center [1143, 127] width 95 height 27
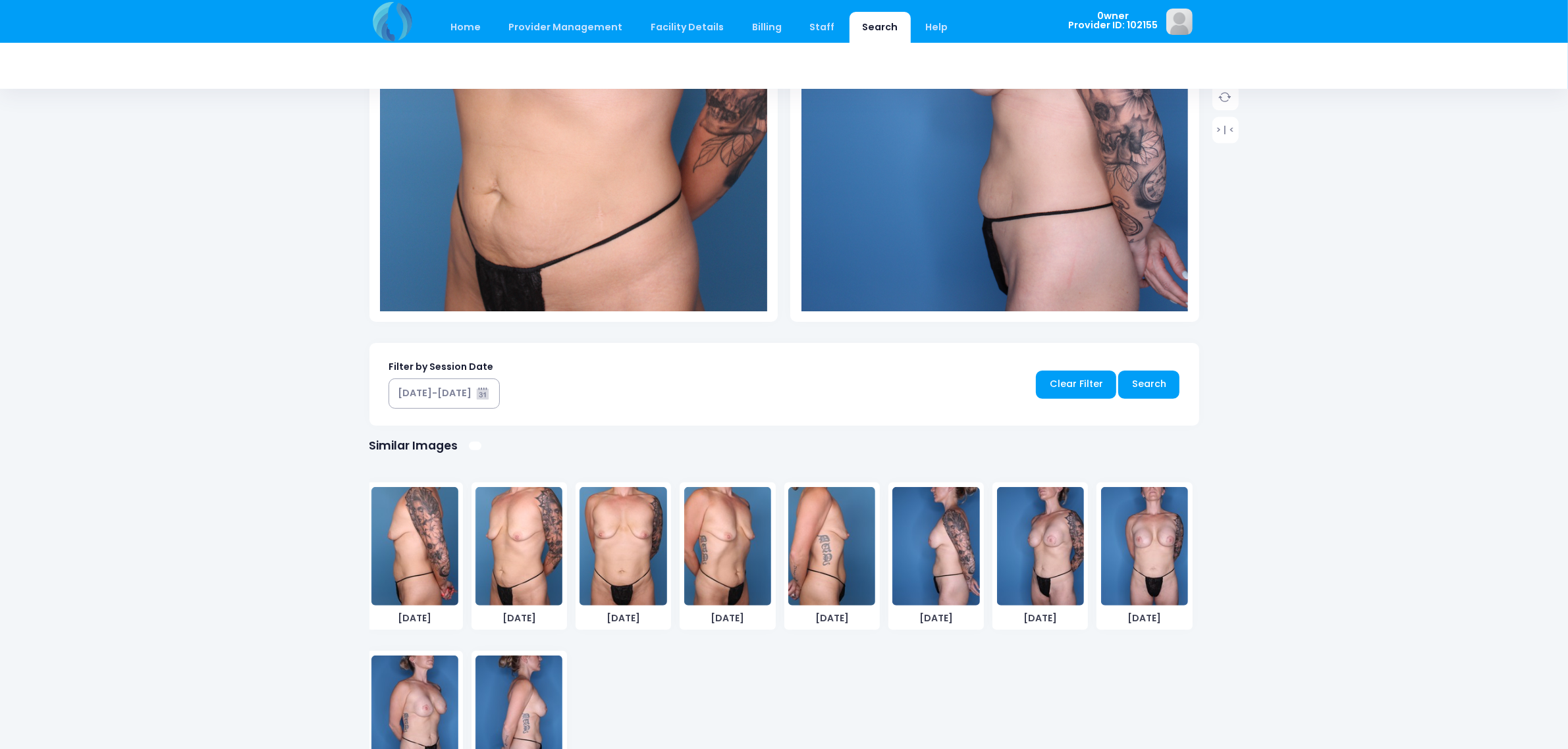
scroll to position [412, 0]
click at [1015, 529] on img at bounding box center [1040, 545] width 87 height 119
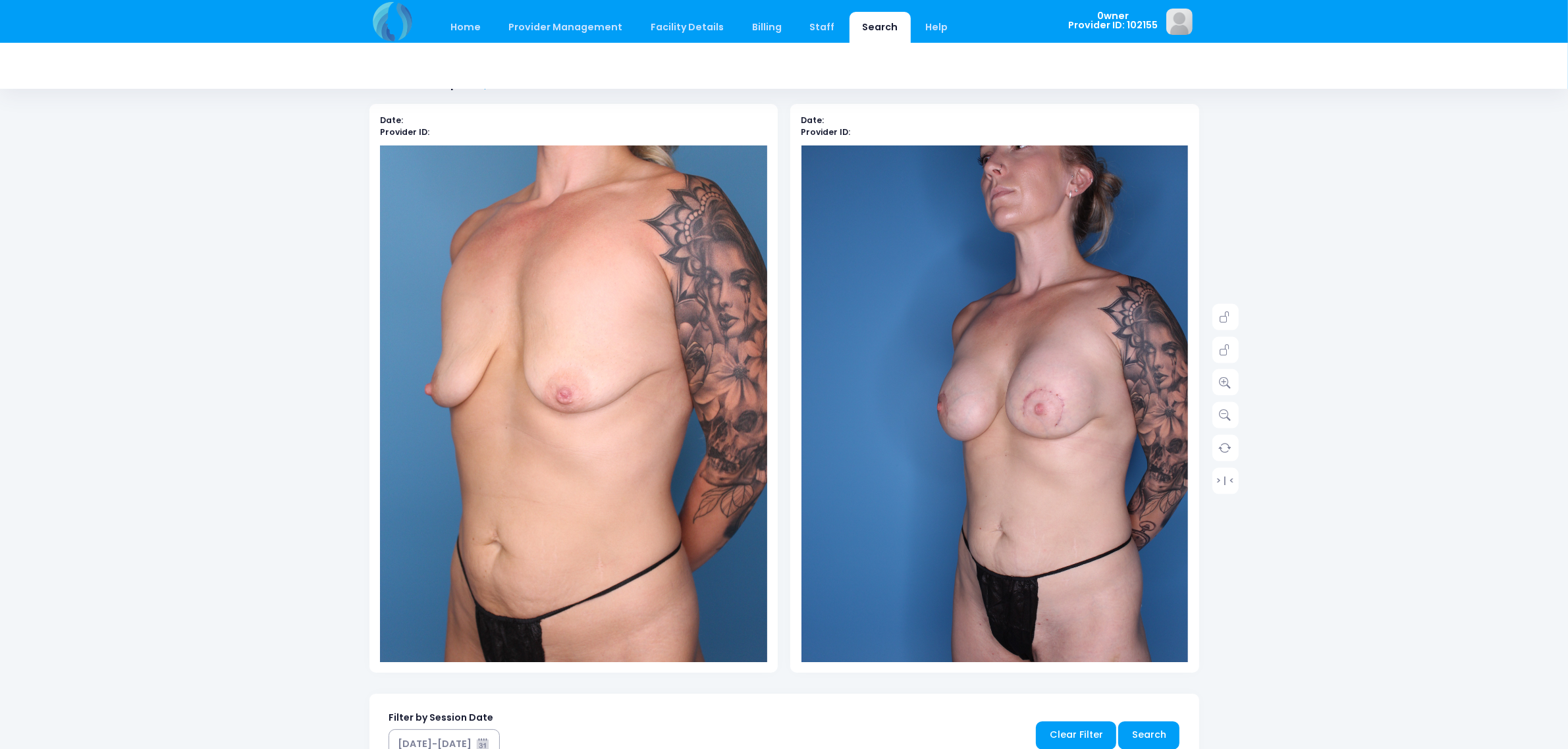
scroll to position [0, 0]
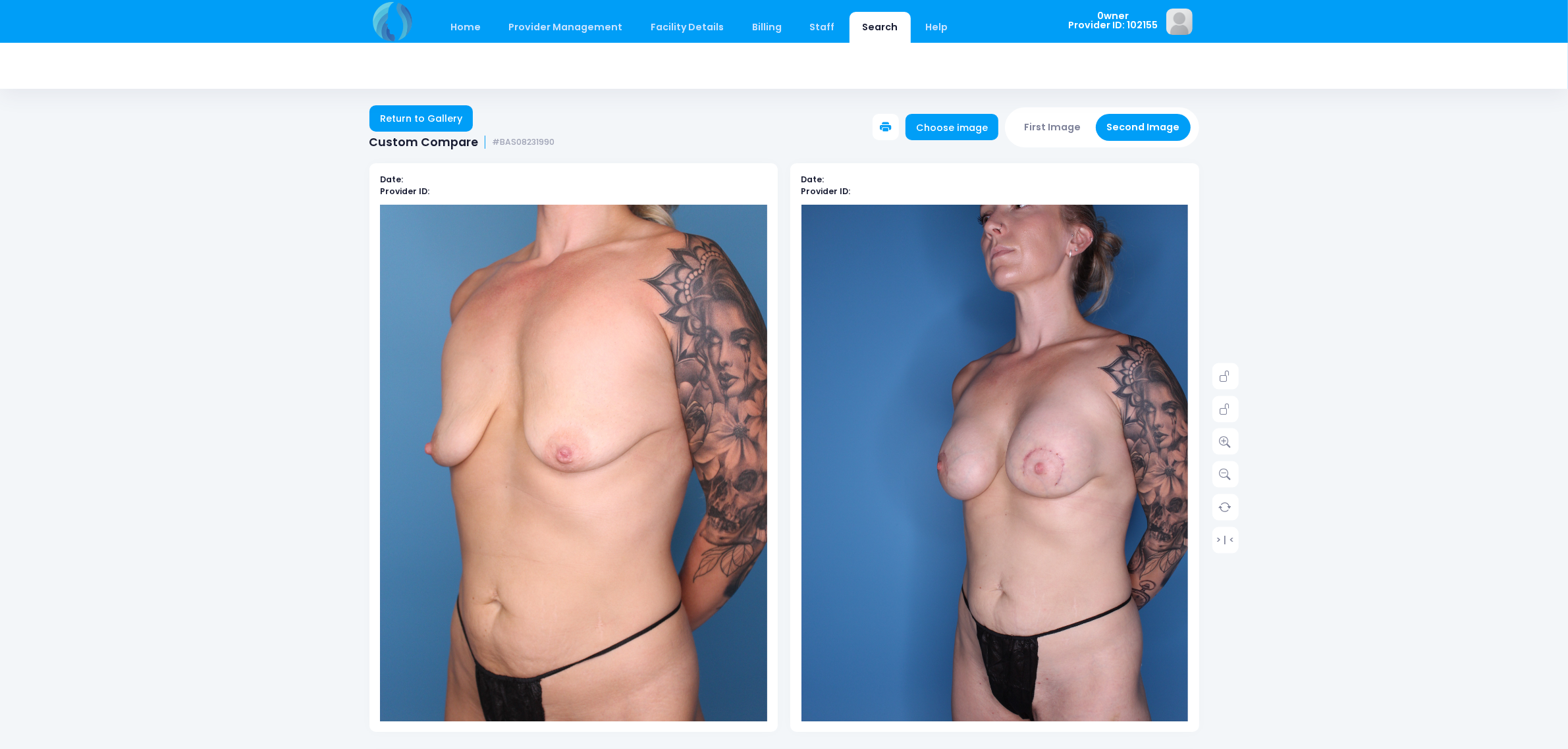
click at [1052, 116] on button "First Image" at bounding box center [1052, 127] width 79 height 27
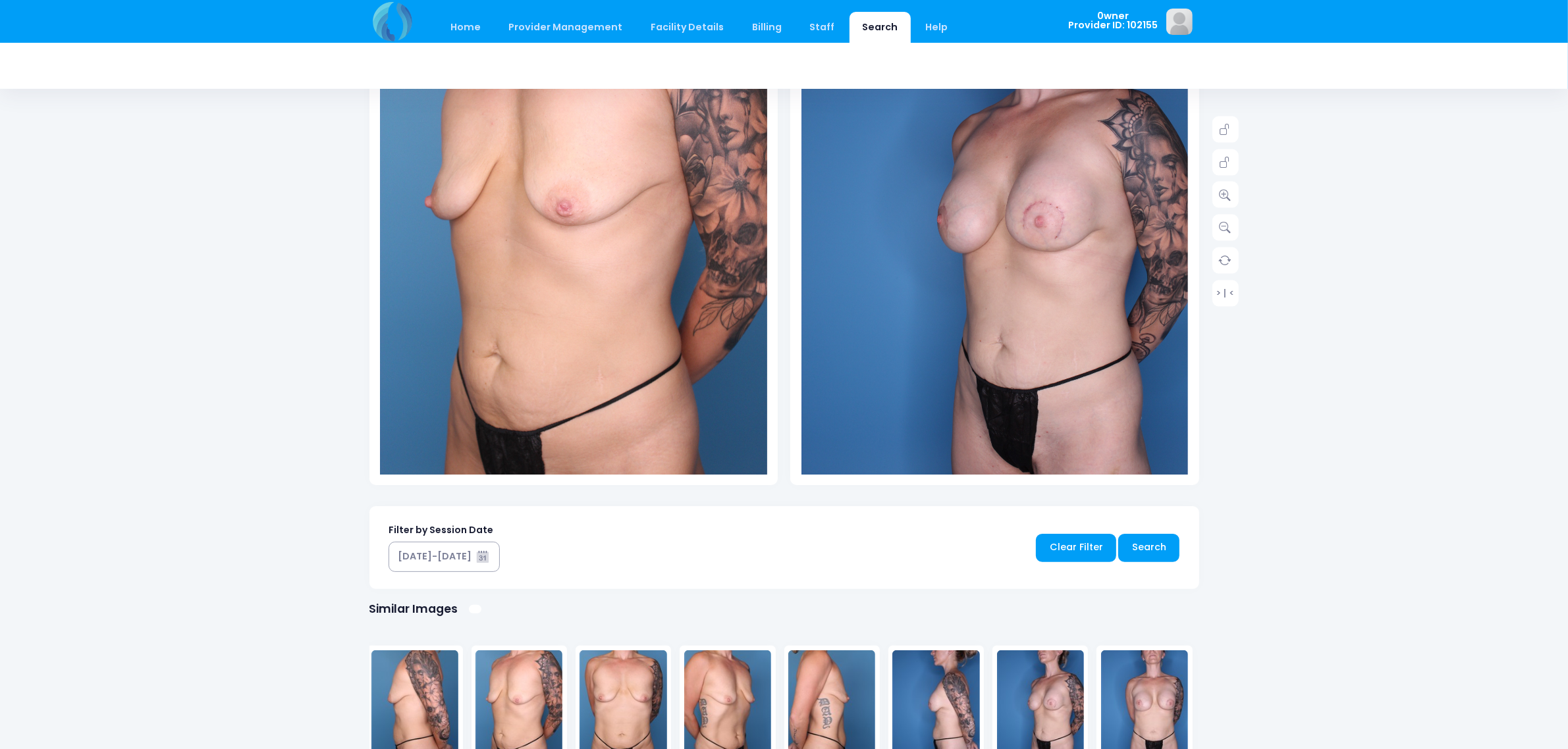
click at [608, 710] on img at bounding box center [623, 710] width 87 height 119
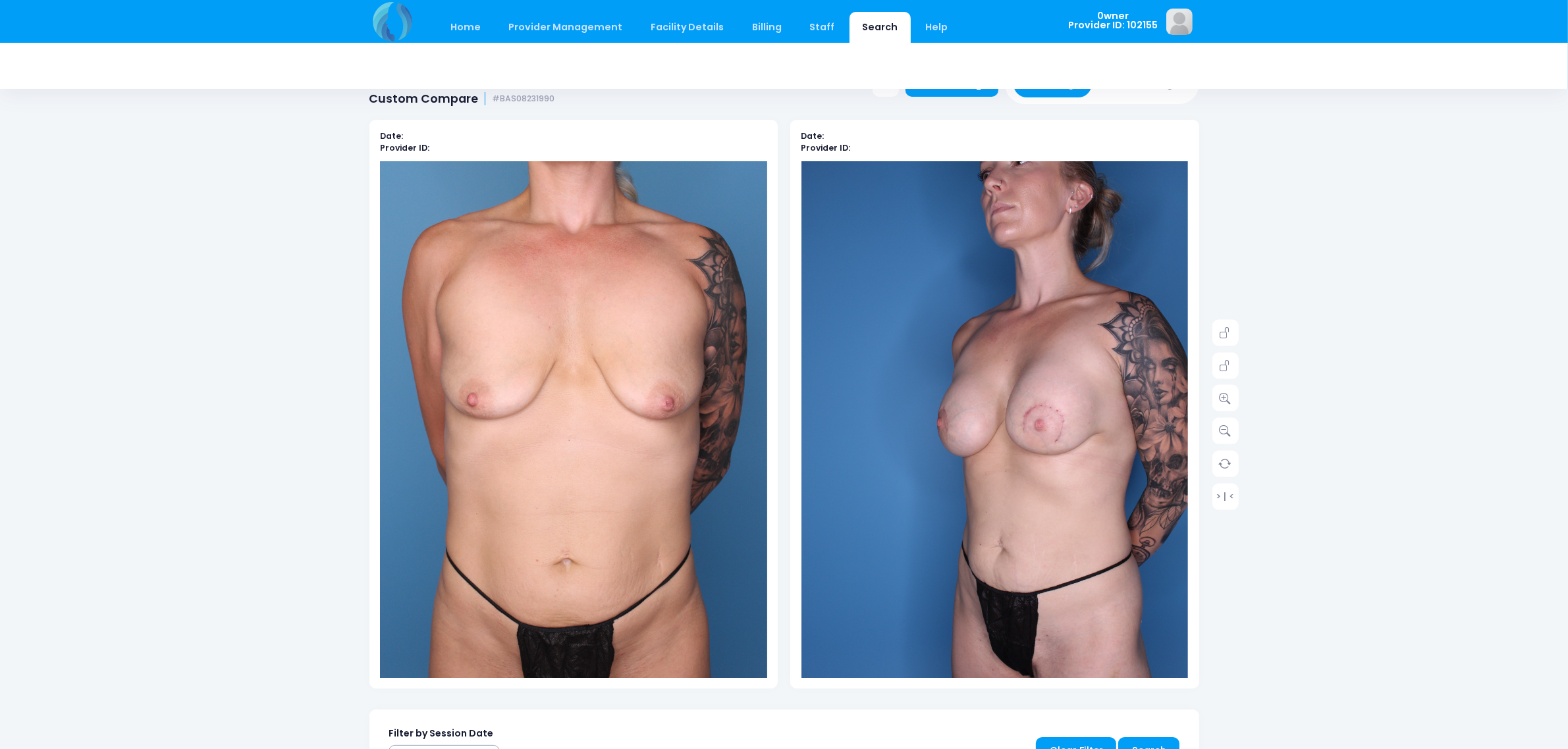
scroll to position [0, 0]
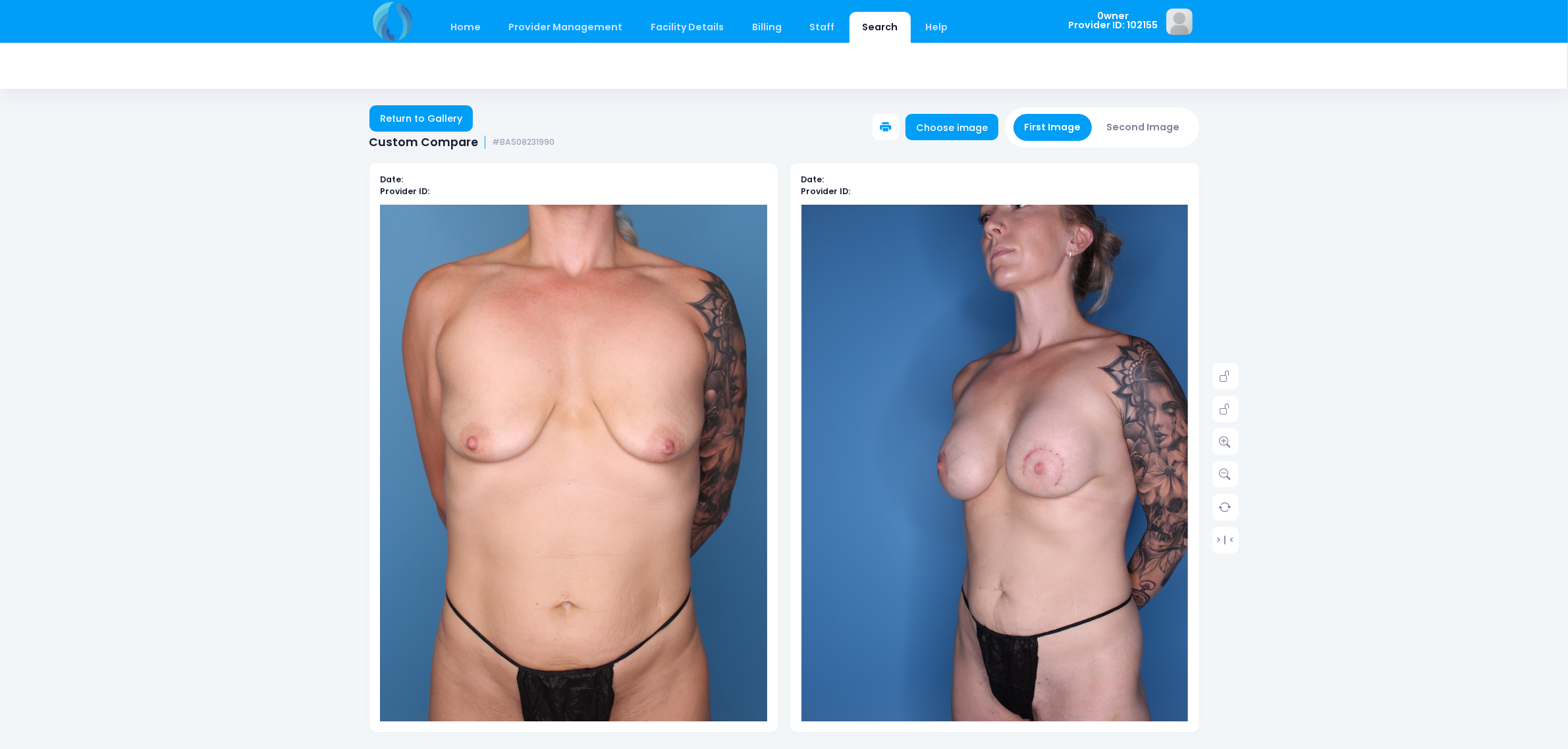
click at [1163, 139] on button "Second Image" at bounding box center [1143, 127] width 95 height 27
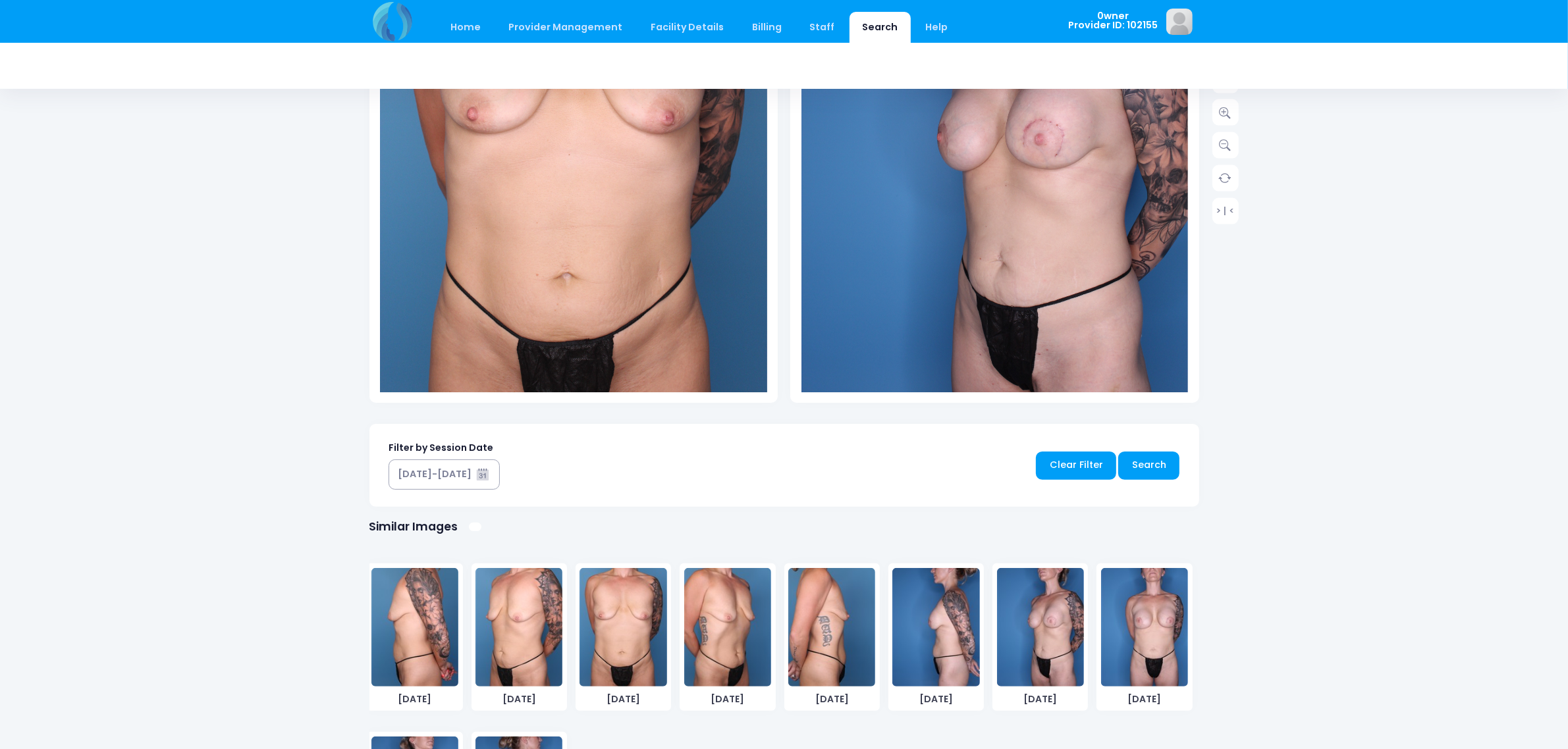
click at [1143, 616] on img at bounding box center [1145, 628] width 87 height 119
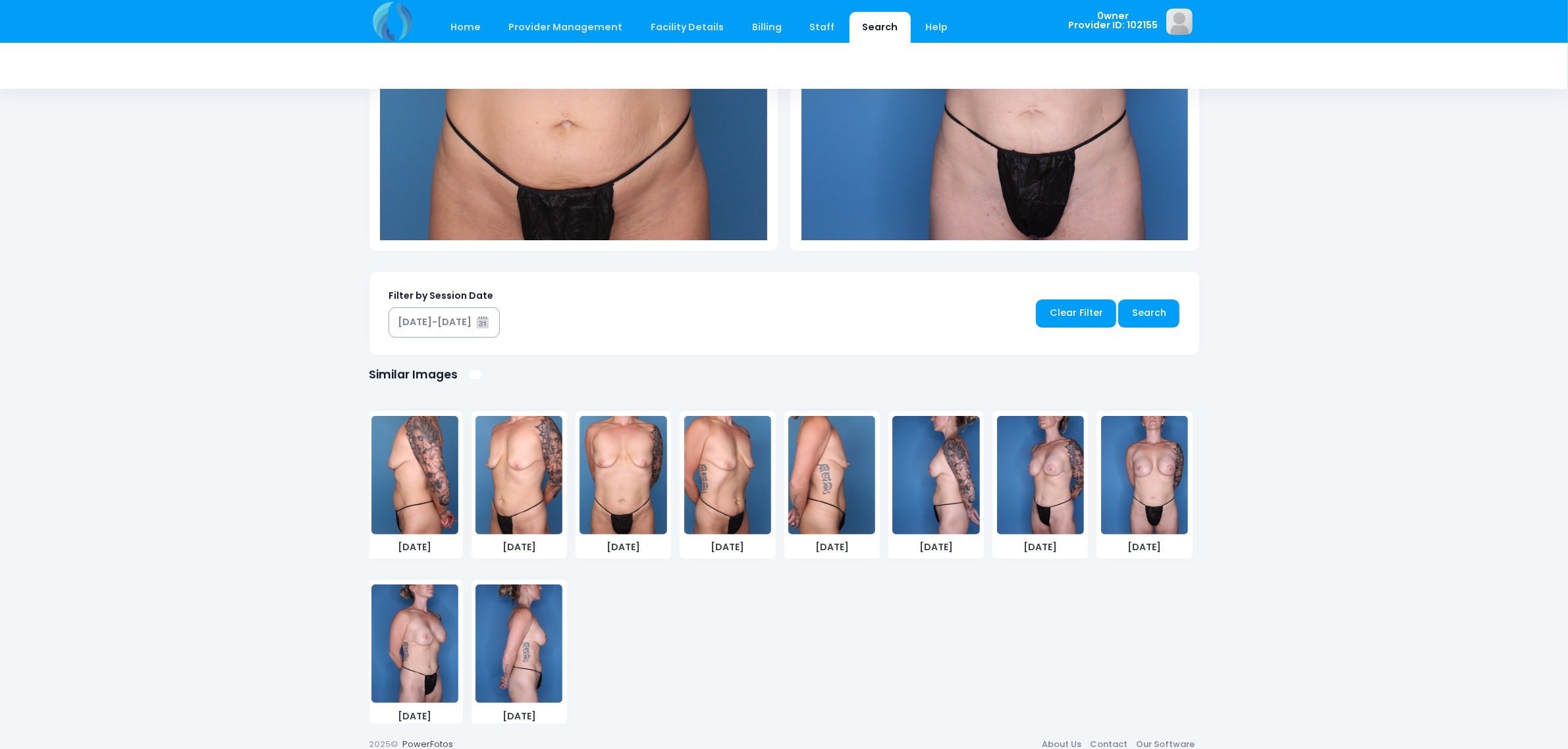
scroll to position [494, 0]
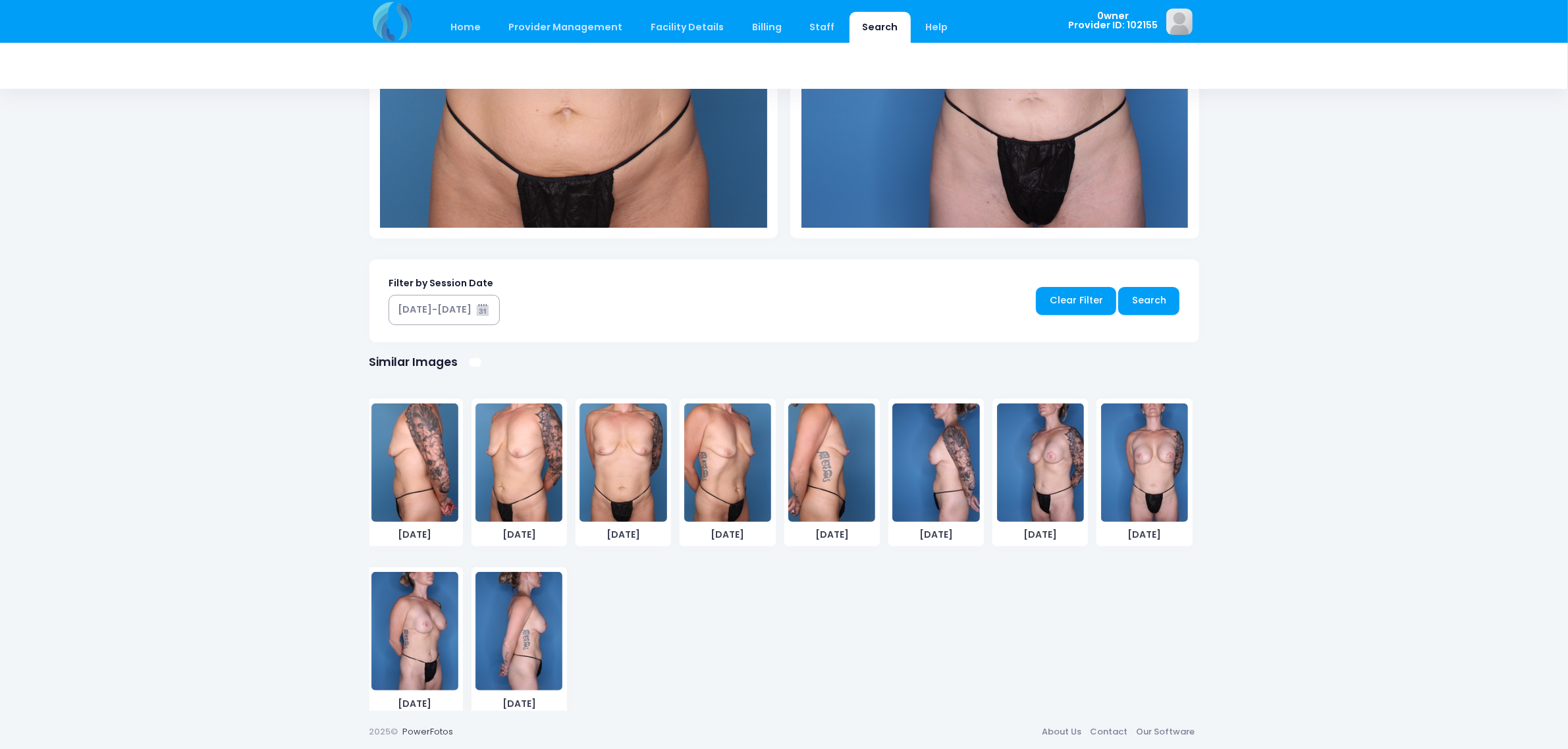
click at [412, 656] on img at bounding box center [415, 631] width 87 height 119
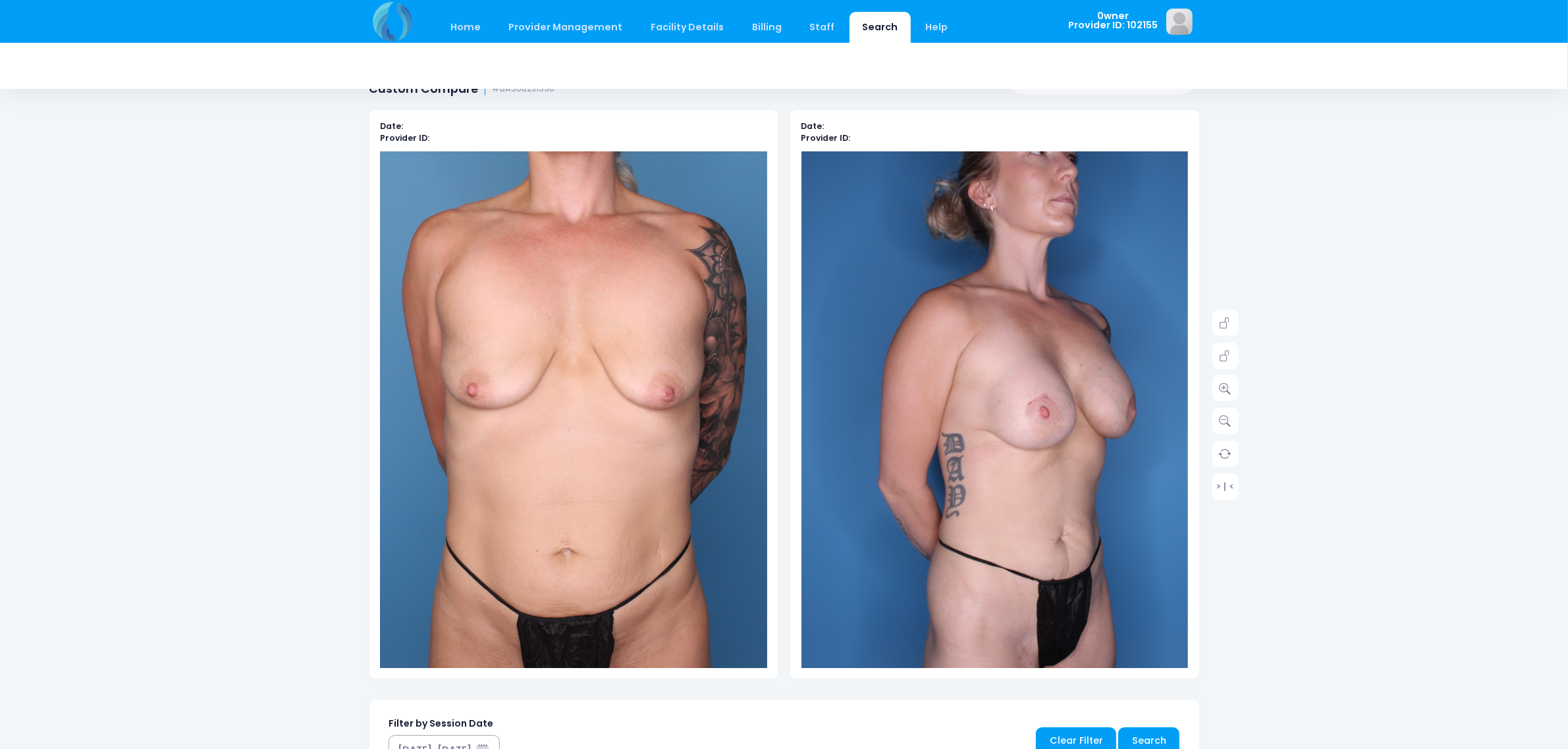
scroll to position [82, 0]
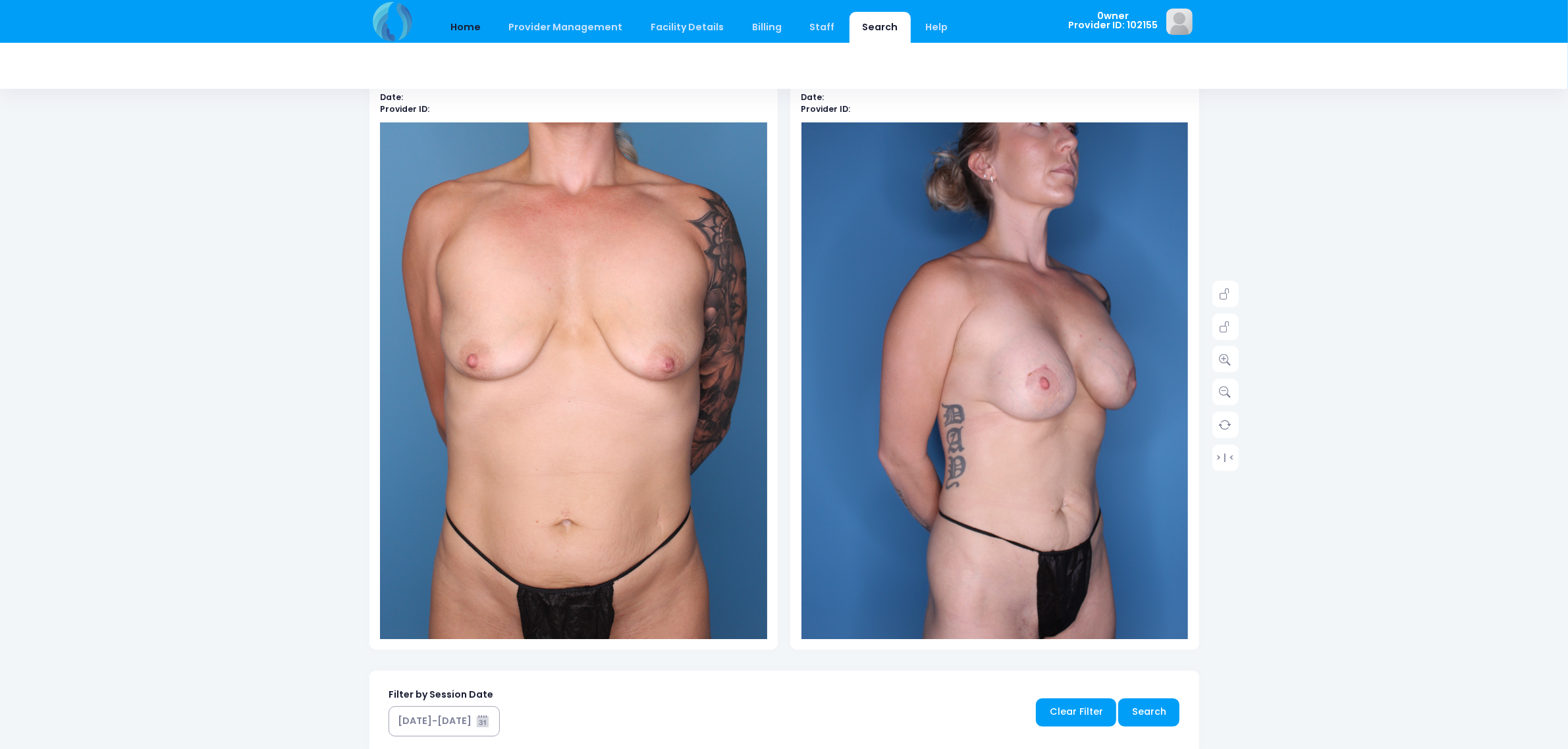
click at [473, 21] on link "Home" at bounding box center [465, 27] width 56 height 31
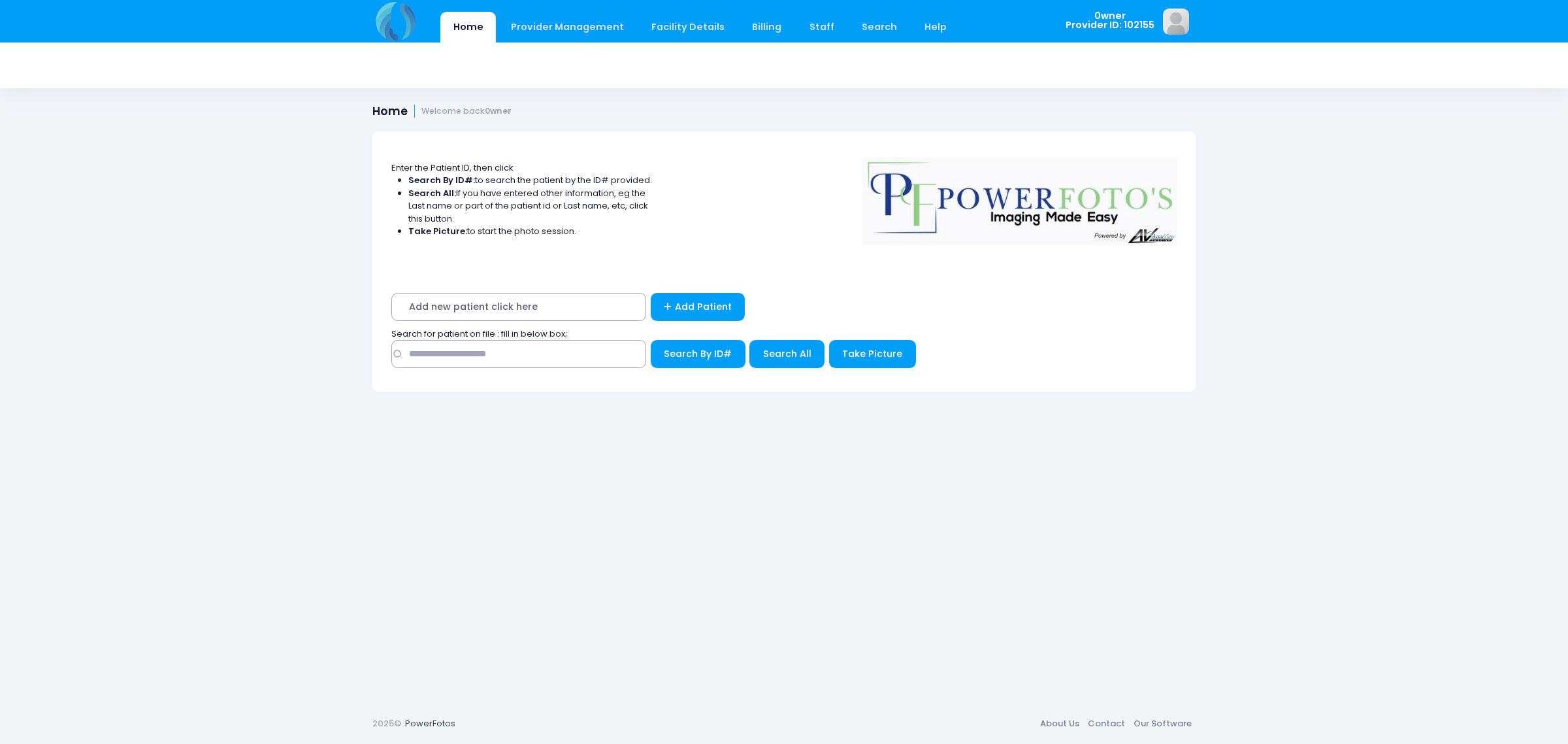
click at [492, 374] on div "Search By ID#" at bounding box center [784, 357] width 785 height 35
click at [484, 366] on input "text" at bounding box center [519, 354] width 255 height 28
type input "*****"
click at [651, 340] on button "Search By ID#" at bounding box center [698, 354] width 95 height 28
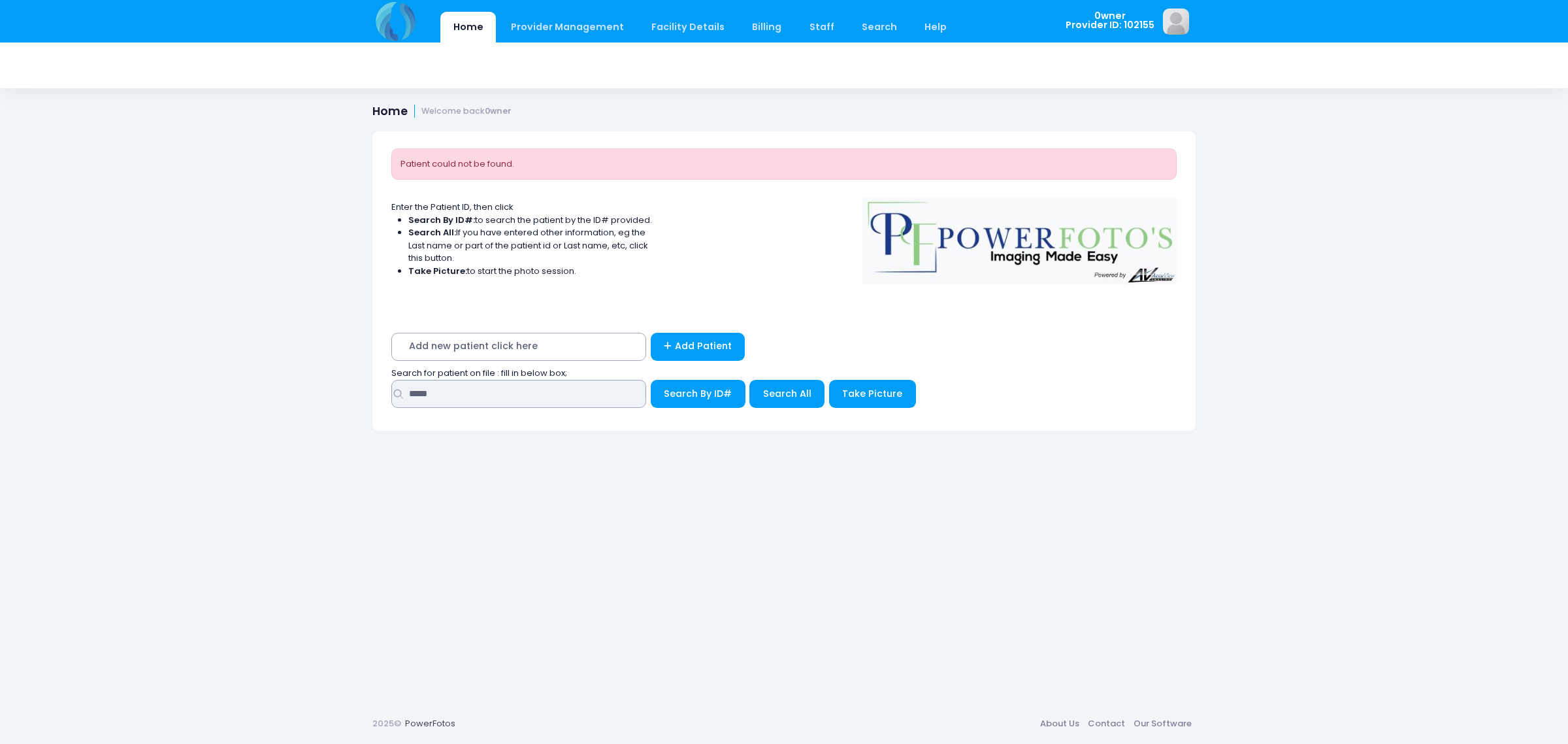
click at [426, 391] on input "*****" at bounding box center [519, 394] width 255 height 28
type input "******"
click at [815, 403] on button "Search All" at bounding box center [787, 394] width 75 height 28
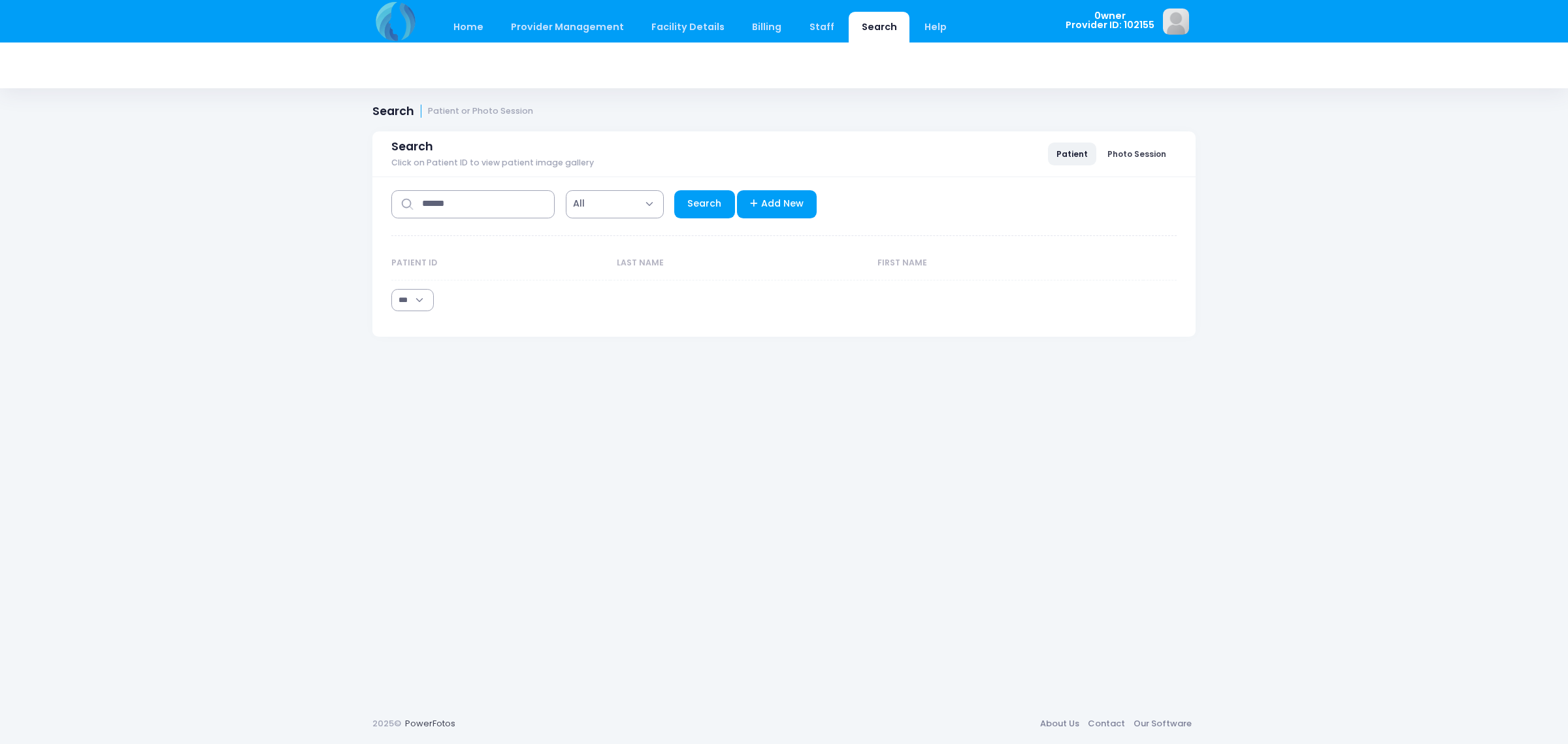
select select "***"
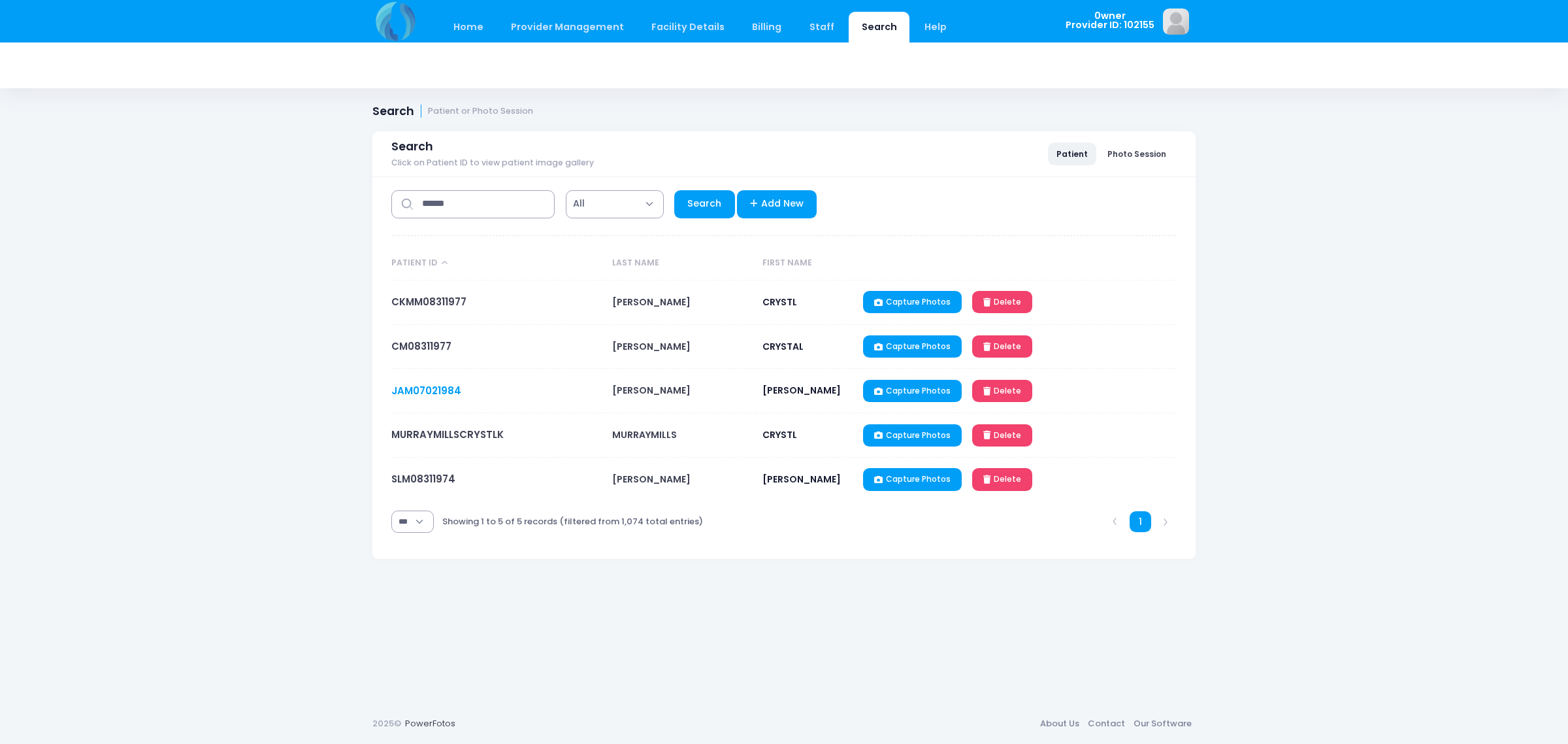
click at [445, 384] on link "JAM07021984" at bounding box center [426, 390] width 70 height 13
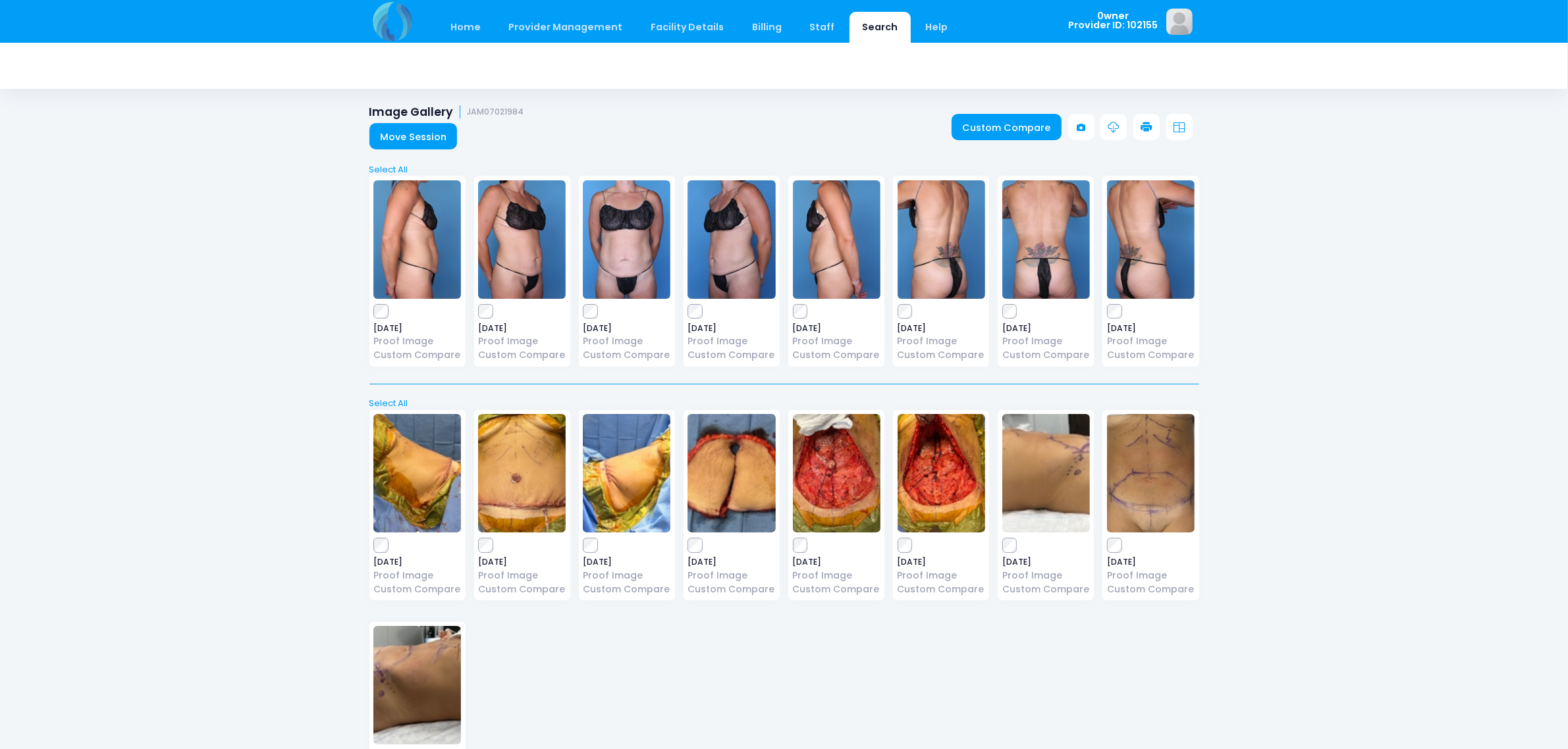
click at [407, 245] on img at bounding box center [417, 239] width 87 height 119
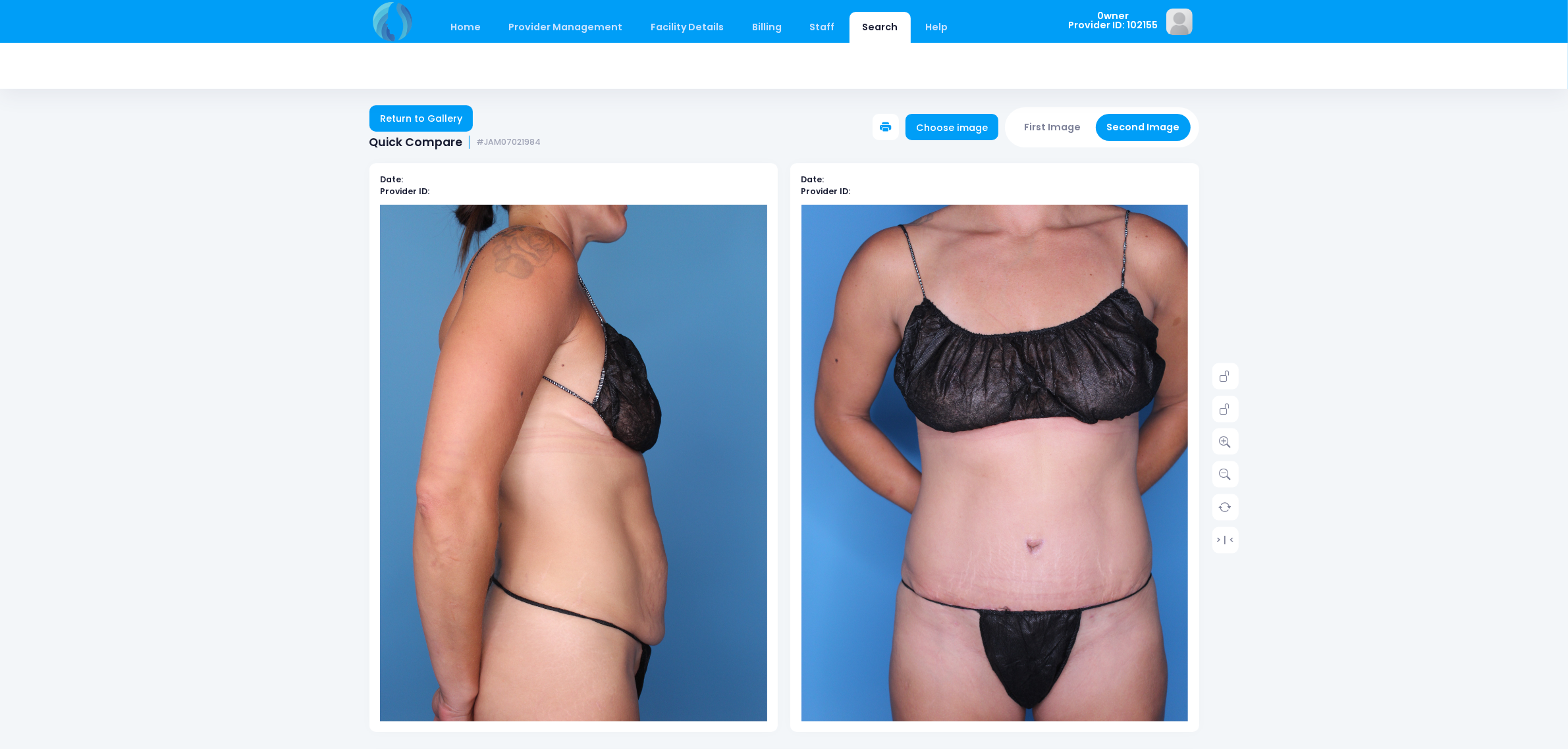
click at [1050, 121] on button "First Image" at bounding box center [1052, 127] width 79 height 27
click at [1130, 130] on button "Second Image" at bounding box center [1143, 127] width 95 height 27
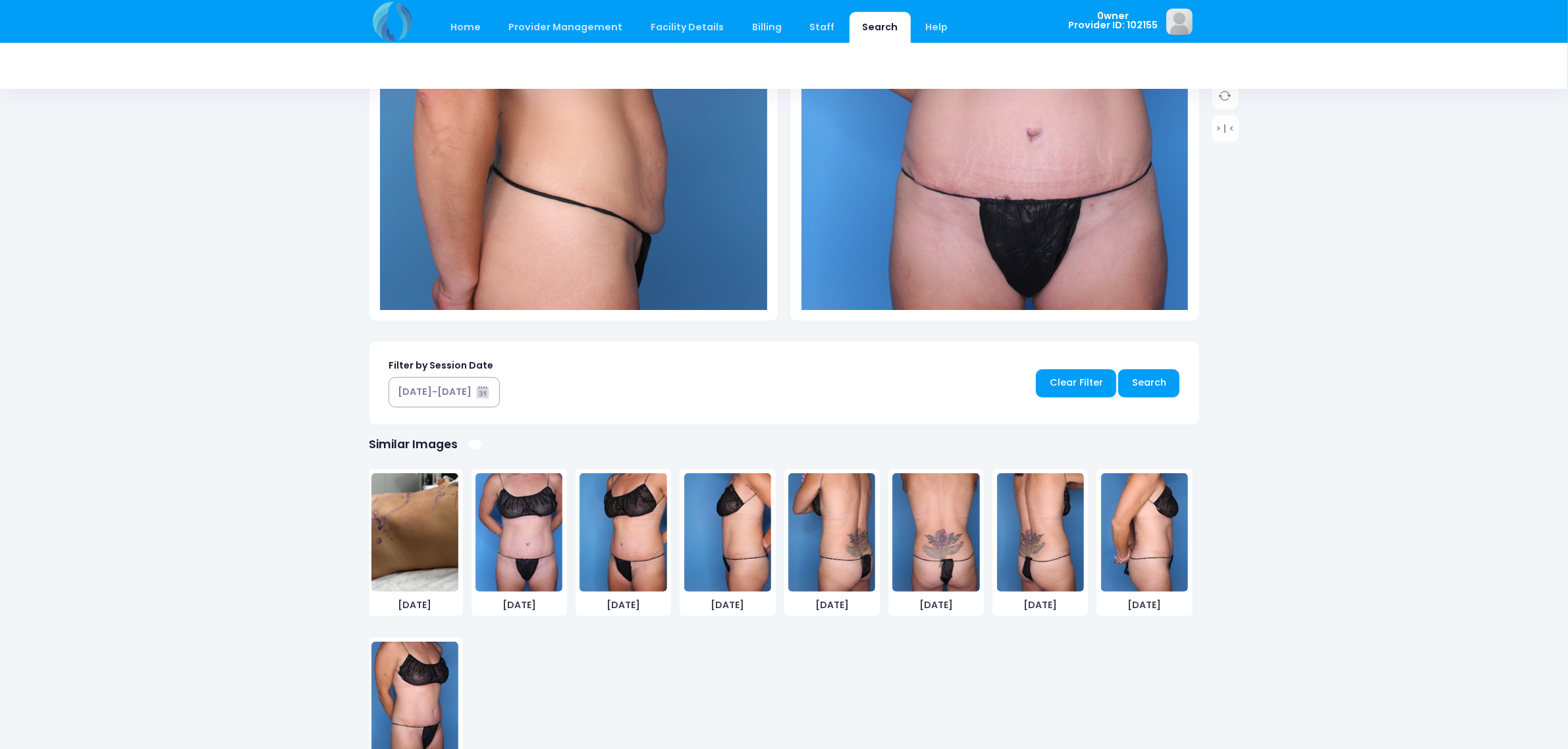
scroll to position [354, 0]
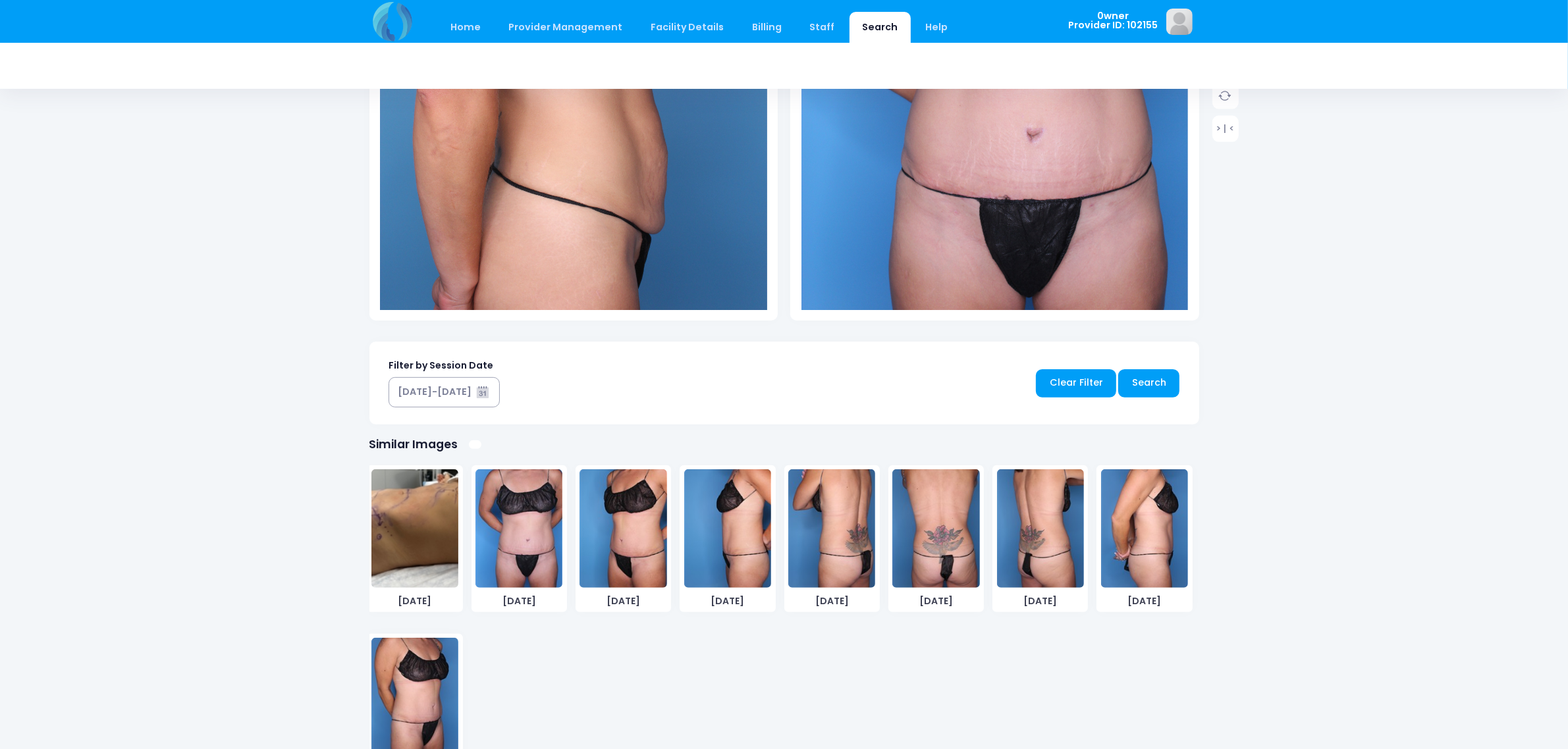
click at [511, 550] on img at bounding box center [519, 529] width 87 height 119
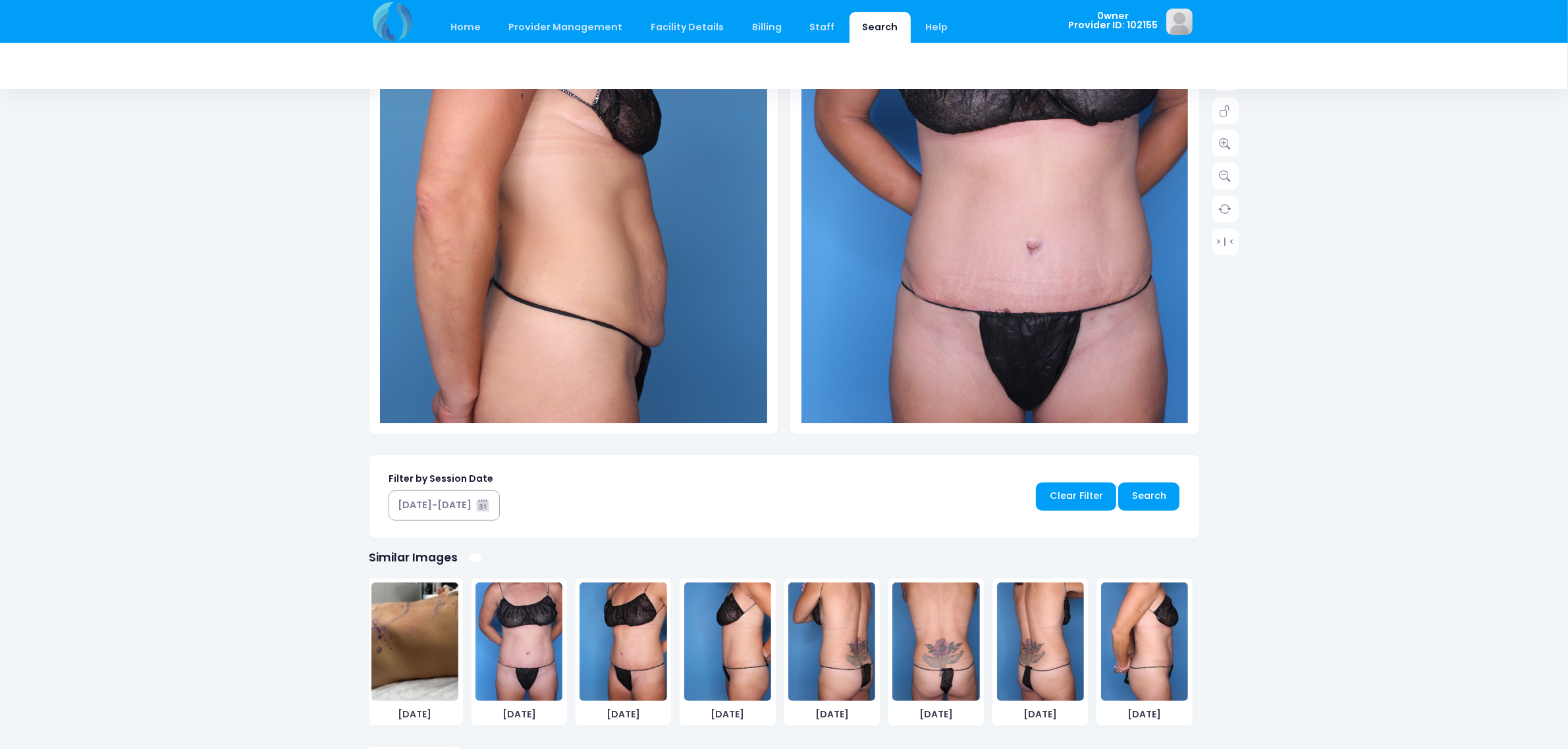
scroll to position [339, 0]
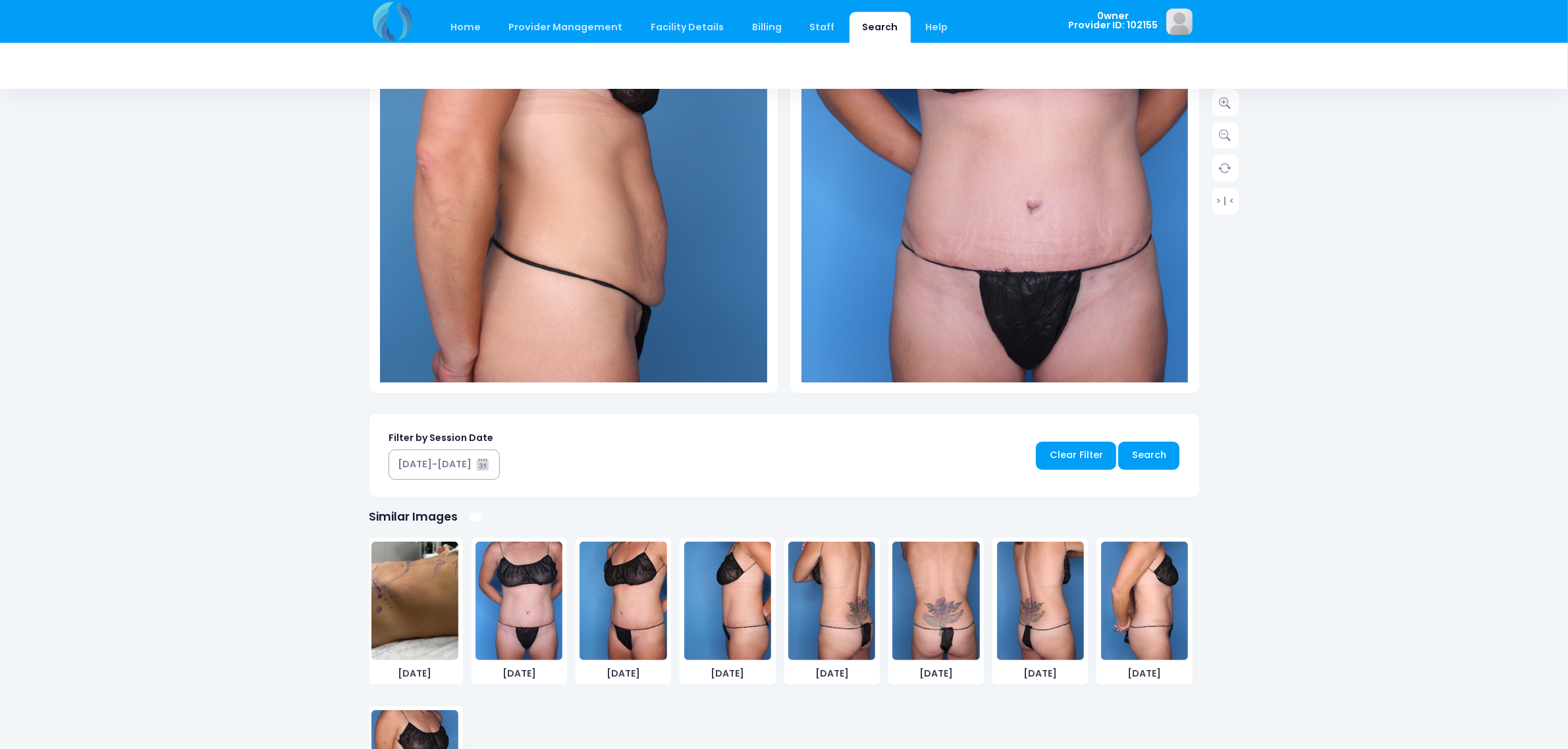
click at [1118, 603] on img at bounding box center [1145, 601] width 87 height 119
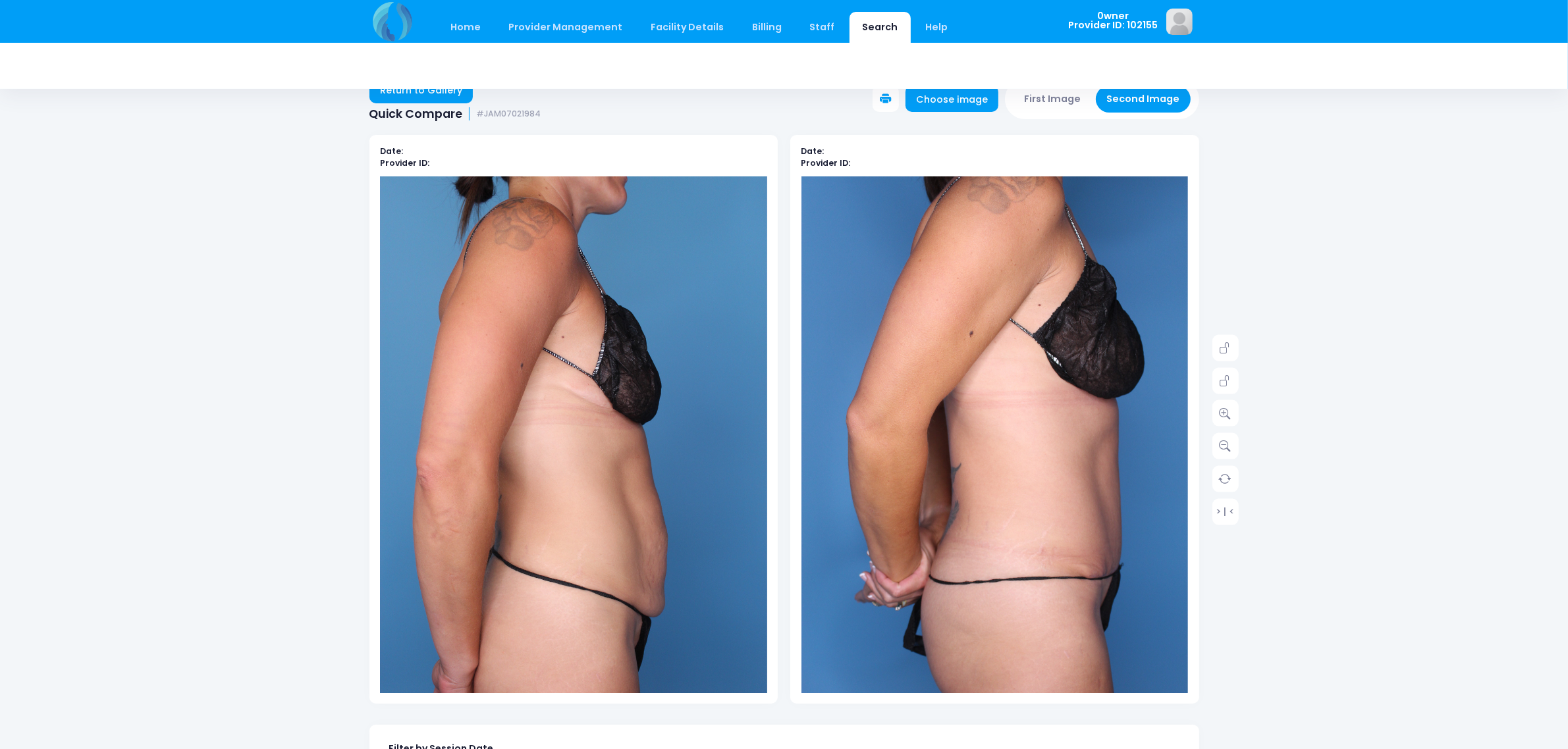
scroll to position [0, 0]
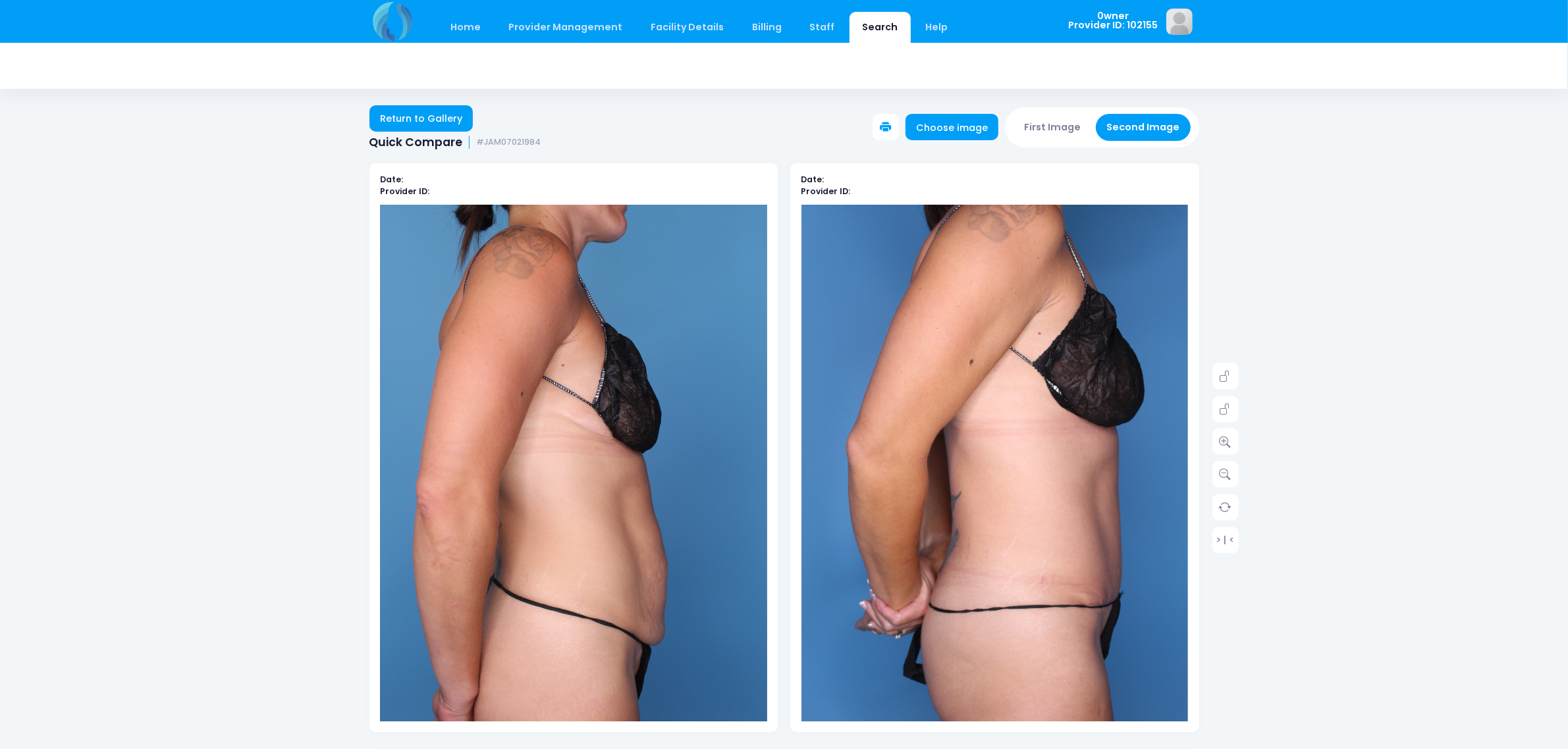
click at [1067, 132] on button "First Image" at bounding box center [1052, 127] width 79 height 27
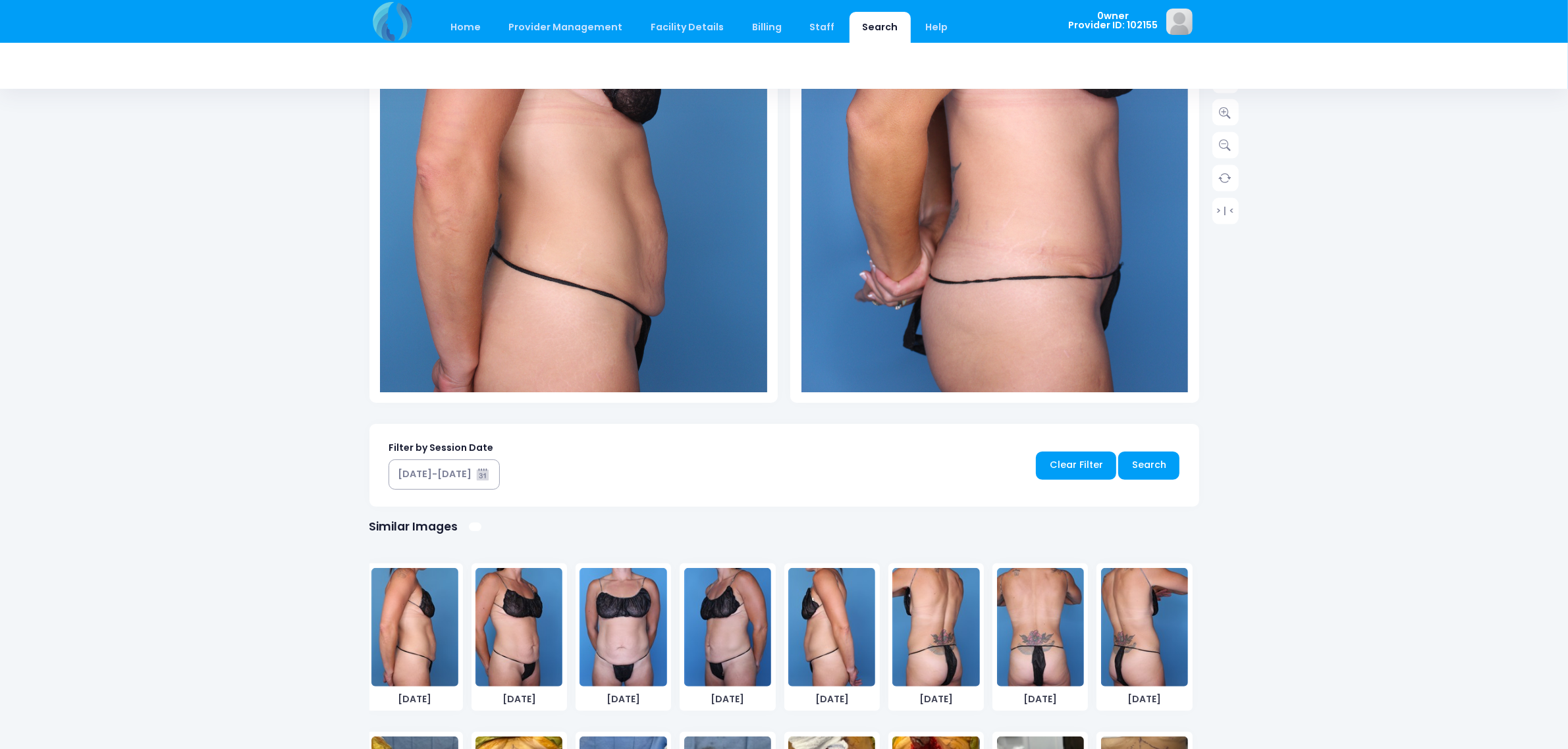
click at [531, 647] on img at bounding box center [519, 628] width 87 height 119
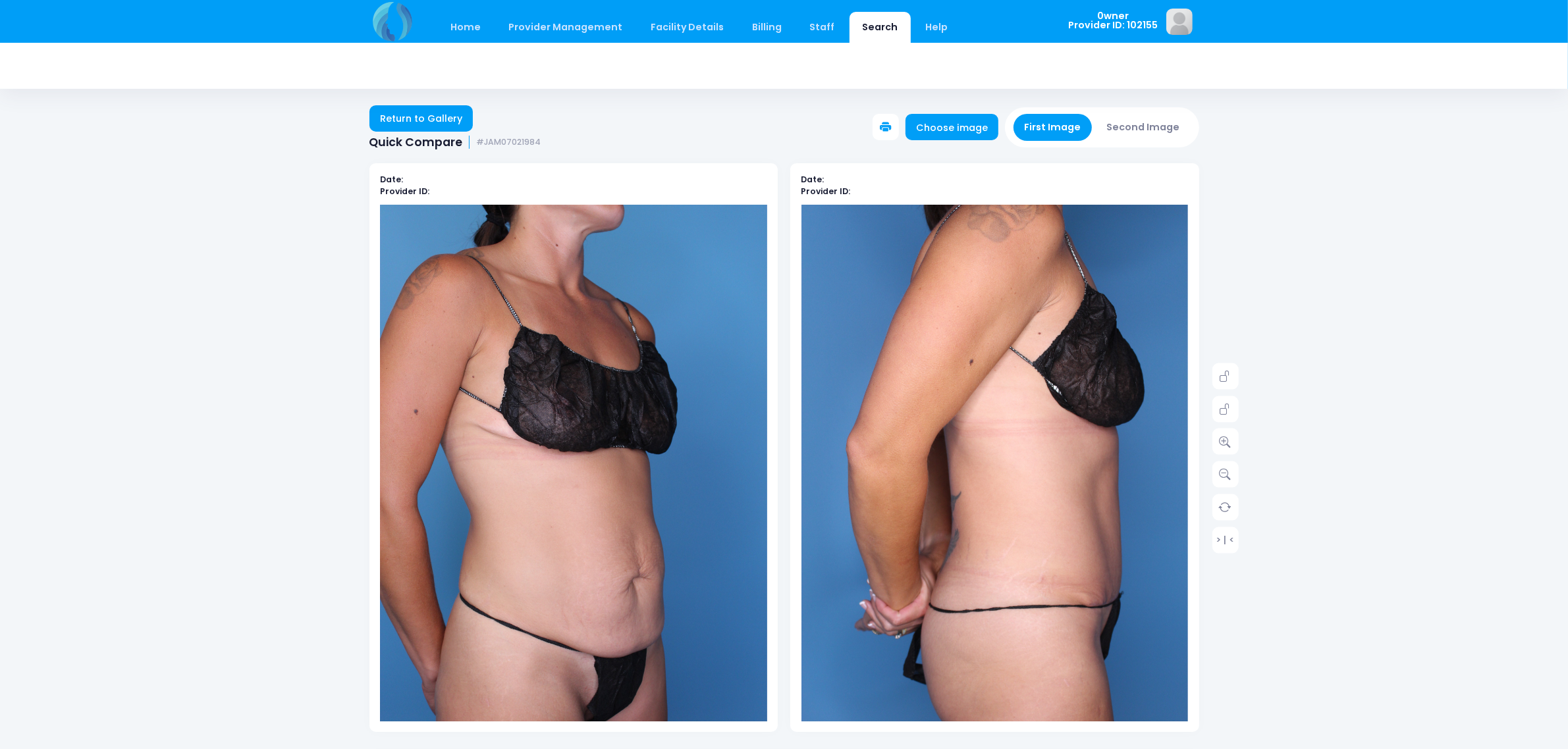
click at [1117, 133] on button "Second Image" at bounding box center [1143, 127] width 95 height 27
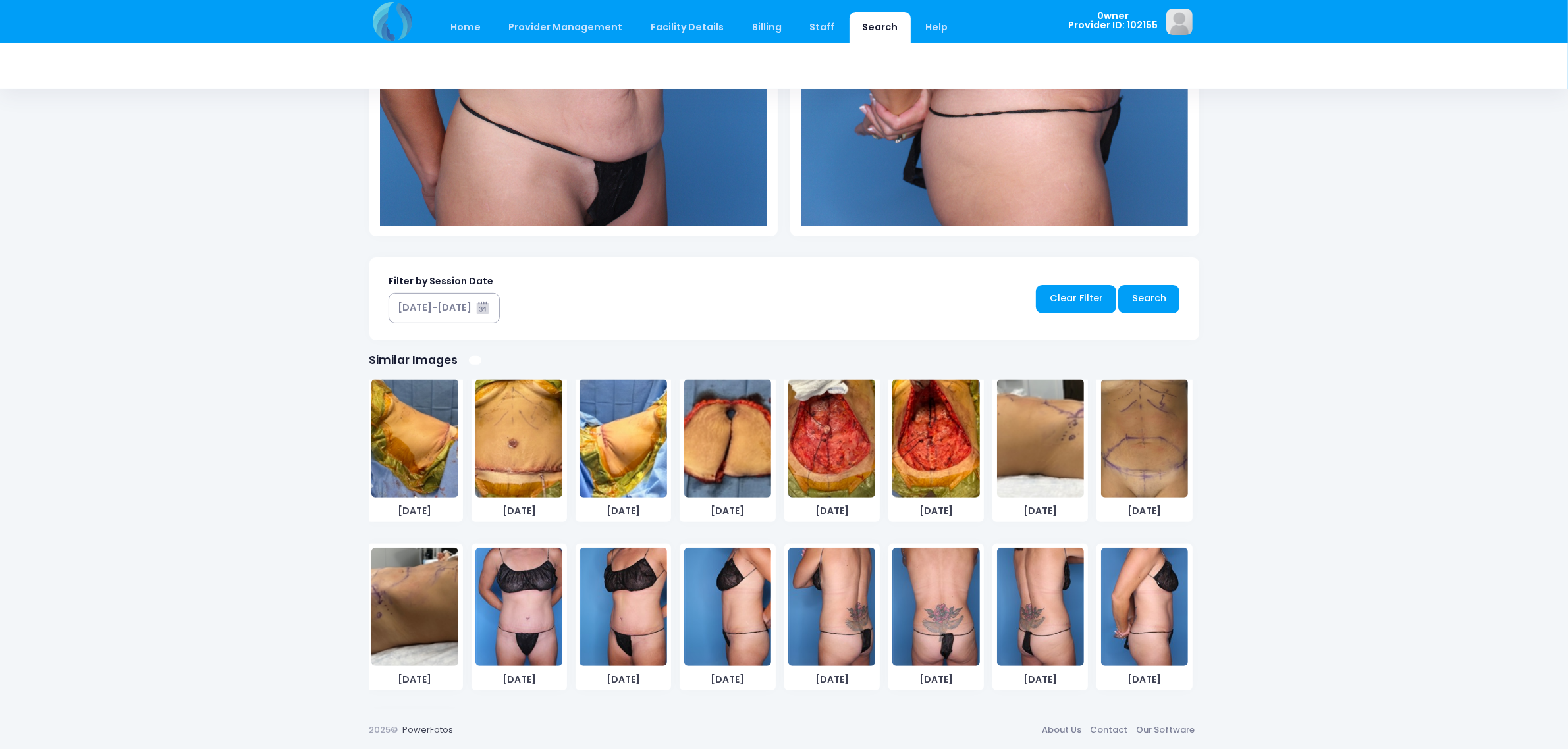
scroll to position [354, 0]
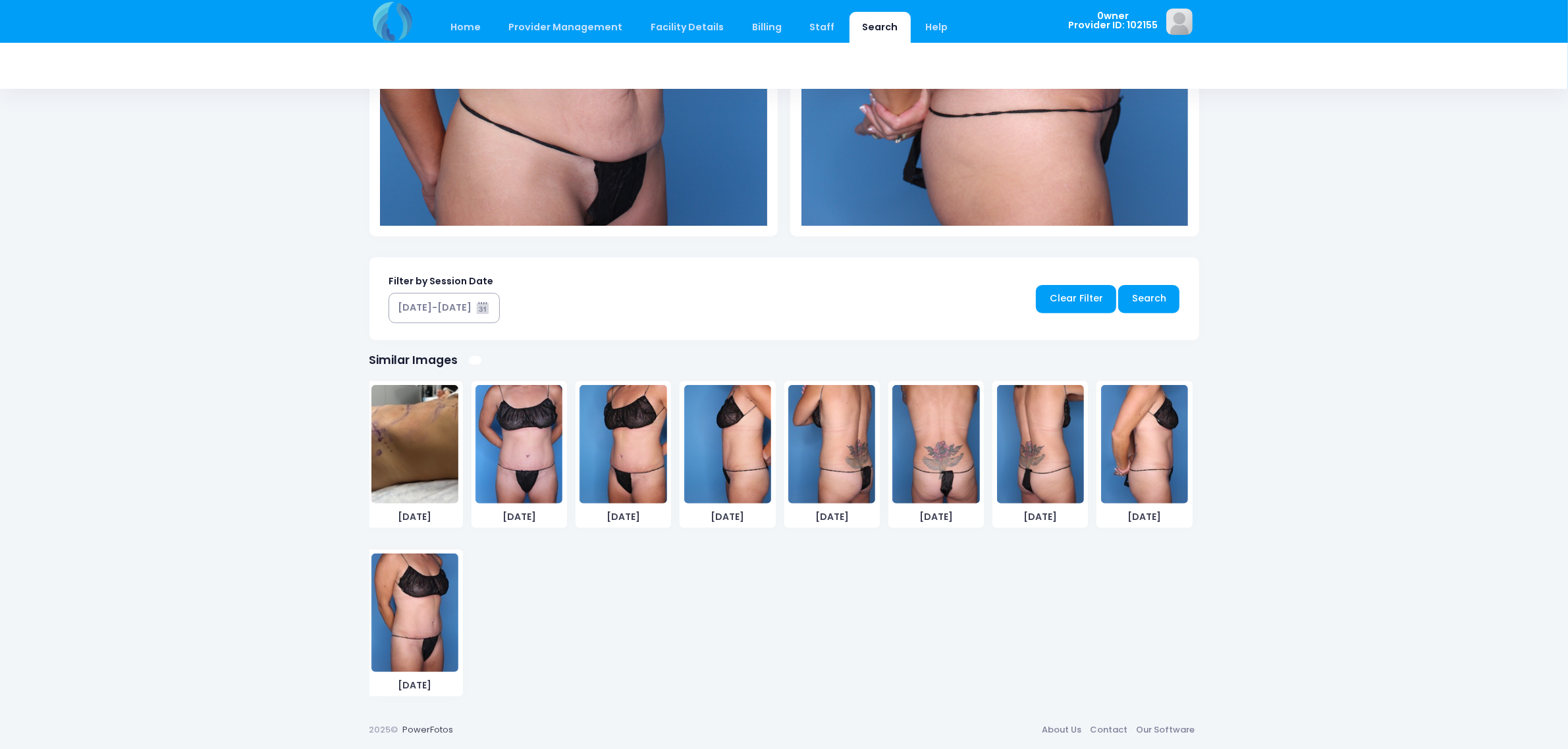
click at [432, 665] on img at bounding box center [415, 613] width 87 height 119
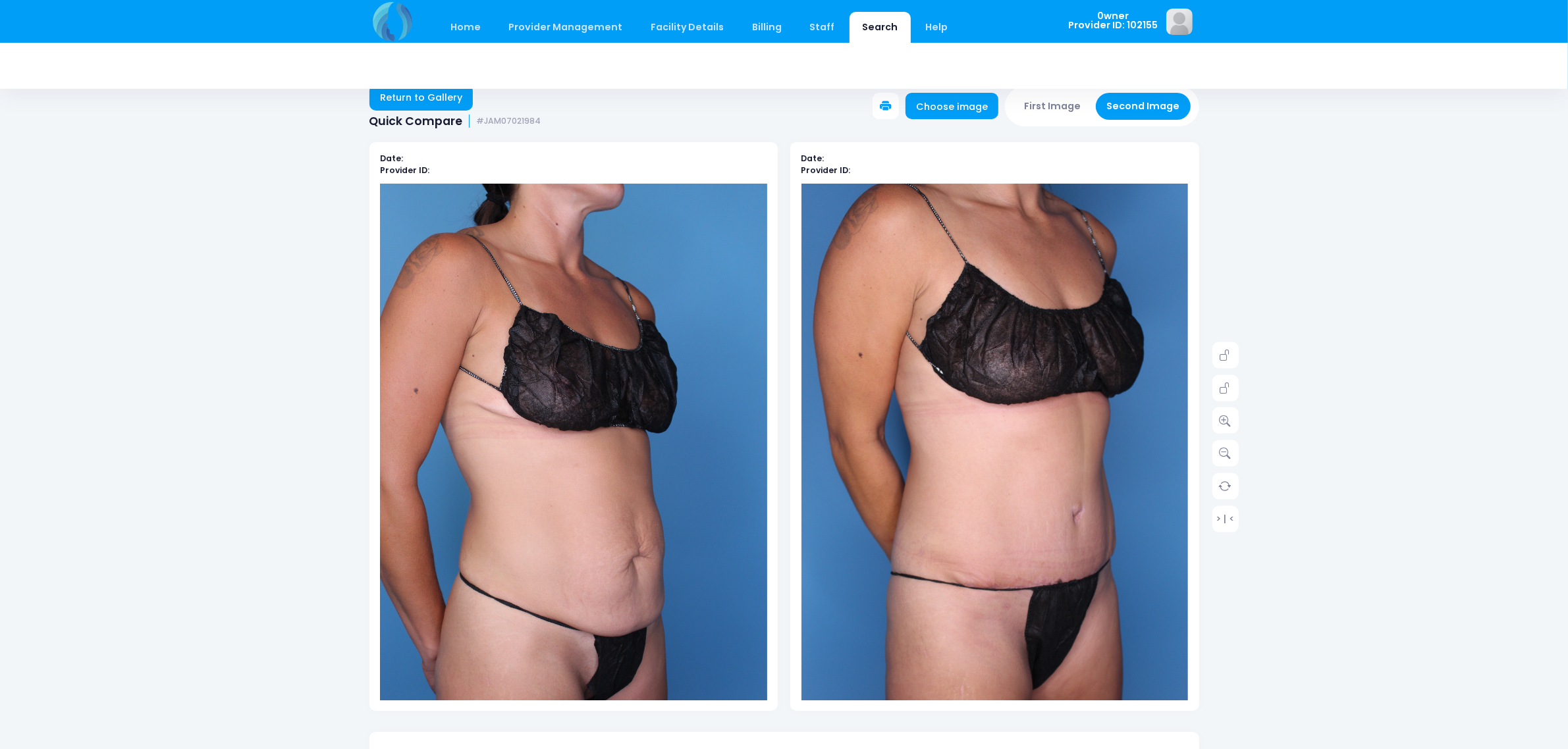
scroll to position [0, 0]
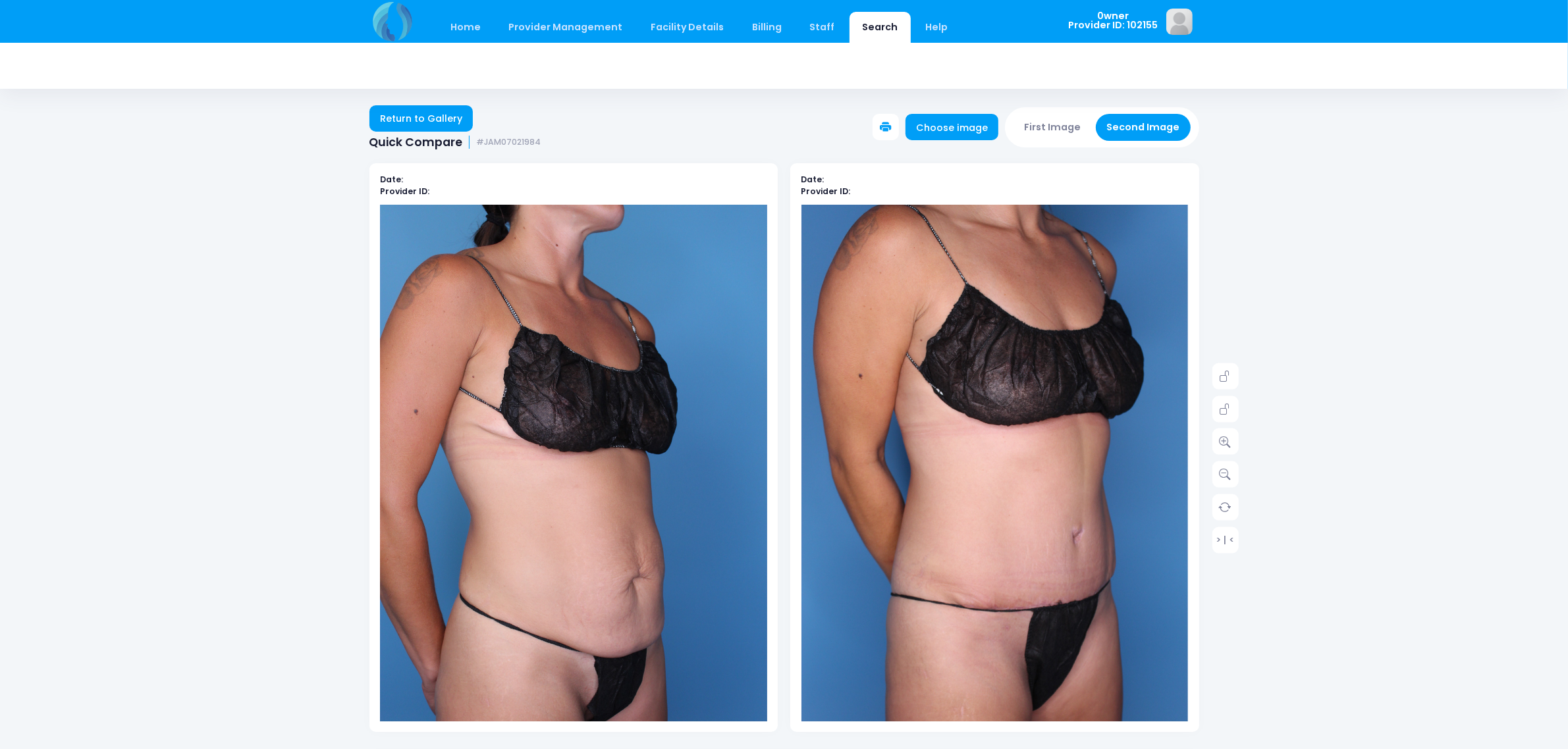
click at [1021, 137] on div "First Image Second Image" at bounding box center [1102, 127] width 194 height 39
click at [1071, 137] on button "First Image" at bounding box center [1052, 127] width 79 height 27
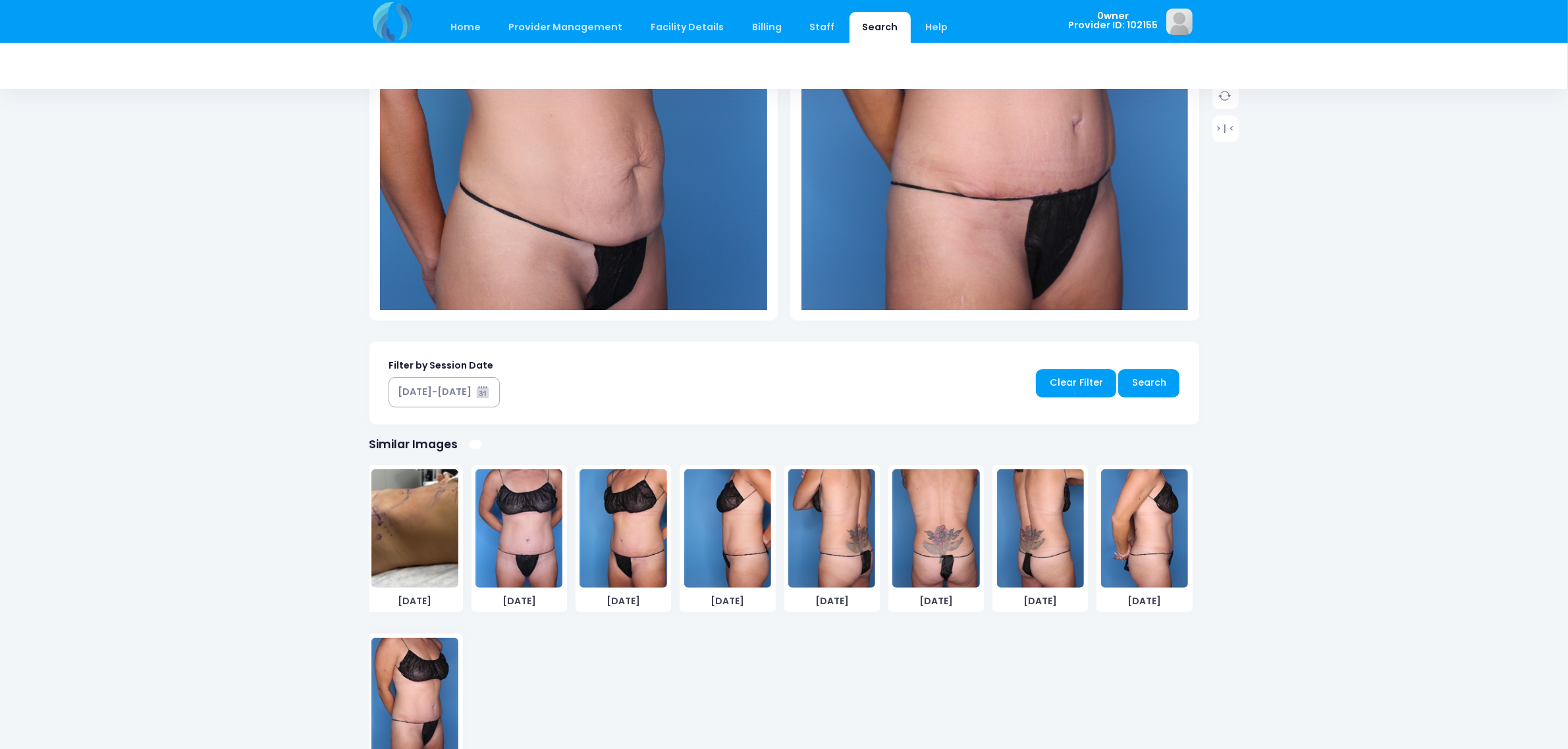
scroll to position [272, 0]
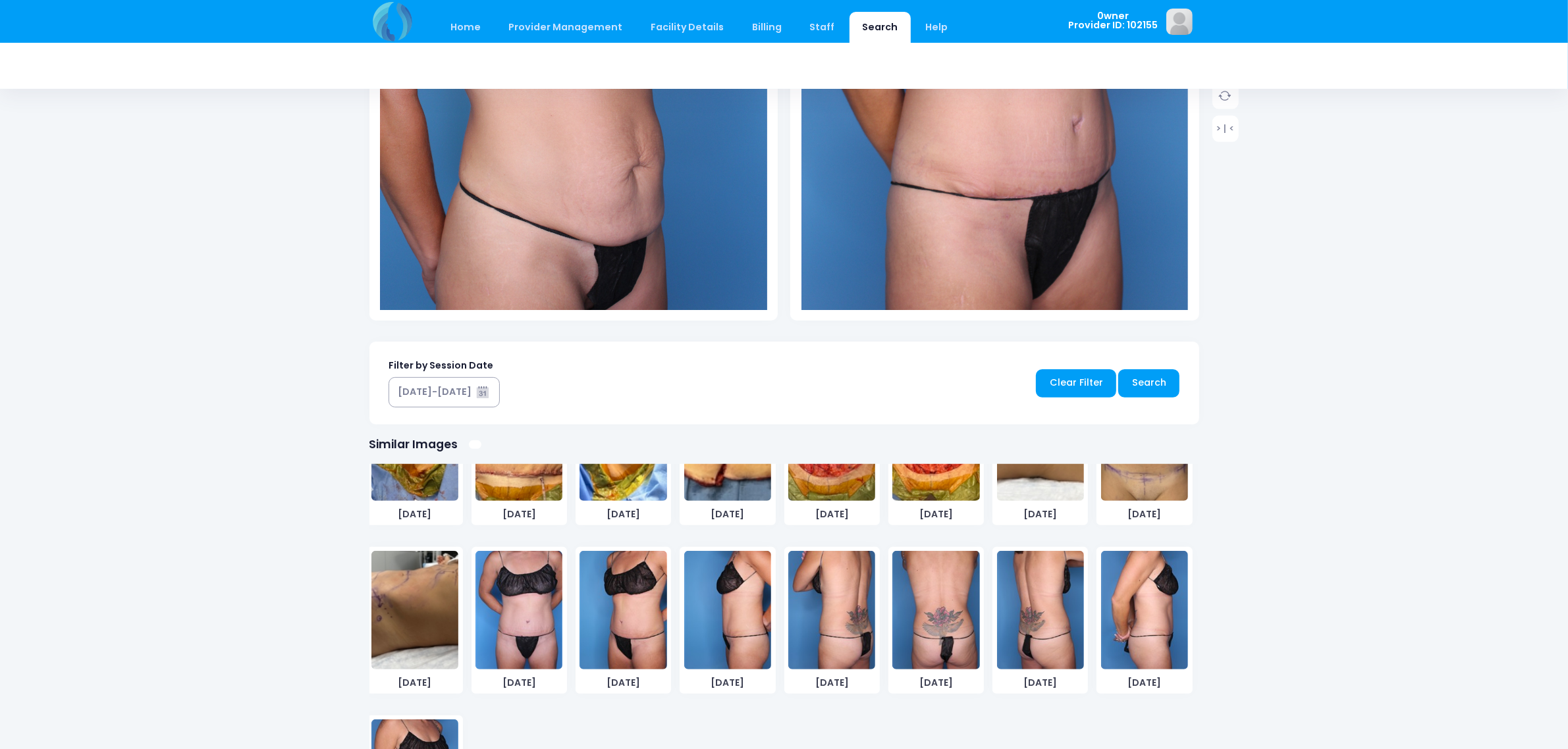
click at [917, 607] on img at bounding box center [936, 610] width 87 height 119
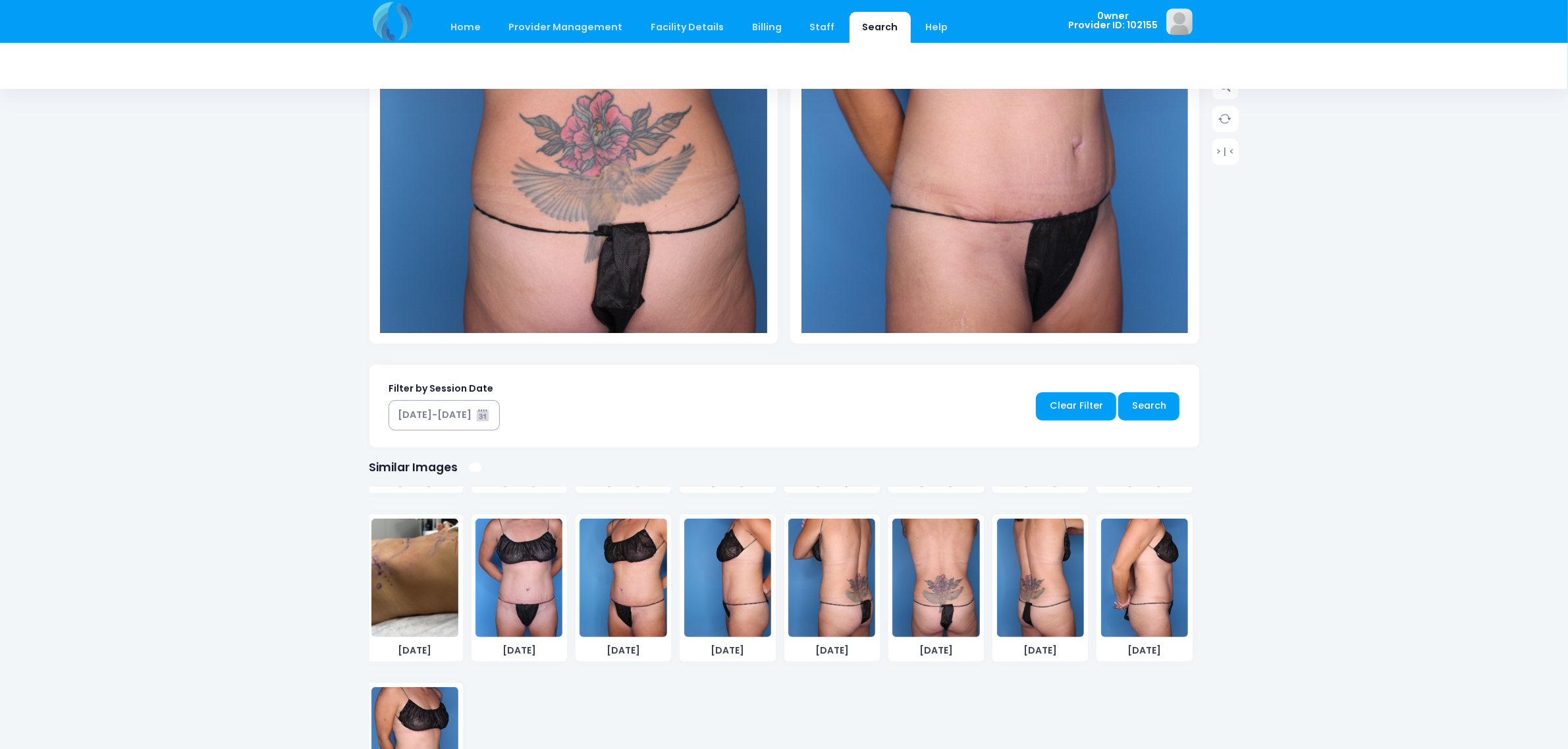
scroll to position [354, 0]
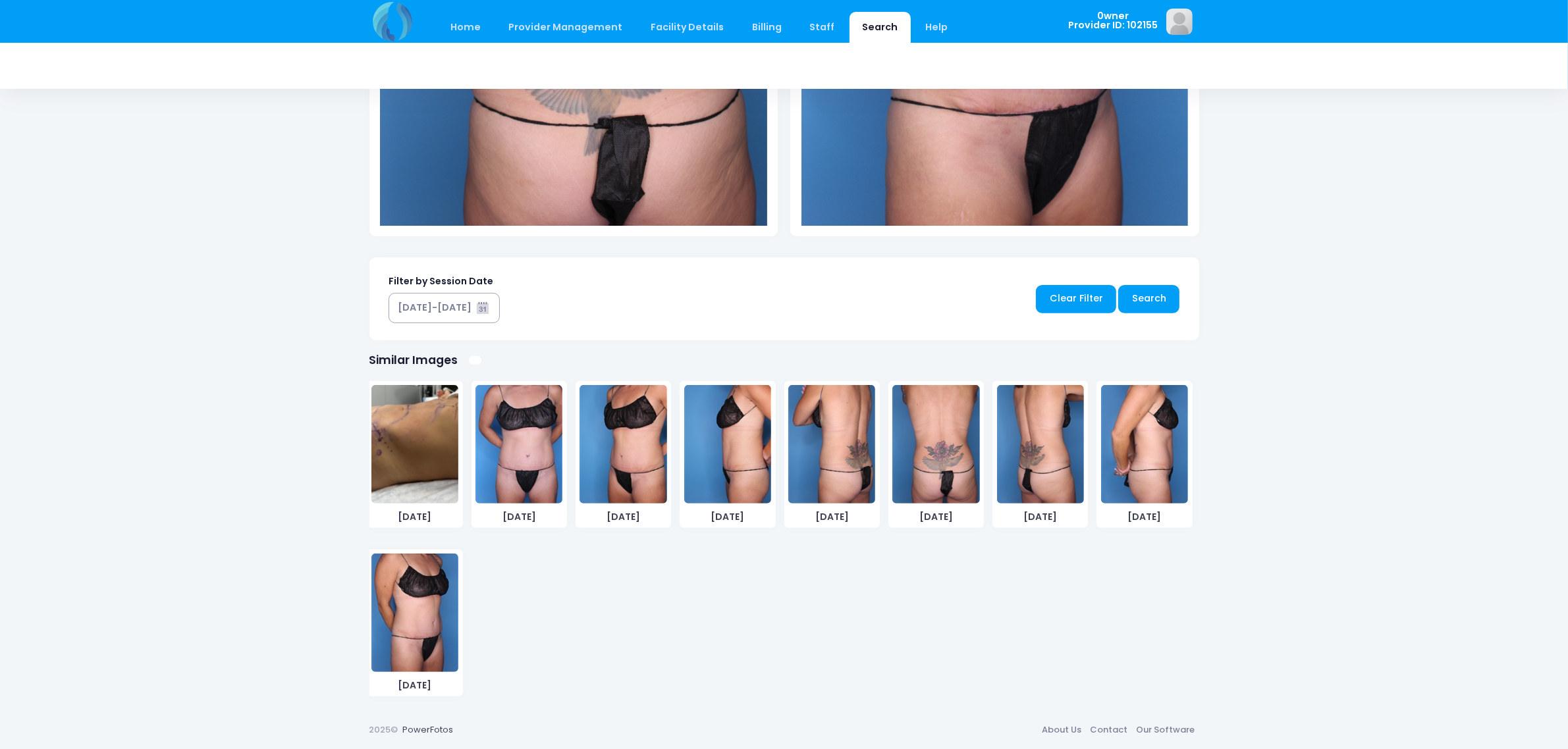
click at [425, 573] on img at bounding box center [415, 613] width 87 height 119
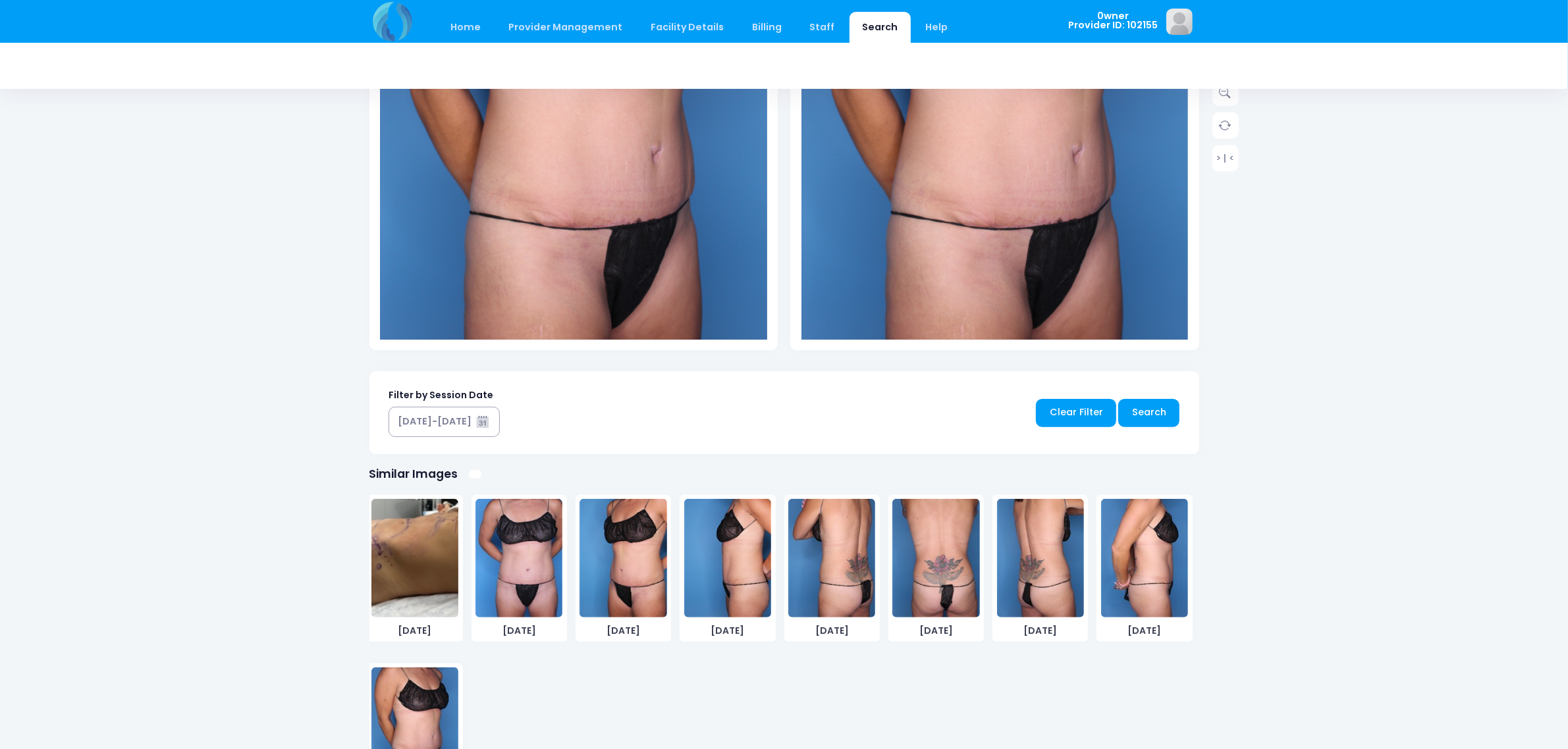
scroll to position [412, 0]
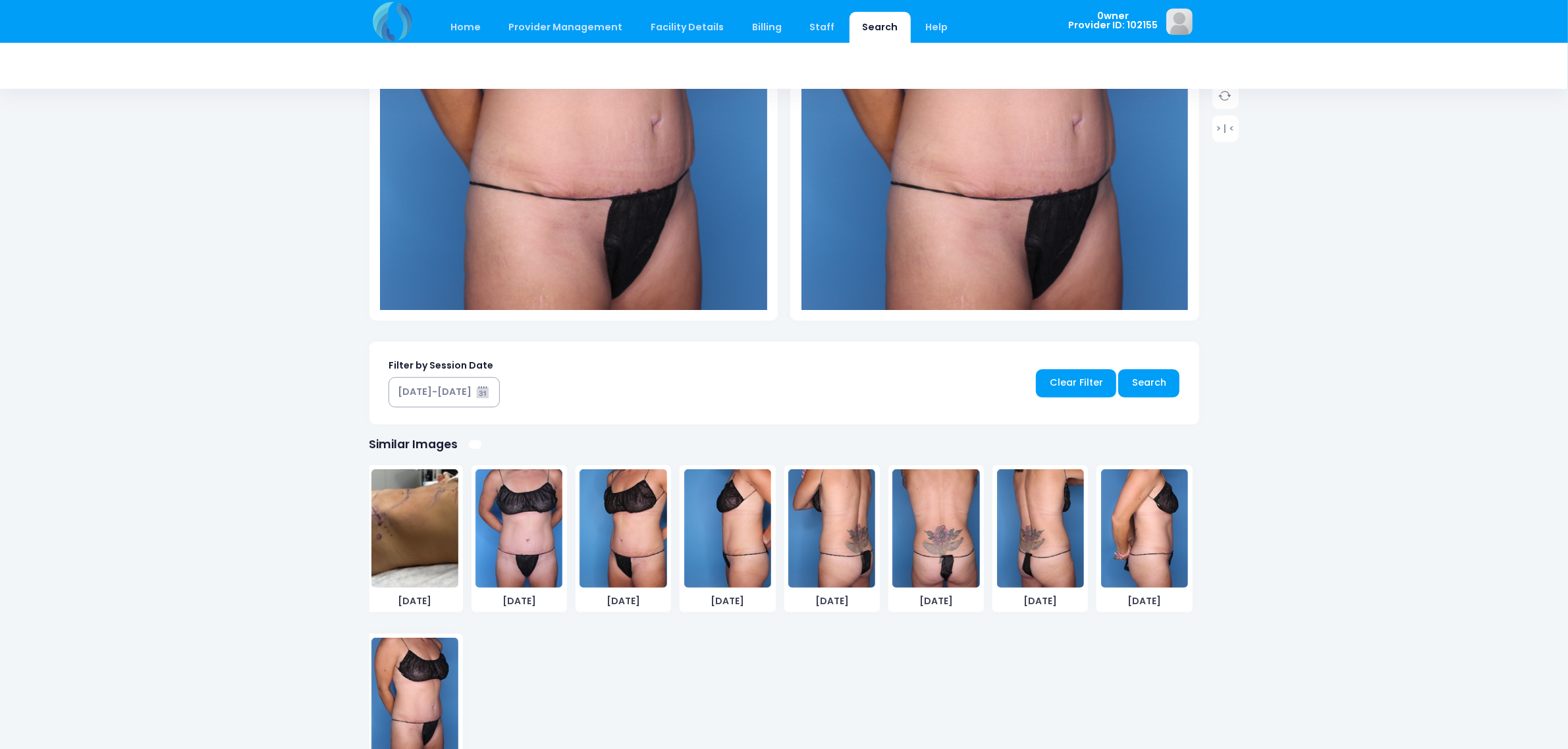
click at [735, 544] on img at bounding box center [728, 529] width 87 height 119
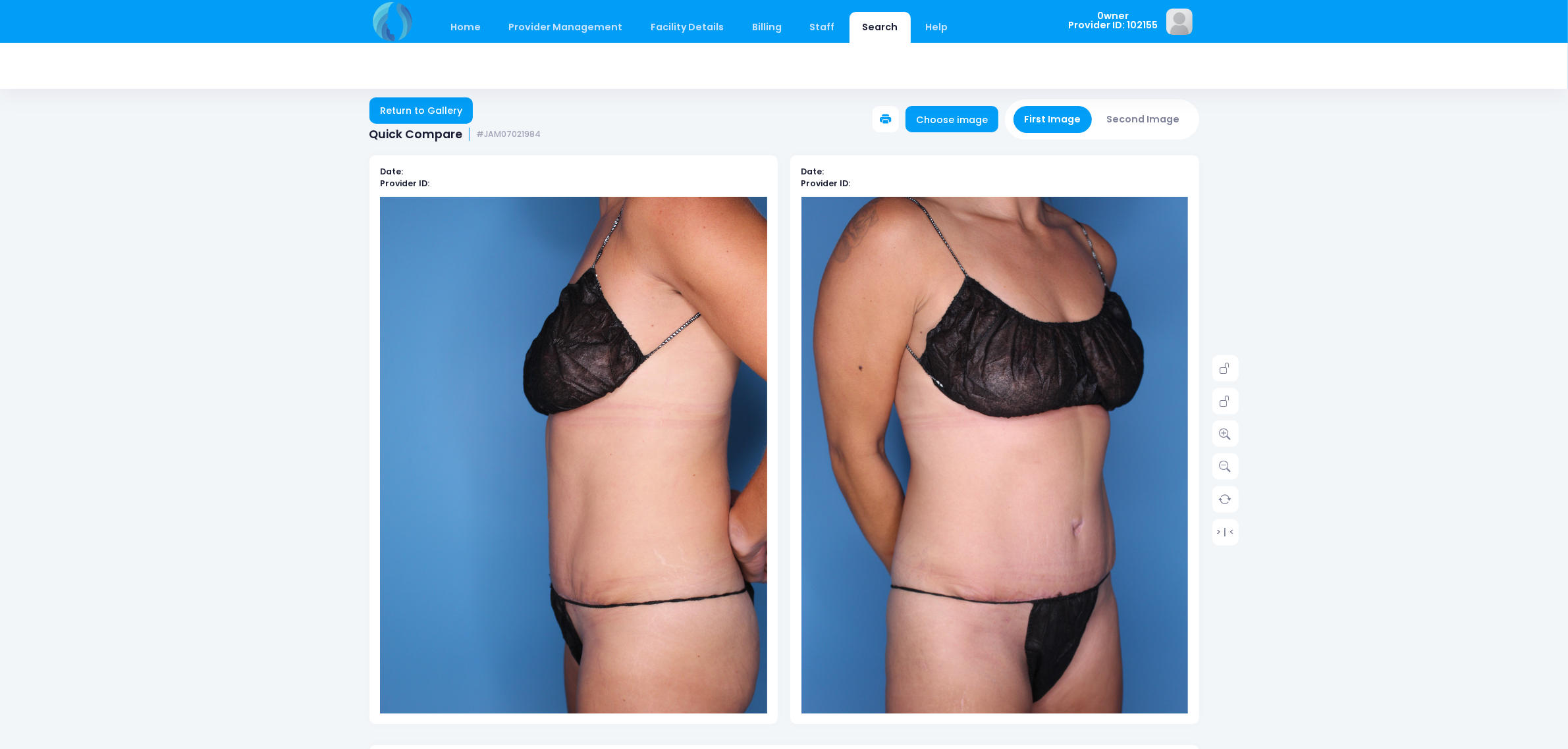
scroll to position [0, 0]
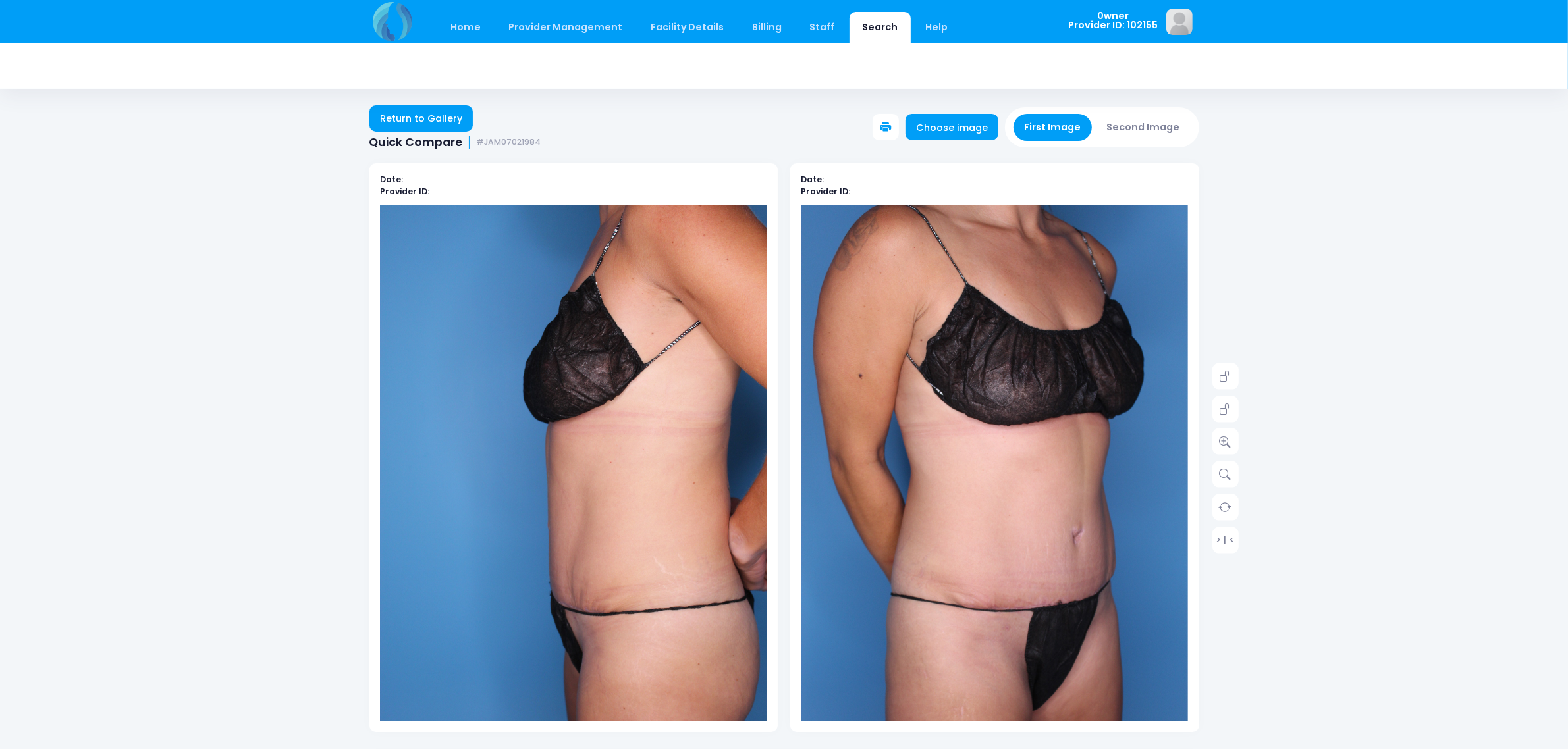
click at [1126, 122] on button "Second Image" at bounding box center [1143, 127] width 95 height 27
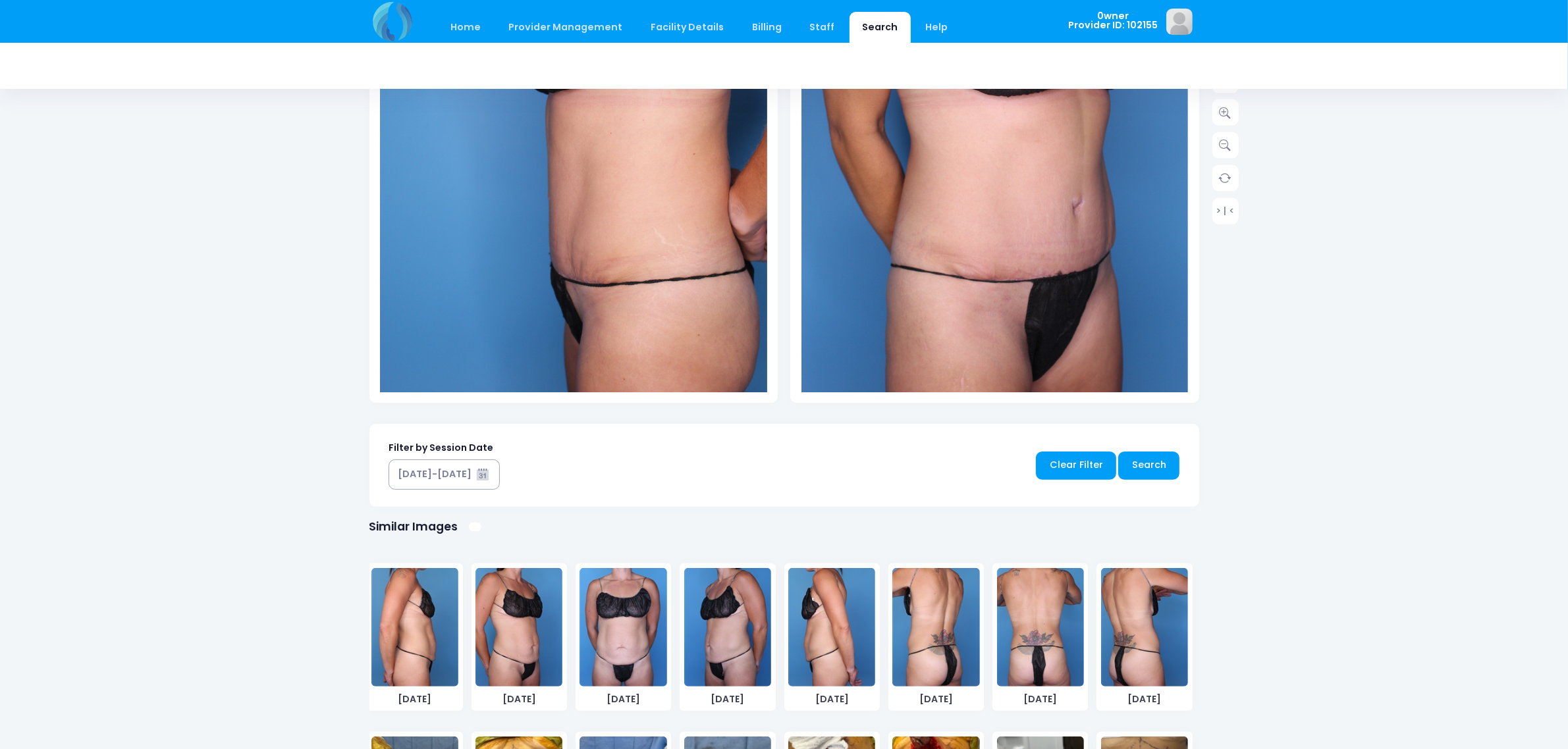
click at [812, 601] on img at bounding box center [832, 628] width 87 height 119
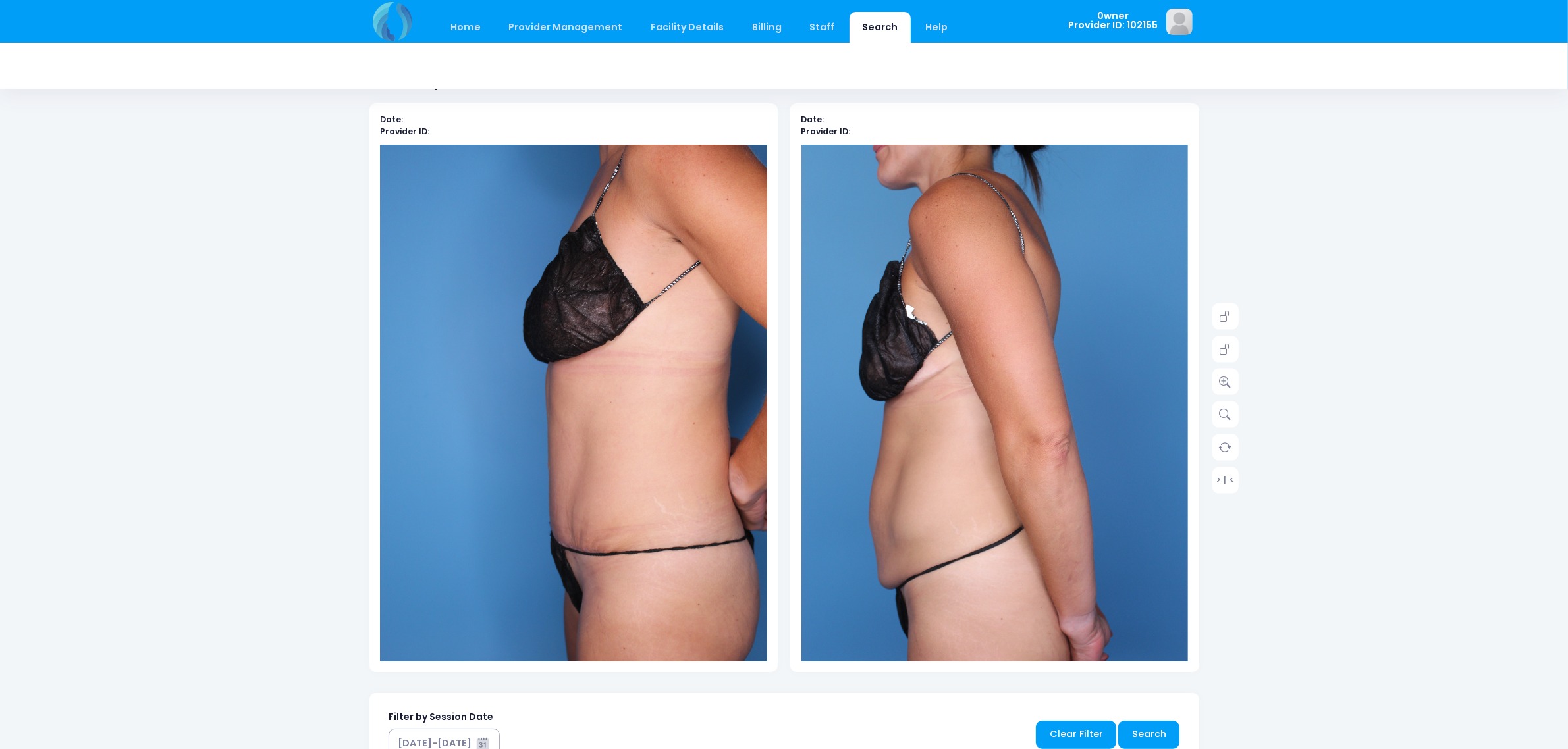
scroll to position [59, 0]
click at [472, 30] on link "Home" at bounding box center [465, 27] width 56 height 31
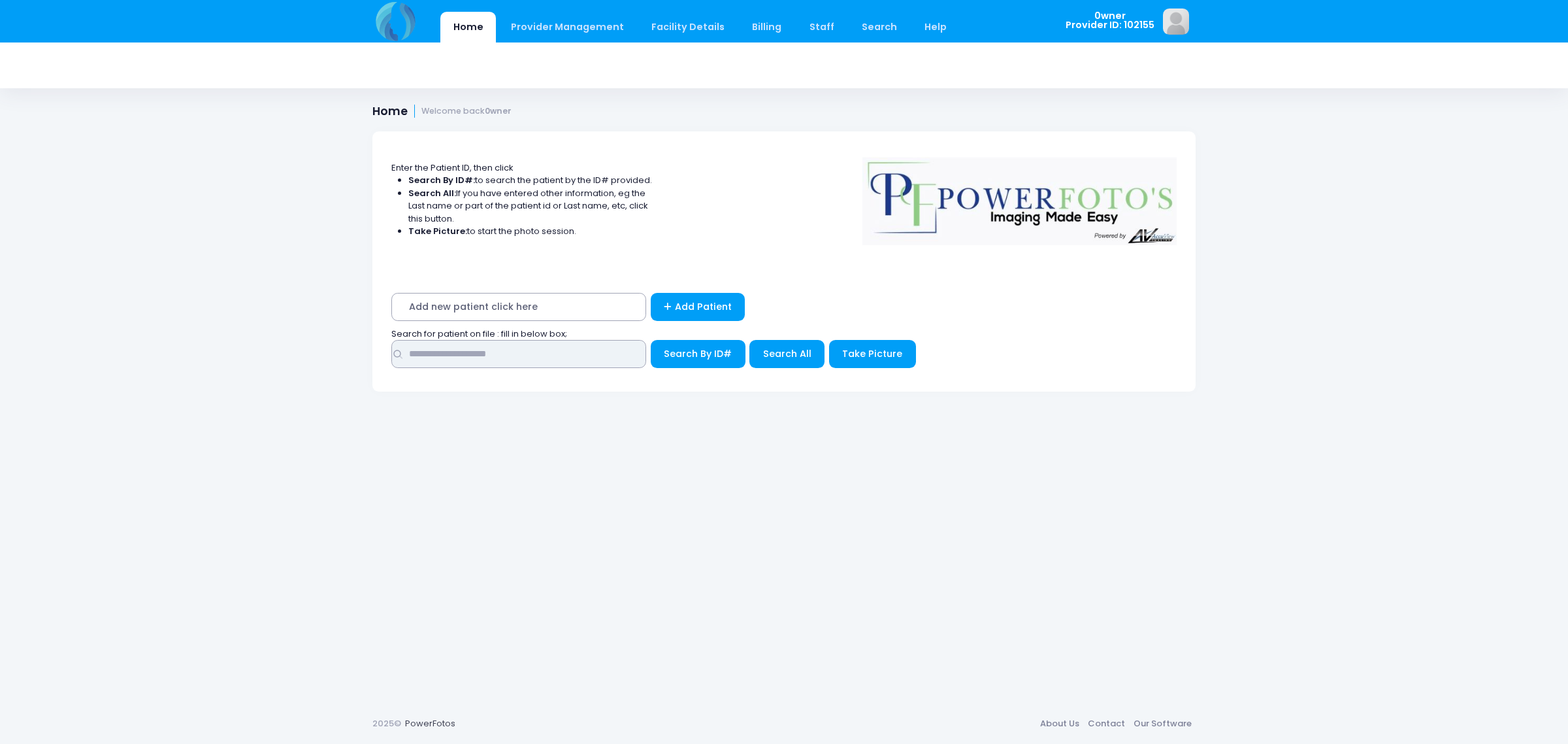
click at [491, 351] on input "text" at bounding box center [519, 354] width 255 height 28
type input "*****"
click at [793, 354] on span "Search All" at bounding box center [788, 354] width 48 height 13
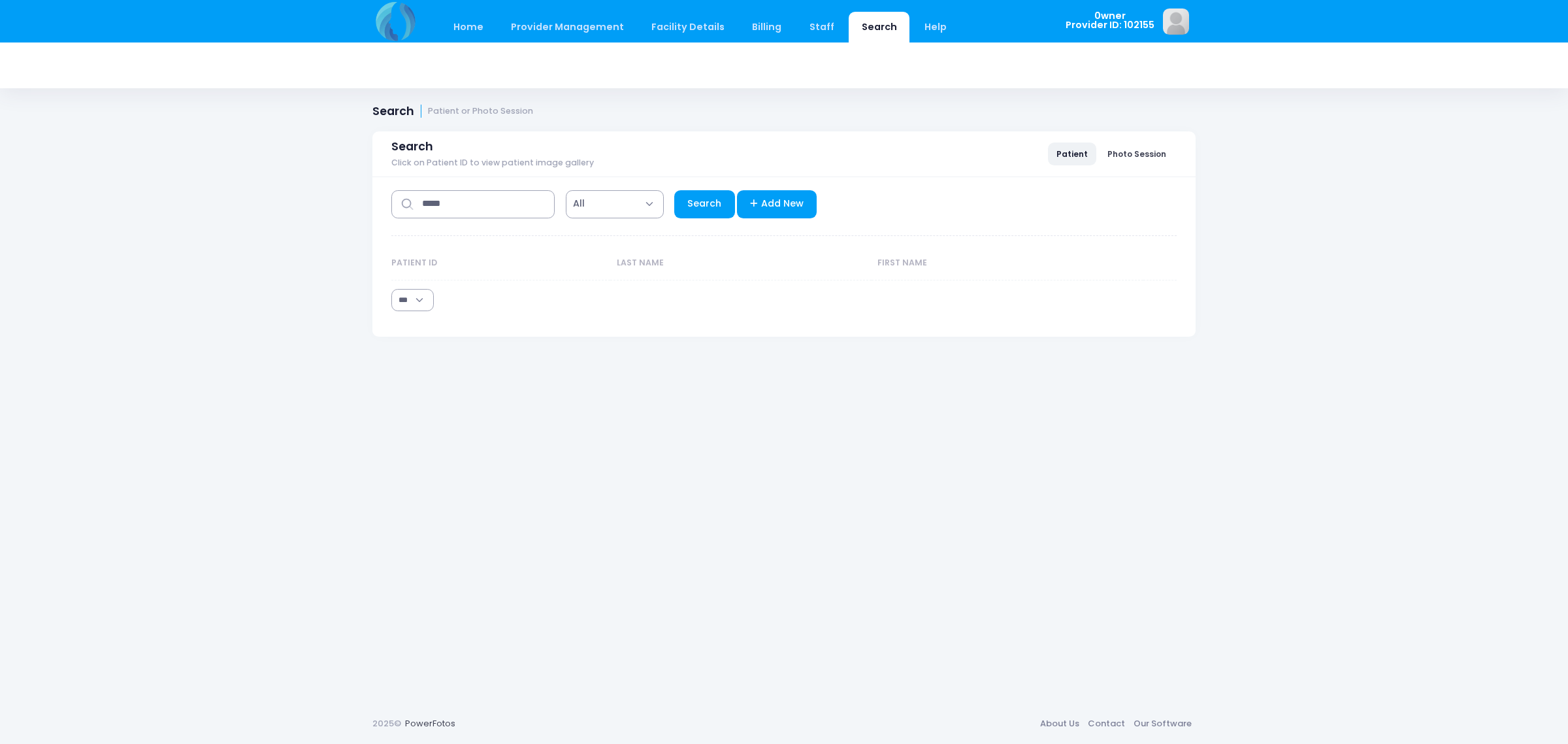
select select "***"
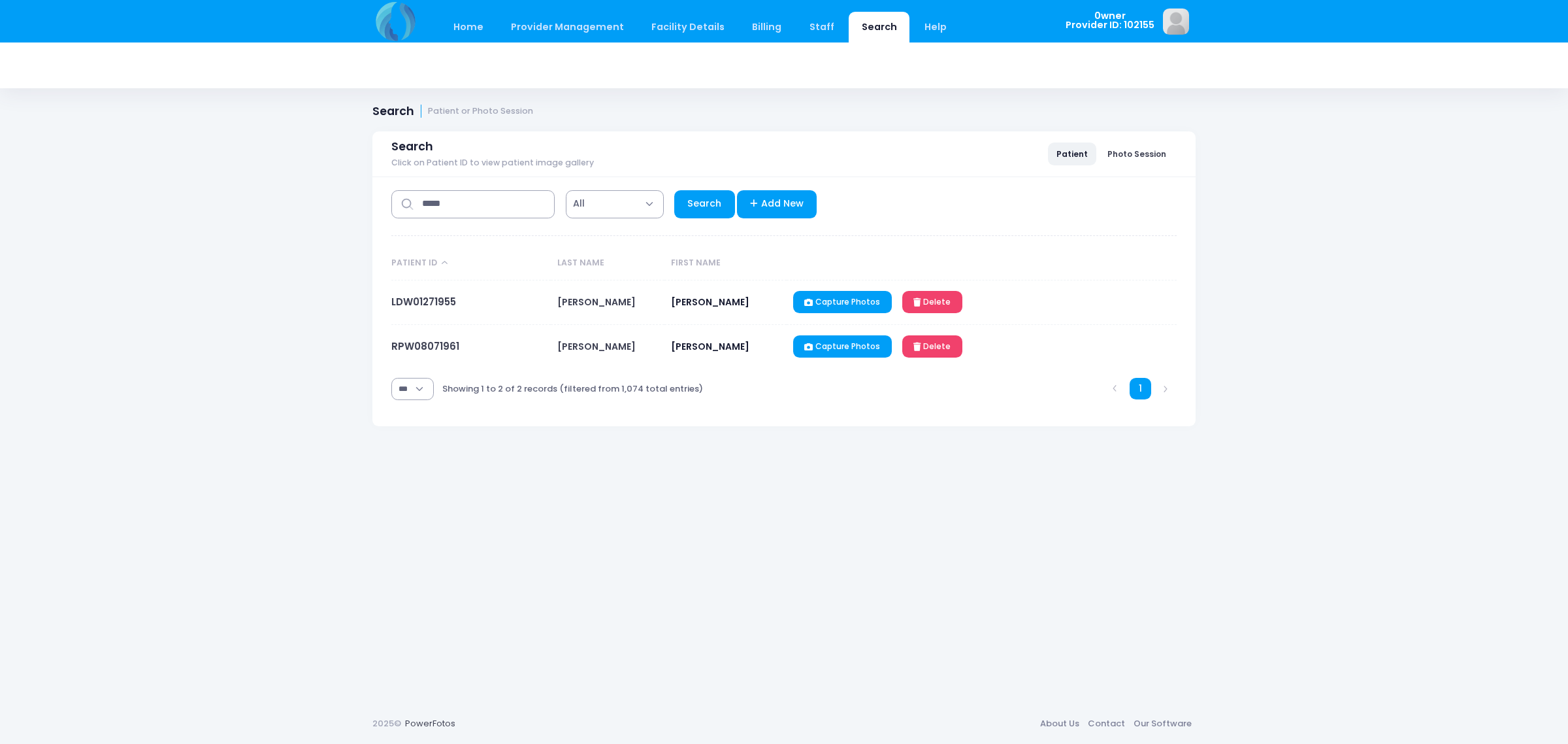
click at [441, 290] on td "LDW01271955" at bounding box center [471, 302] width 160 height 45
click at [438, 296] on link "LDW01271955" at bounding box center [424, 301] width 65 height 13
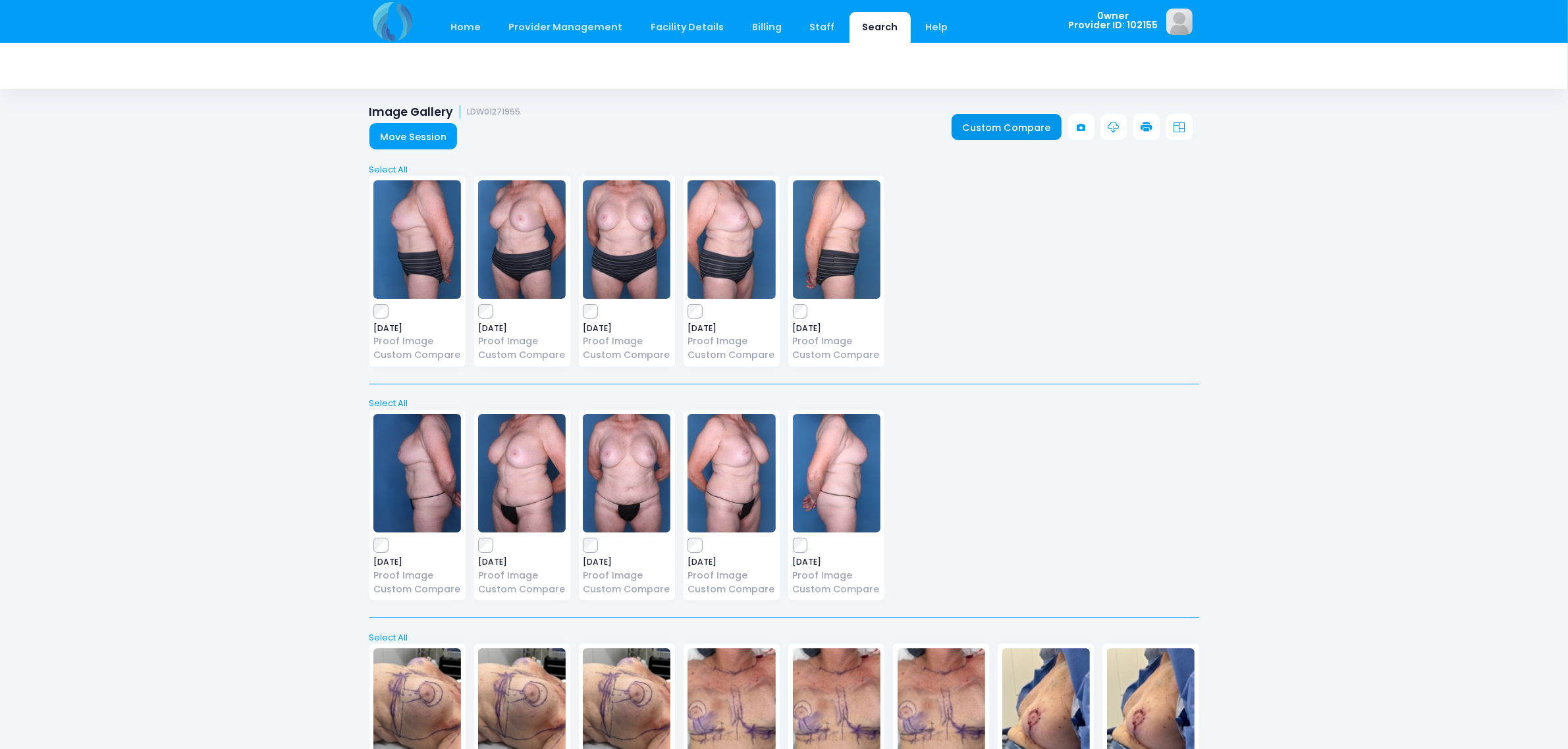
click at [965, 122] on link "Custom Compare" at bounding box center [1007, 127] width 110 height 26
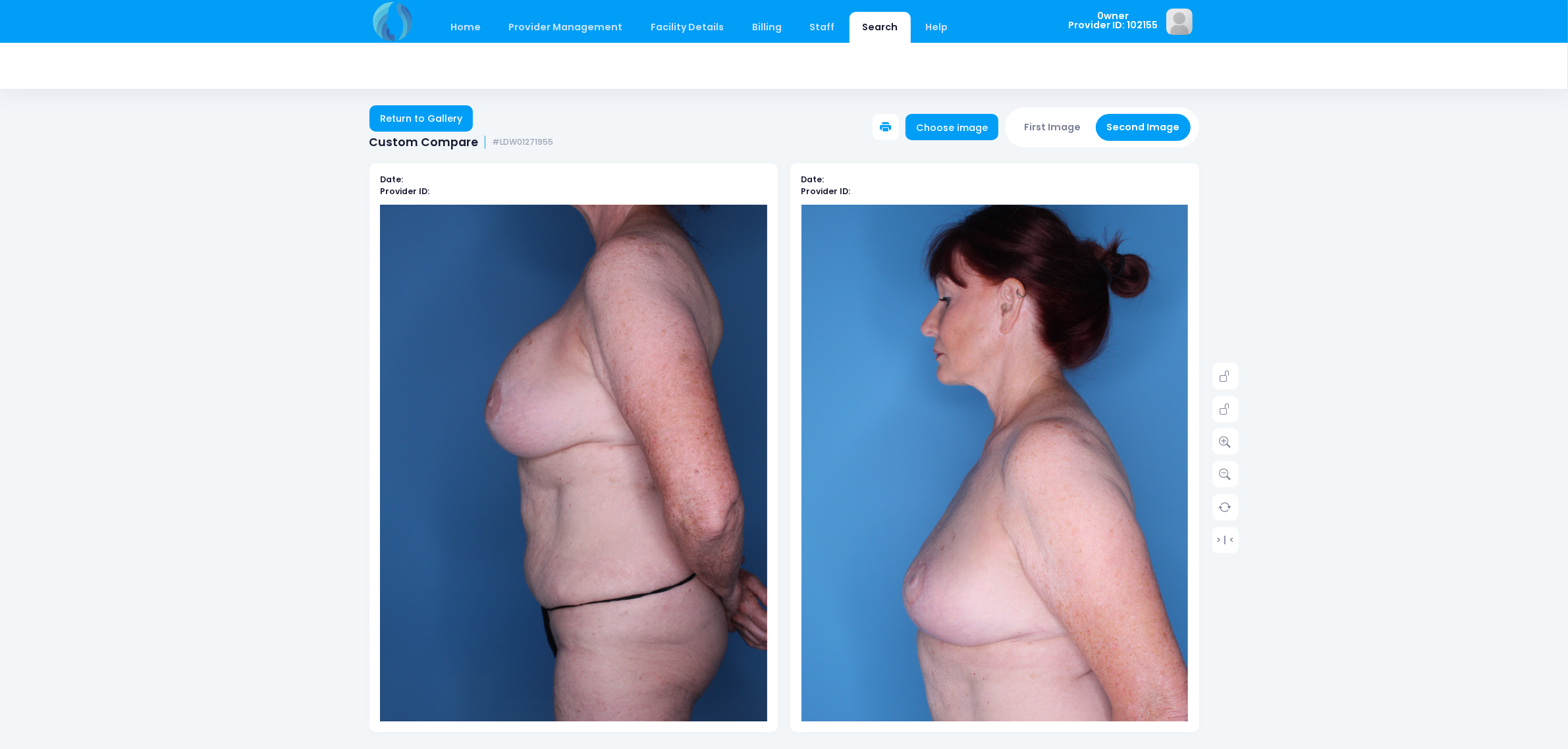
click at [1062, 121] on button "First Image" at bounding box center [1052, 127] width 79 height 27
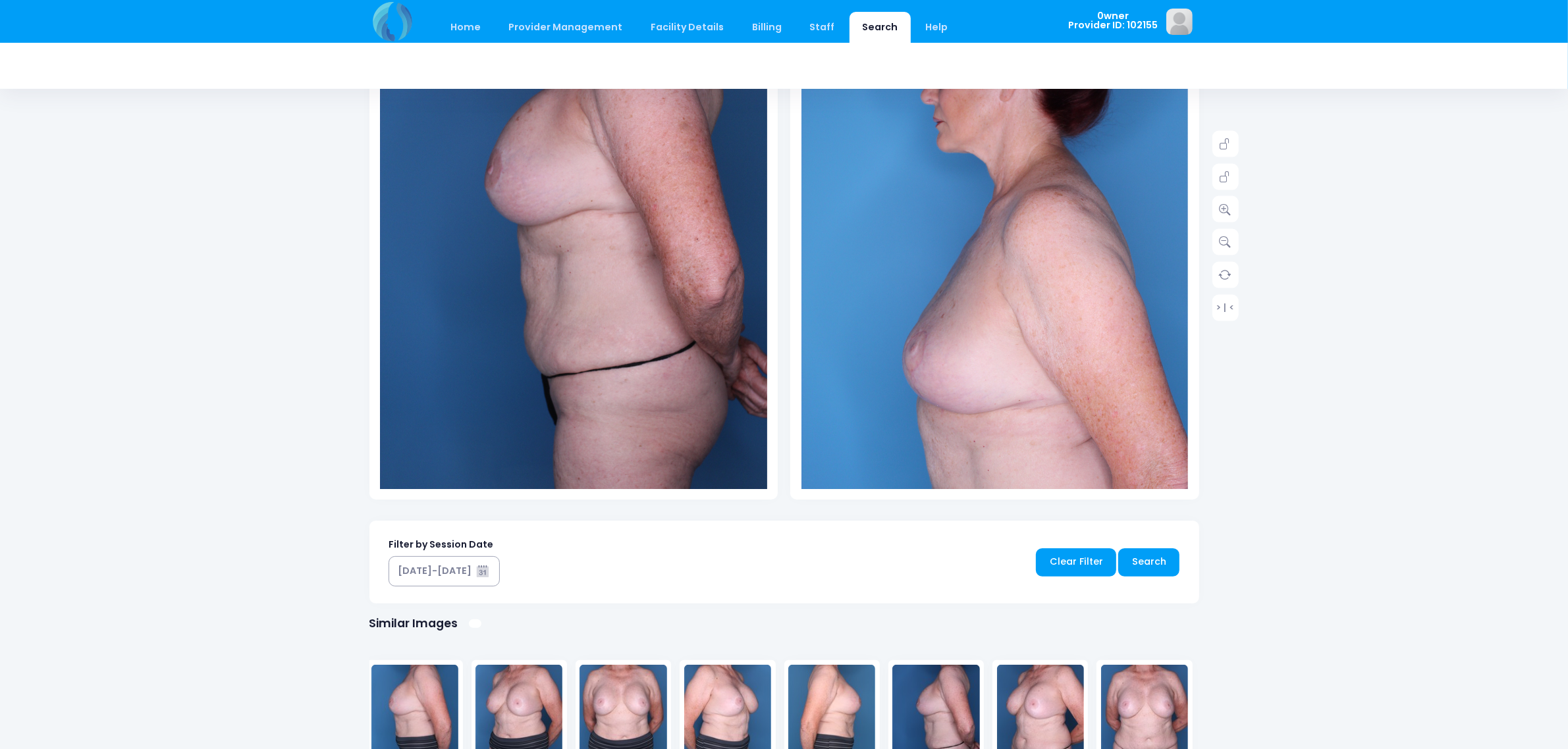
scroll to position [494, 0]
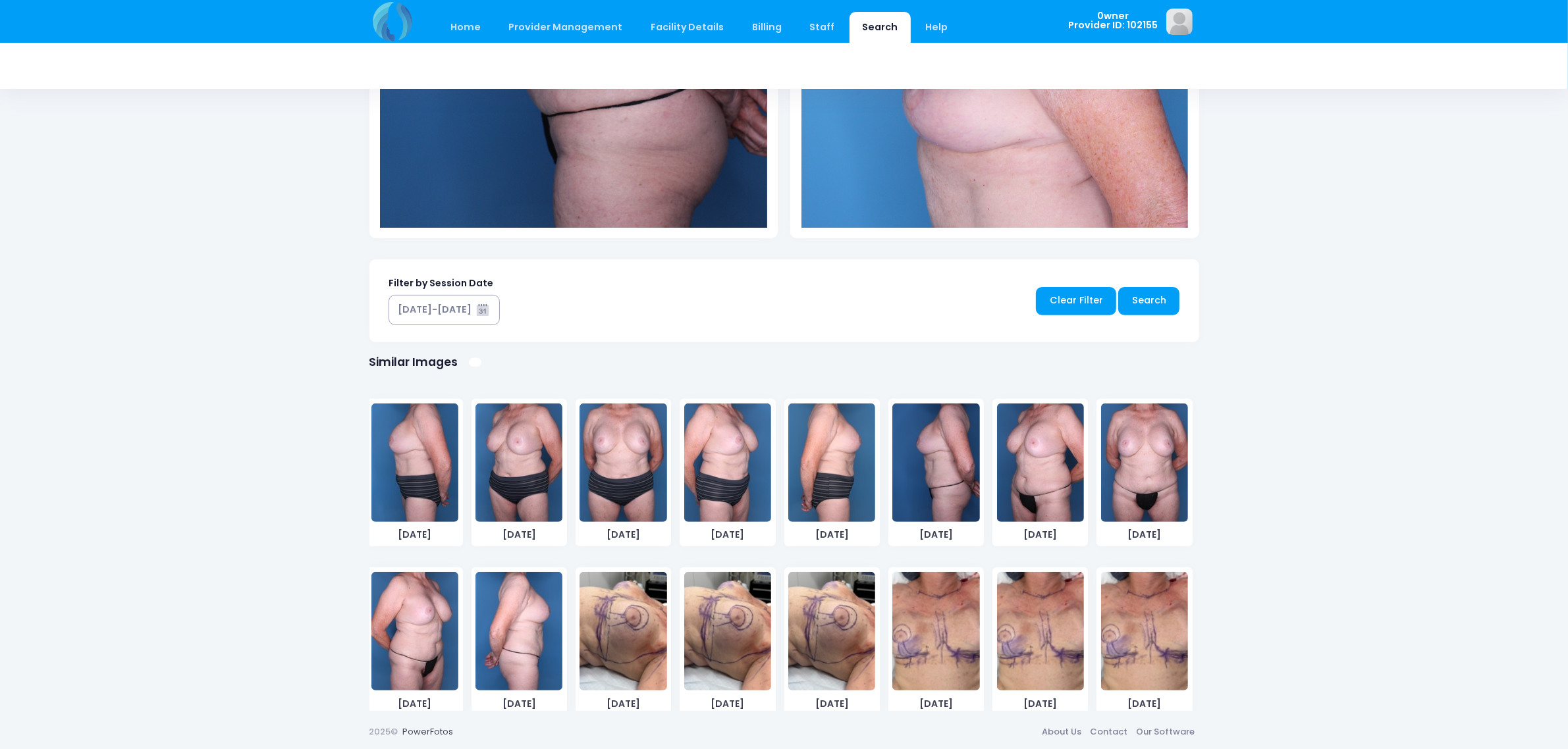
click at [1039, 455] on img at bounding box center [1040, 463] width 87 height 119
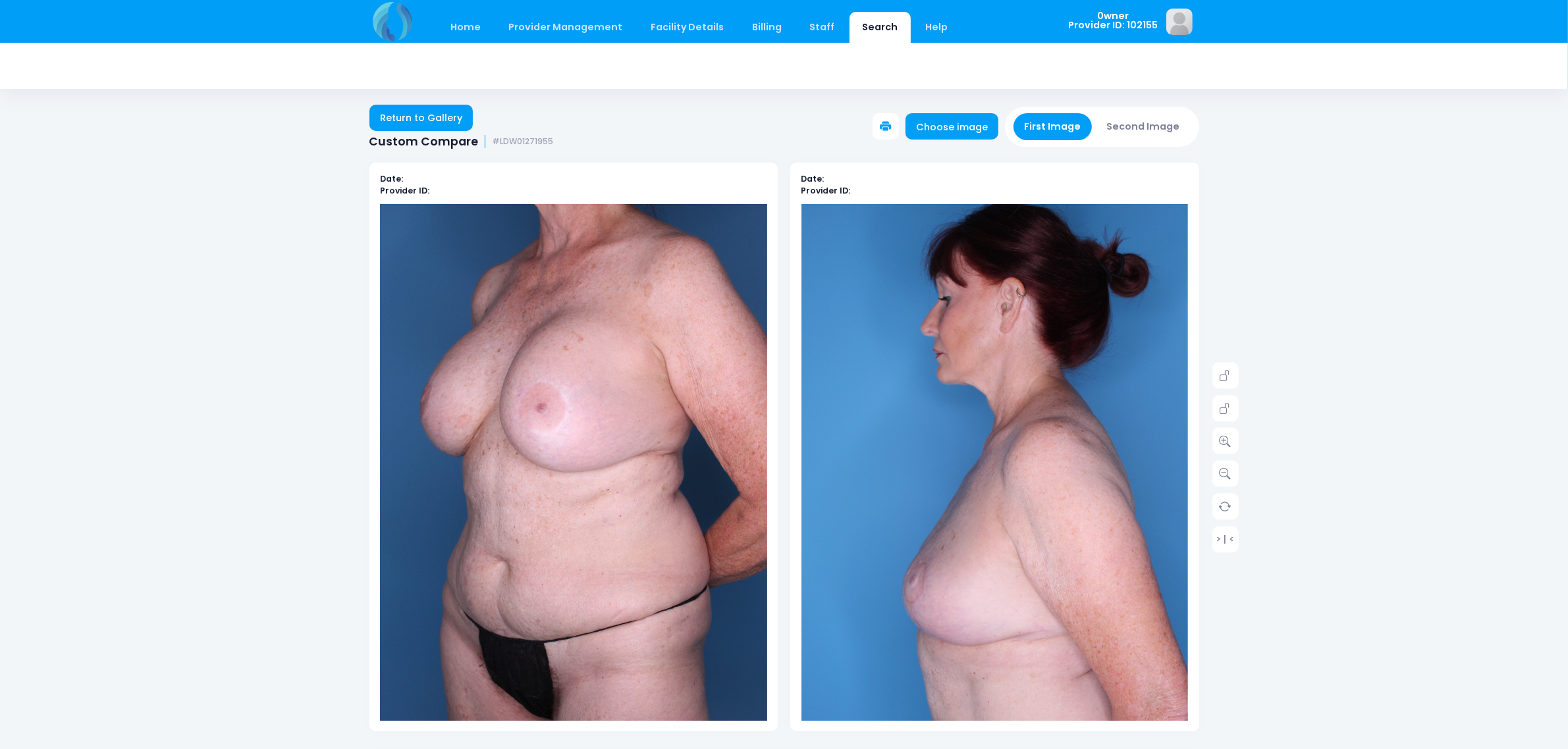
scroll to position [0, 0]
click at [1130, 121] on button "Second Image" at bounding box center [1143, 127] width 95 height 27
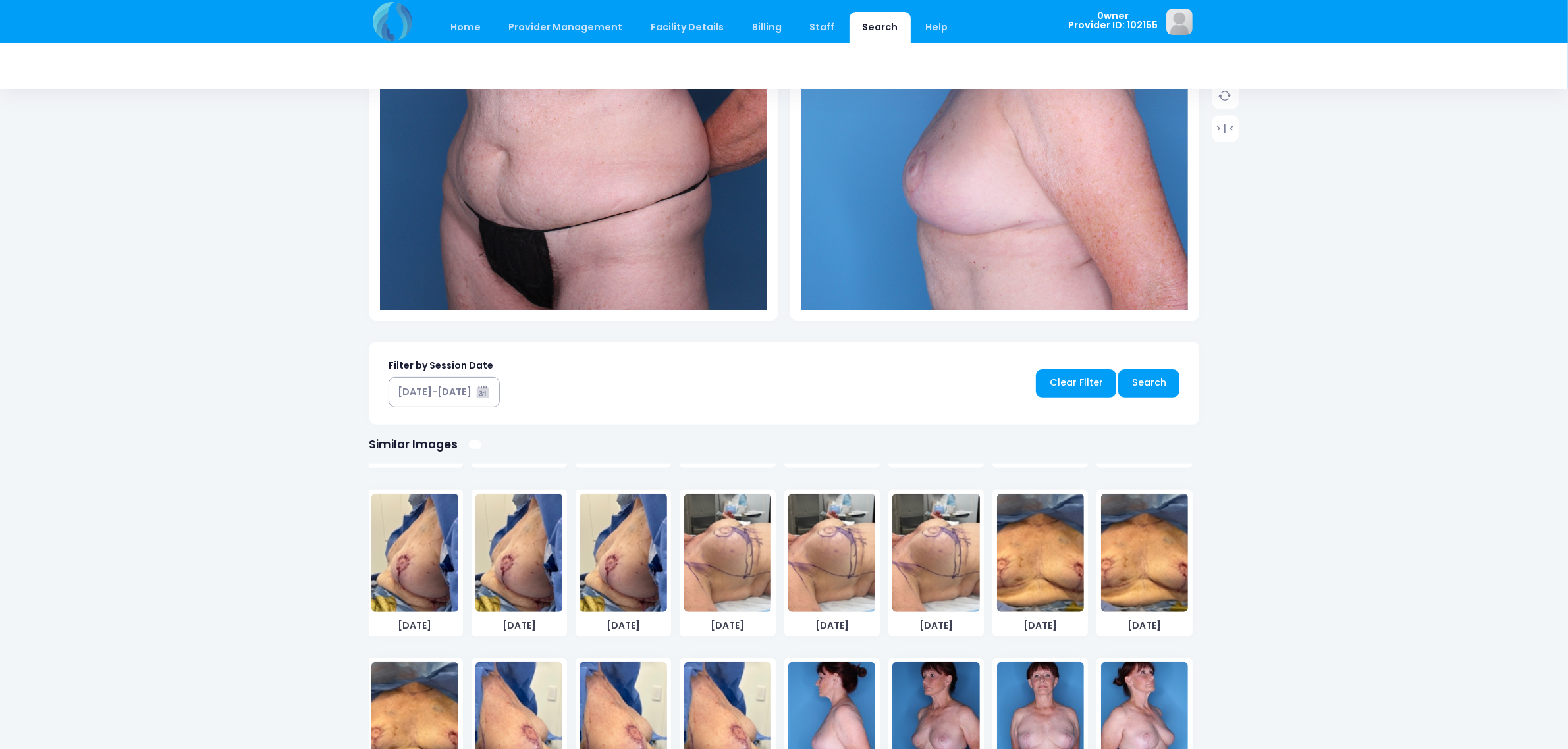
scroll to position [522, 0]
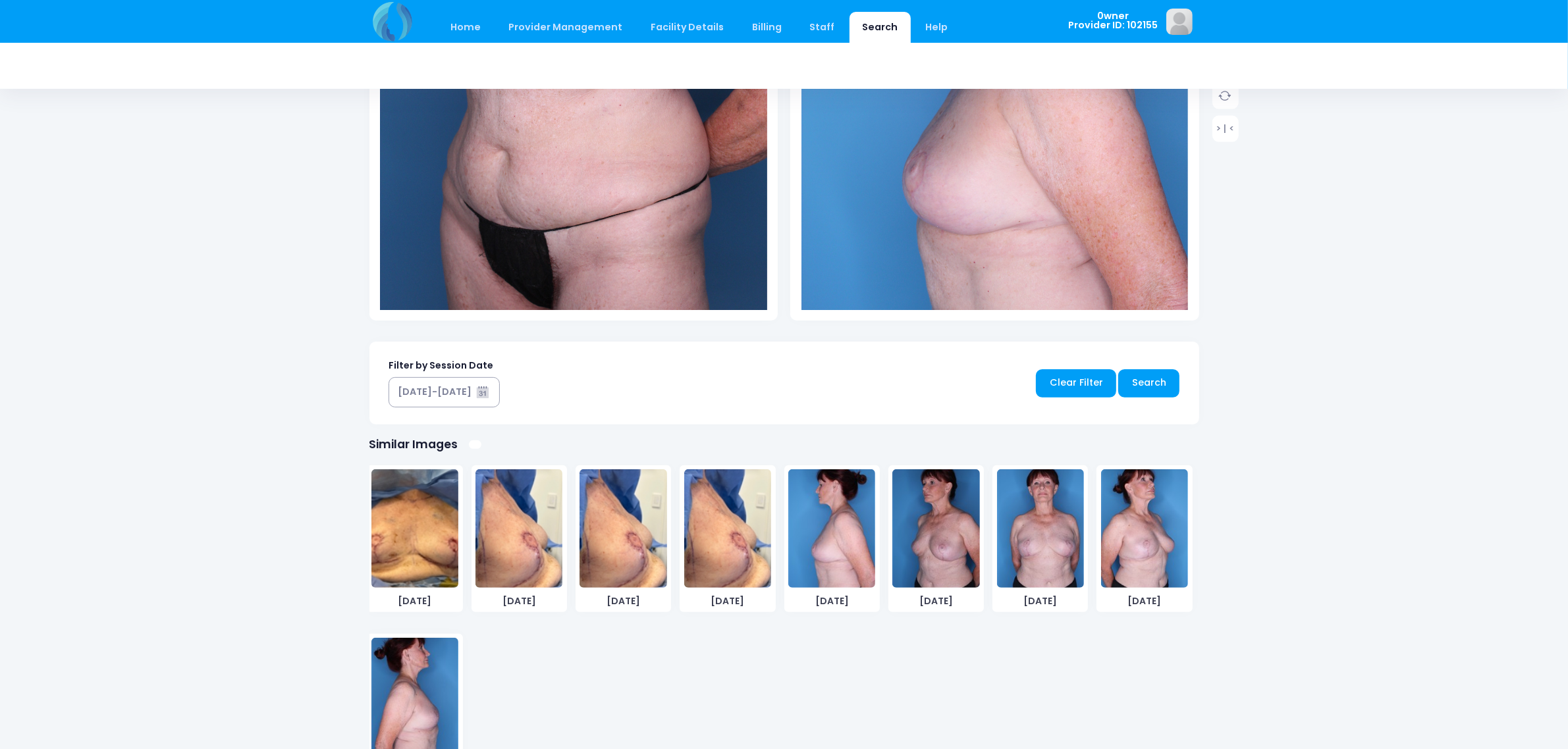
click at [927, 535] on img at bounding box center [936, 529] width 87 height 119
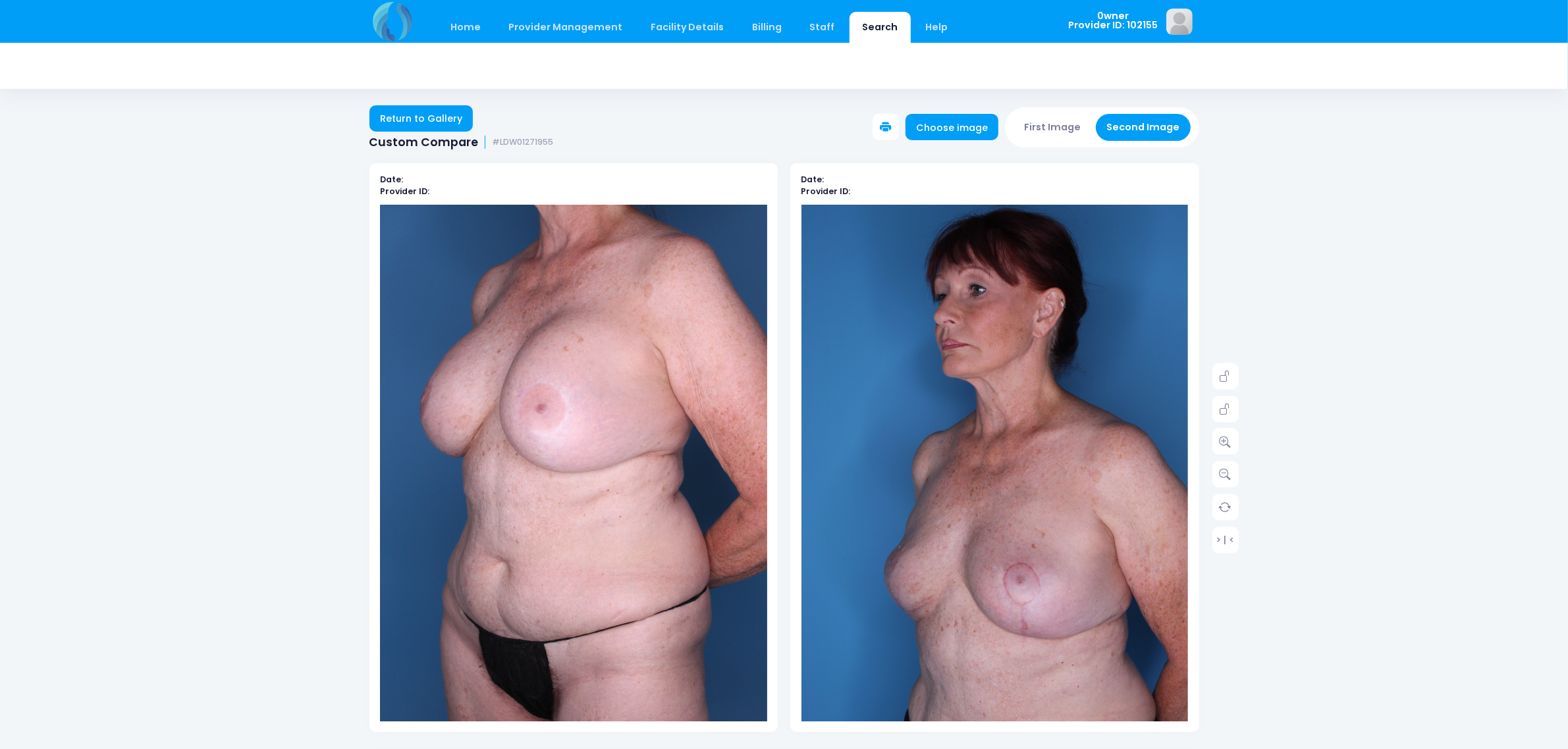
scroll to position [0, 0]
click at [1049, 144] on div "Date: Provider ID: Date: Provider ID: > | <" at bounding box center [784, 675] width 829 height 1062
click at [1049, 137] on button "First Image" at bounding box center [1052, 127] width 79 height 27
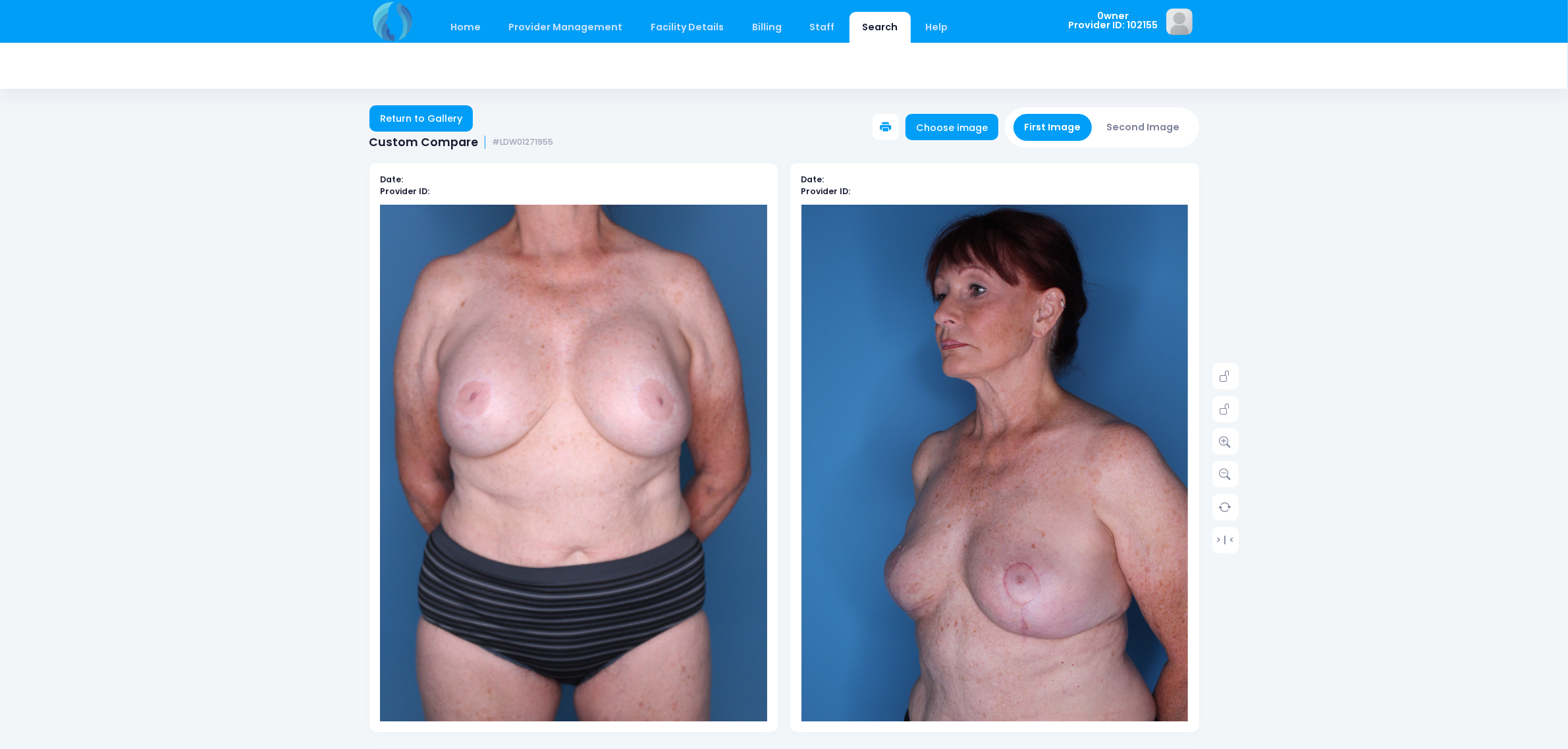
click at [1146, 120] on button "Second Image" at bounding box center [1143, 127] width 95 height 27
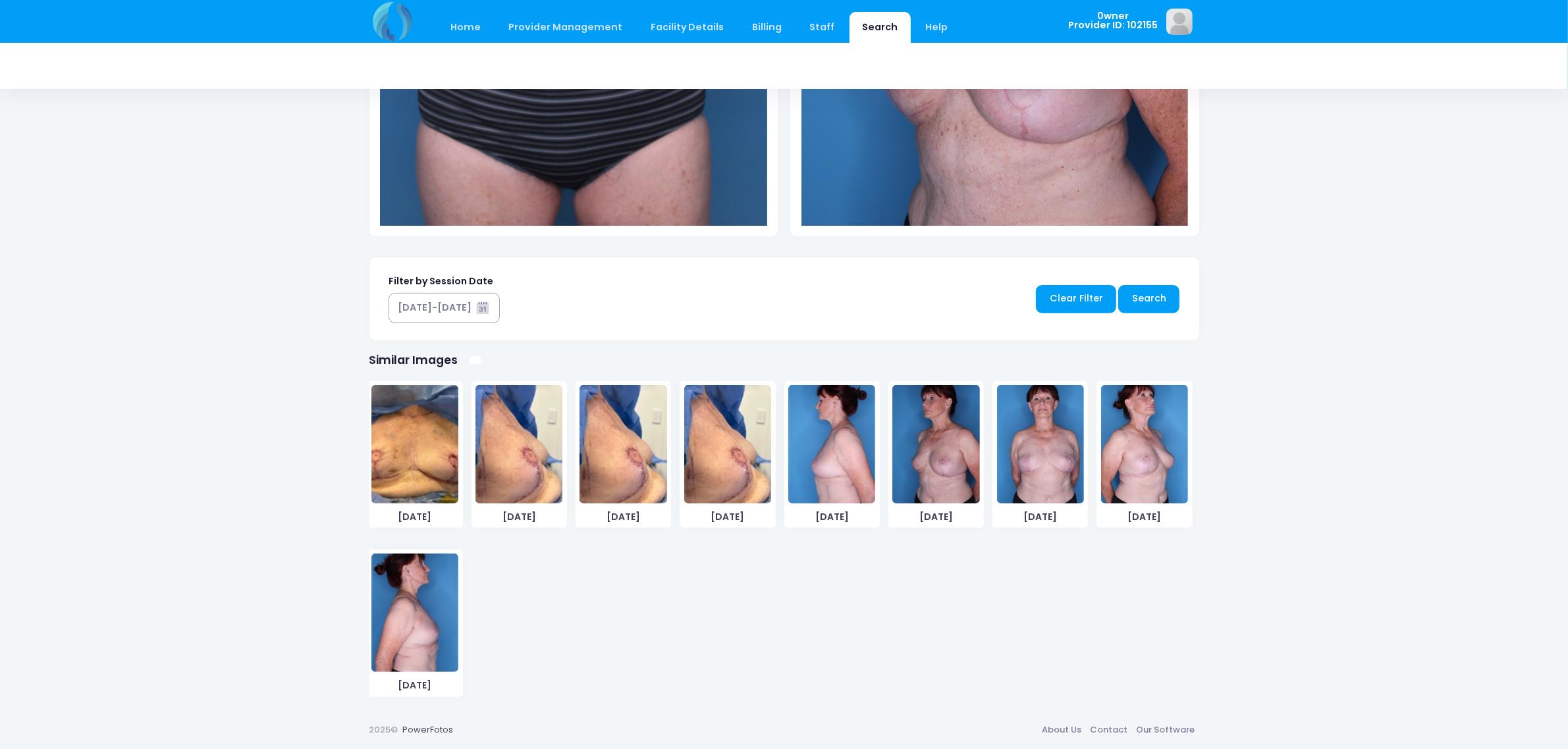
click at [1039, 435] on img at bounding box center [1040, 445] width 87 height 119
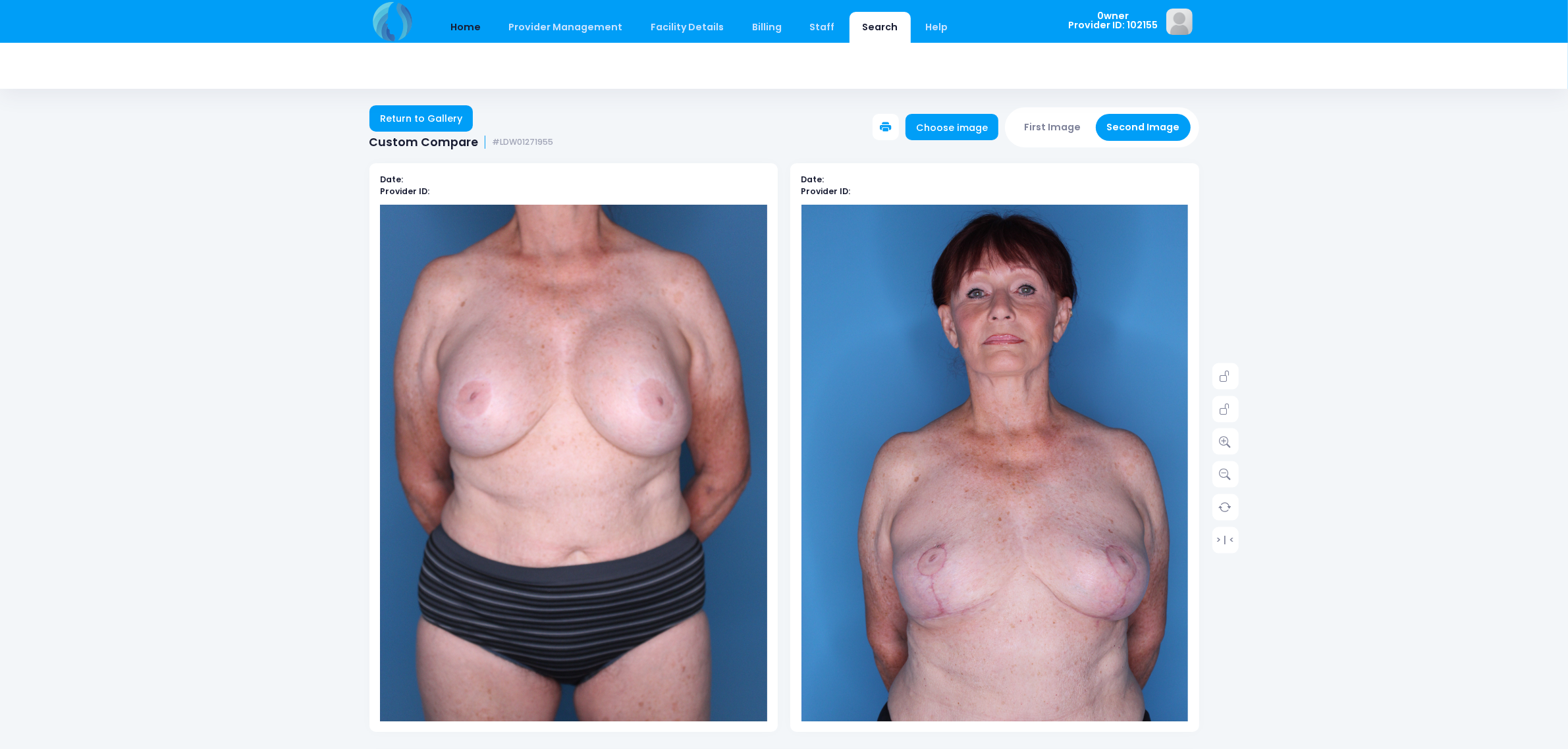
click at [465, 24] on link "Home" at bounding box center [465, 27] width 56 height 31
